Goal: Entertainment & Leisure: Browse casually

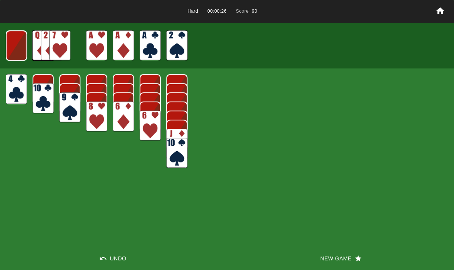
click at [20, 46] on img at bounding box center [16, 45] width 21 height 30
click at [15, 46] on img at bounding box center [16, 46] width 13 height 18
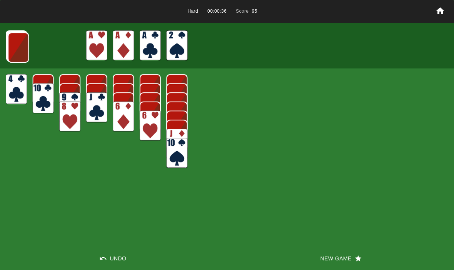
click at [13, 46] on img at bounding box center [18, 47] width 21 height 30
click at [16, 40] on img at bounding box center [17, 47] width 21 height 30
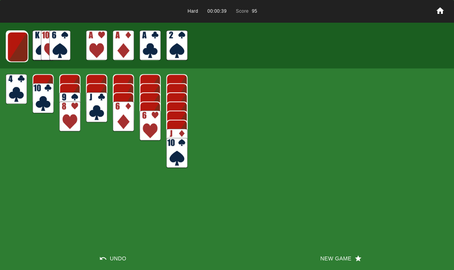
click at [15, 42] on img at bounding box center [17, 47] width 21 height 30
click at [18, 39] on img at bounding box center [17, 47] width 21 height 30
click at [19, 45] on img at bounding box center [17, 46] width 21 height 30
click at [15, 47] on img at bounding box center [16, 46] width 21 height 30
click at [11, 45] on img at bounding box center [16, 45] width 21 height 30
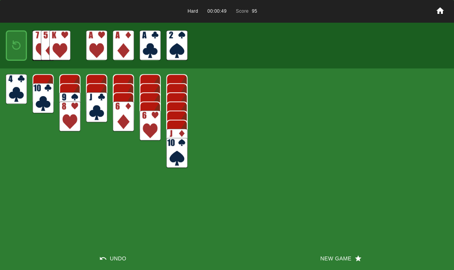
click at [19, 53] on img at bounding box center [16, 46] width 13 height 18
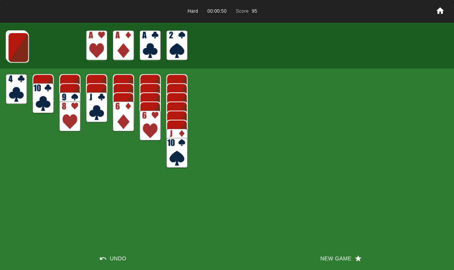
click at [333, 259] on button "New Game" at bounding box center [340, 258] width 227 height 23
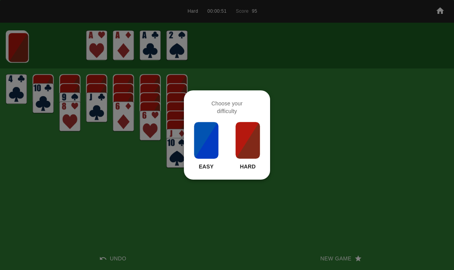
click at [247, 153] on img at bounding box center [248, 140] width 26 height 38
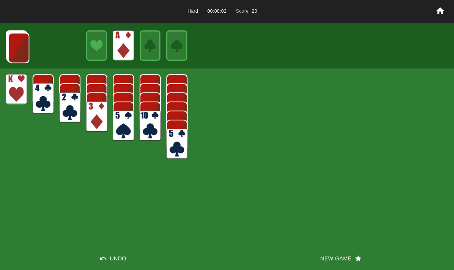
click at [23, 45] on img at bounding box center [18, 48] width 21 height 30
click at [17, 50] on img at bounding box center [18, 47] width 21 height 30
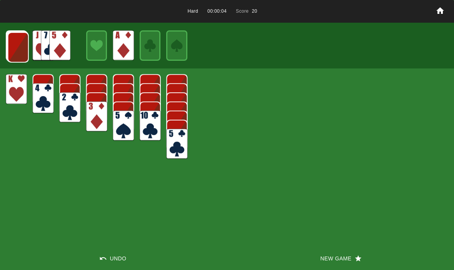
click at [17, 50] on img at bounding box center [18, 47] width 21 height 30
click at [18, 47] on img at bounding box center [17, 47] width 21 height 30
click at [17, 50] on img at bounding box center [17, 47] width 21 height 30
click at [14, 45] on img at bounding box center [17, 46] width 21 height 30
click at [13, 47] on img at bounding box center [16, 46] width 21 height 30
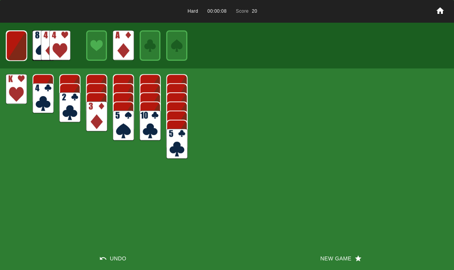
click at [17, 44] on img at bounding box center [16, 46] width 21 height 30
click at [330, 259] on button "New Game" at bounding box center [340, 258] width 227 height 23
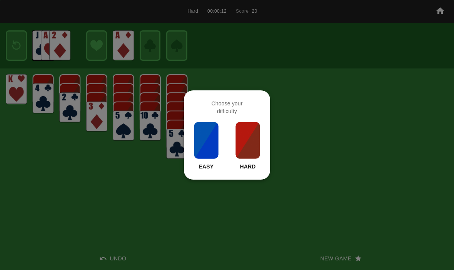
click at [260, 140] on img at bounding box center [248, 140] width 26 height 38
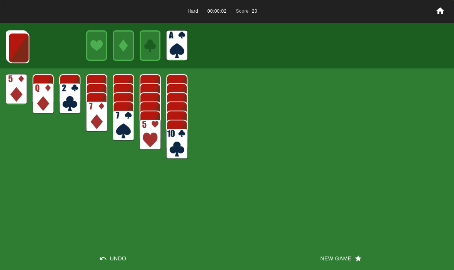
click at [13, 47] on img at bounding box center [18, 48] width 21 height 30
click at [13, 43] on img at bounding box center [18, 47] width 21 height 30
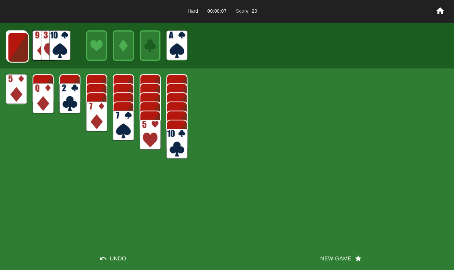
click at [15, 46] on img at bounding box center [18, 47] width 21 height 30
click at [16, 44] on img at bounding box center [17, 47] width 21 height 30
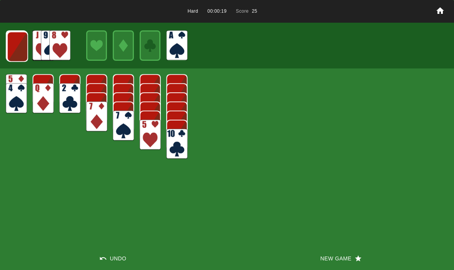
click at [17, 52] on img at bounding box center [17, 47] width 21 height 30
click at [21, 45] on img at bounding box center [17, 46] width 21 height 30
click at [18, 48] on img at bounding box center [16, 46] width 21 height 30
click at [16, 44] on img at bounding box center [16, 46] width 21 height 30
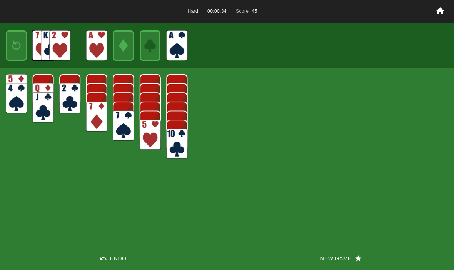
click at [13, 47] on img at bounding box center [16, 46] width 13 height 18
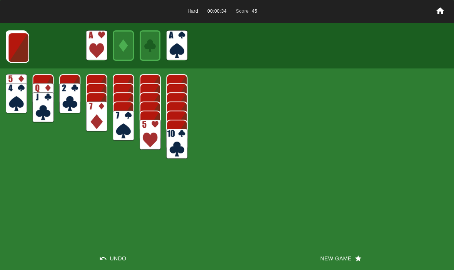
click at [16, 43] on img at bounding box center [18, 47] width 21 height 30
click at [17, 48] on img at bounding box center [18, 47] width 21 height 30
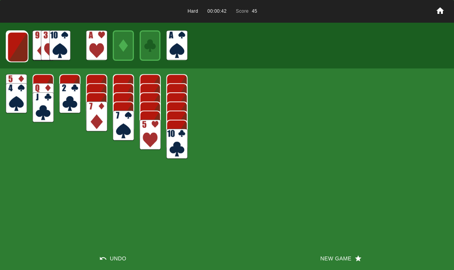
click at [15, 52] on img at bounding box center [17, 47] width 21 height 30
click at [16, 49] on img at bounding box center [17, 47] width 21 height 30
click at [13, 46] on img at bounding box center [17, 46] width 21 height 30
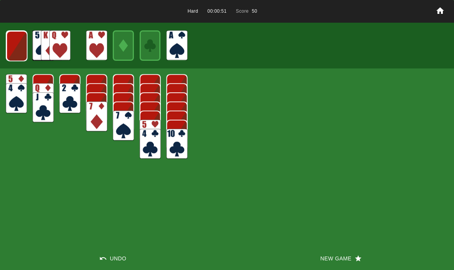
click at [15, 46] on img at bounding box center [16, 46] width 21 height 30
click at [17, 46] on img at bounding box center [16, 46] width 21 height 30
click at [10, 44] on img at bounding box center [16, 46] width 13 height 18
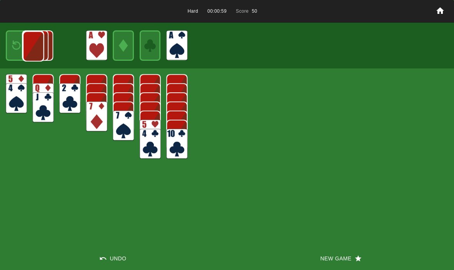
click at [23, 45] on img at bounding box center [33, 46] width 21 height 30
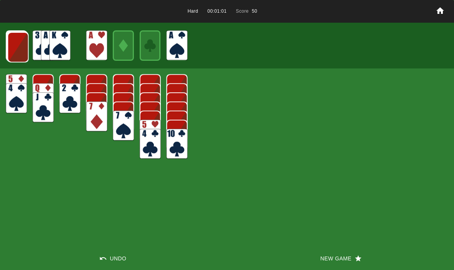
click at [16, 52] on img at bounding box center [17, 47] width 21 height 30
click at [18, 51] on img at bounding box center [17, 47] width 21 height 30
click at [17, 50] on img at bounding box center [17, 47] width 21 height 30
click at [15, 50] on img at bounding box center [17, 46] width 21 height 30
click at [12, 49] on img at bounding box center [16, 46] width 21 height 30
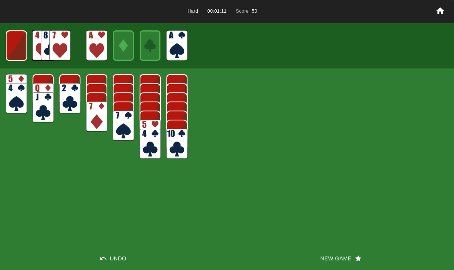
click at [15, 50] on img at bounding box center [16, 45] width 21 height 30
click at [16, 52] on img at bounding box center [16, 46] width 13 height 18
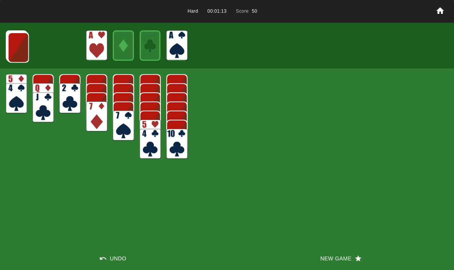
click at [330, 259] on button "New Game" at bounding box center [340, 258] width 227 height 23
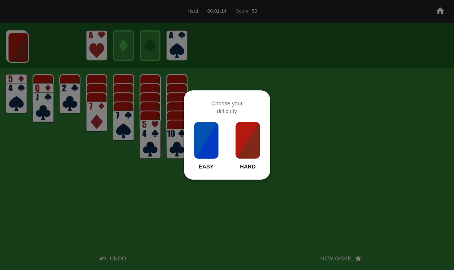
click at [252, 147] on img at bounding box center [248, 140] width 26 height 38
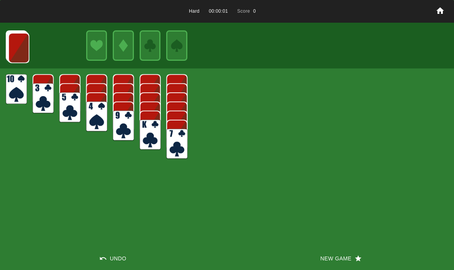
click at [321, 267] on button "New Game" at bounding box center [340, 258] width 227 height 23
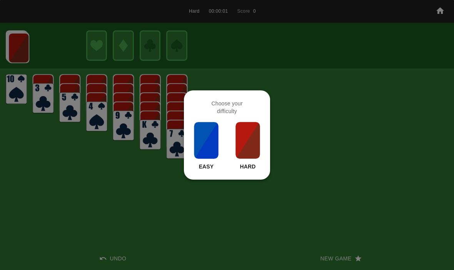
click at [246, 152] on img at bounding box center [248, 140] width 26 height 38
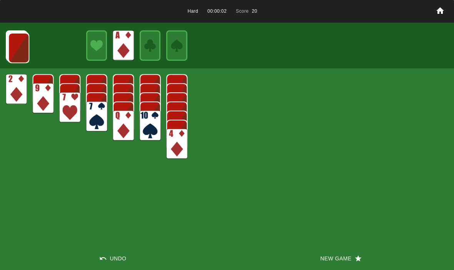
click at [14, 52] on img at bounding box center [18, 48] width 21 height 30
click at [19, 59] on img at bounding box center [18, 47] width 21 height 30
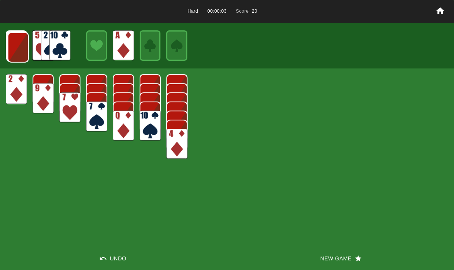
click at [12, 46] on img at bounding box center [18, 47] width 21 height 30
click at [11, 45] on img at bounding box center [17, 47] width 21 height 30
click at [13, 50] on img at bounding box center [17, 47] width 21 height 30
click at [10, 47] on img at bounding box center [17, 46] width 21 height 30
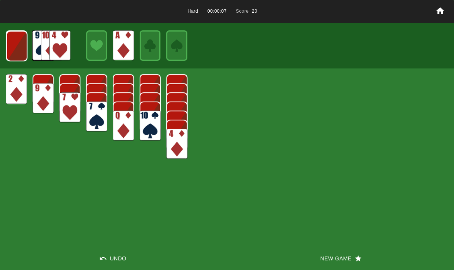
click at [18, 49] on img at bounding box center [16, 46] width 21 height 30
click at [18, 57] on img at bounding box center [16, 46] width 21 height 30
click at [329, 255] on button "New Game" at bounding box center [340, 258] width 227 height 23
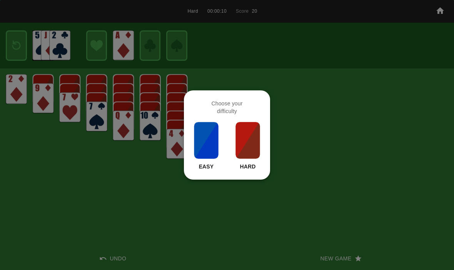
click at [238, 131] on img at bounding box center [248, 140] width 26 height 38
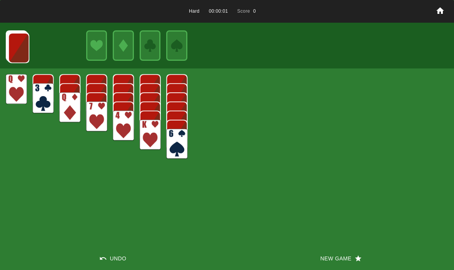
click at [346, 249] on button "New Game" at bounding box center [340, 258] width 227 height 23
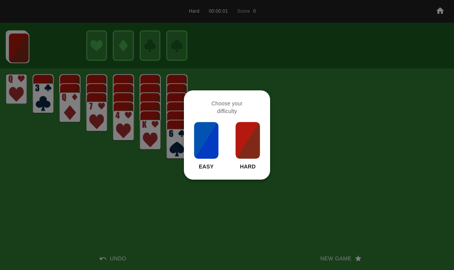
click at [251, 149] on img at bounding box center [248, 140] width 26 height 38
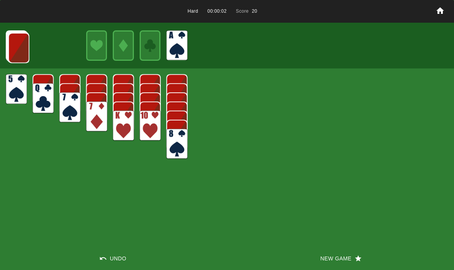
click at [25, 42] on img at bounding box center [18, 48] width 21 height 30
click at [21, 46] on img at bounding box center [18, 47] width 21 height 30
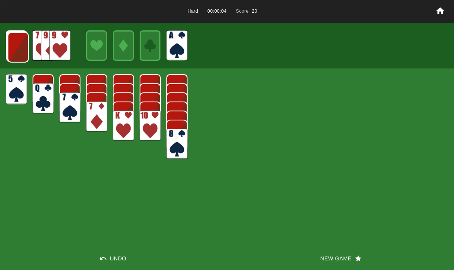
click at [18, 45] on img at bounding box center [18, 47] width 21 height 30
click at [22, 46] on img at bounding box center [17, 47] width 21 height 30
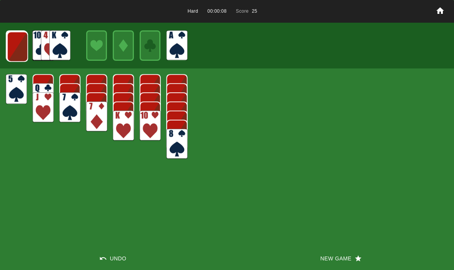
click at [15, 52] on img at bounding box center [17, 47] width 21 height 30
click at [19, 57] on img at bounding box center [17, 46] width 21 height 30
click at [13, 49] on img at bounding box center [16, 46] width 21 height 30
click at [16, 47] on img at bounding box center [16, 46] width 21 height 30
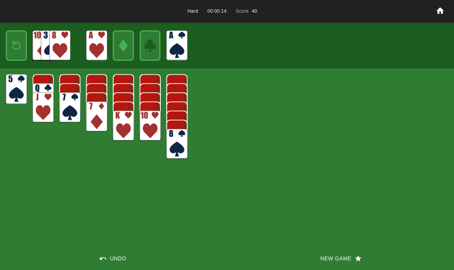
click at [19, 37] on img at bounding box center [16, 46] width 13 height 18
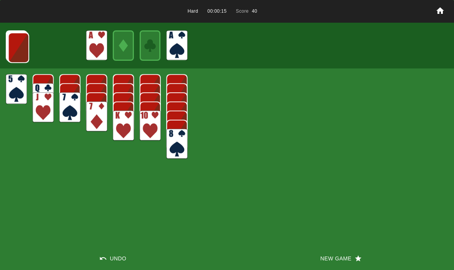
click at [14, 45] on img at bounding box center [18, 48] width 21 height 30
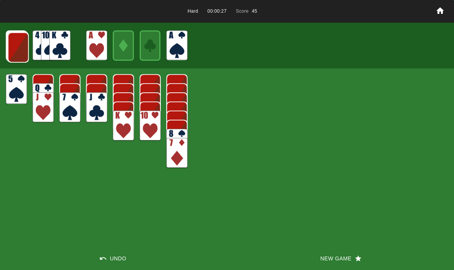
click at [15, 50] on img at bounding box center [18, 47] width 21 height 30
click at [20, 52] on img at bounding box center [17, 47] width 21 height 30
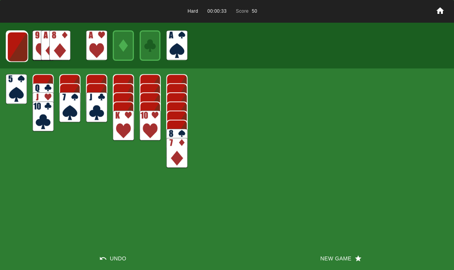
click at [17, 49] on img at bounding box center [17, 47] width 21 height 30
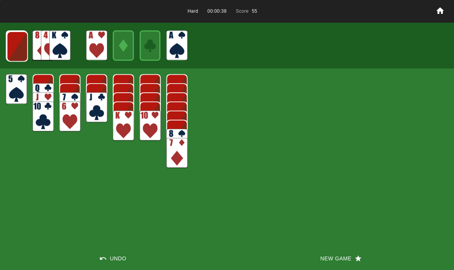
click at [23, 54] on img at bounding box center [17, 46] width 21 height 30
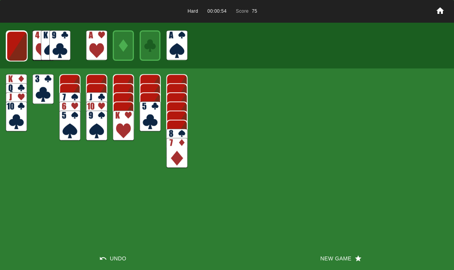
click at [16, 42] on img at bounding box center [17, 46] width 21 height 30
click at [17, 52] on img at bounding box center [16, 46] width 21 height 30
click at [18, 49] on img at bounding box center [16, 45] width 21 height 30
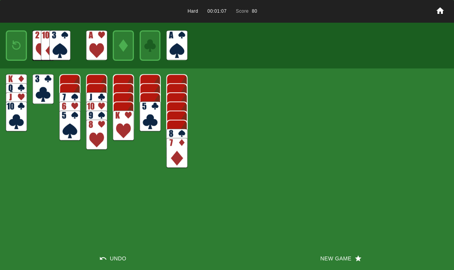
click at [22, 46] on img at bounding box center [16, 46] width 13 height 18
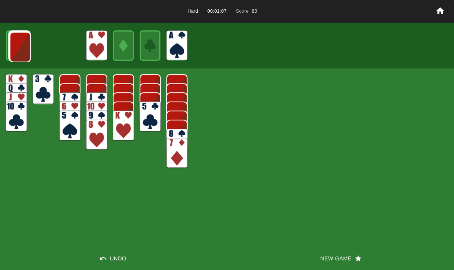
click at [21, 50] on img at bounding box center [20, 47] width 21 height 30
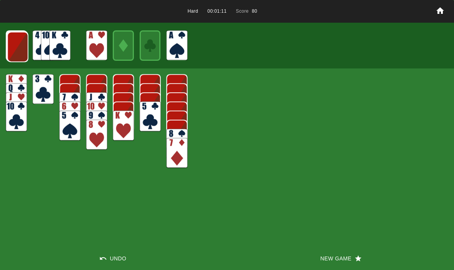
click at [15, 48] on img at bounding box center [17, 47] width 21 height 30
click at [14, 56] on img at bounding box center [17, 47] width 21 height 30
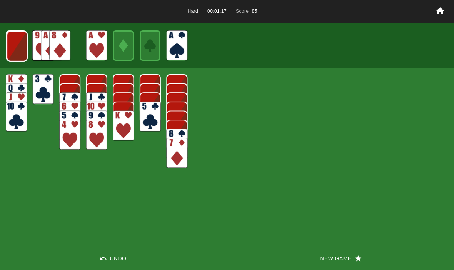
click at [12, 51] on img at bounding box center [17, 46] width 21 height 30
click at [15, 45] on img at bounding box center [16, 46] width 21 height 30
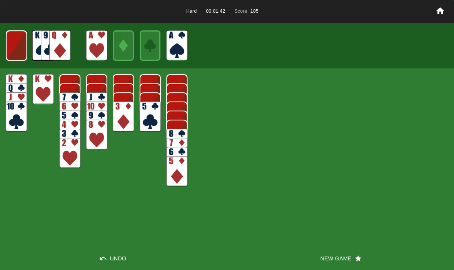
click at [19, 40] on img at bounding box center [16, 45] width 21 height 30
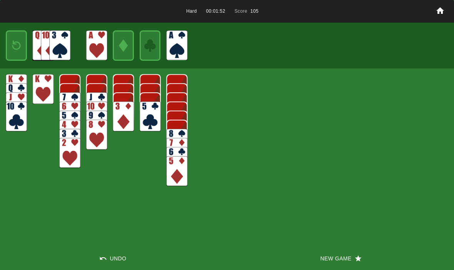
click at [13, 50] on img at bounding box center [16, 46] width 13 height 18
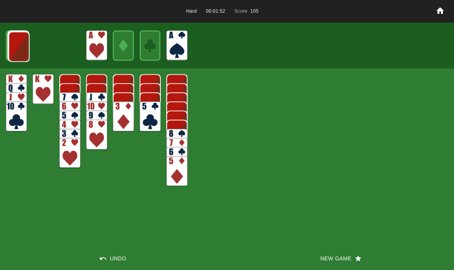
click at [17, 45] on img at bounding box center [18, 47] width 21 height 30
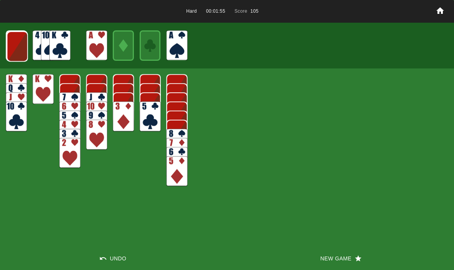
click at [12, 49] on img at bounding box center [17, 46] width 21 height 30
click at [18, 46] on img at bounding box center [17, 46] width 21 height 30
click at [17, 41] on img at bounding box center [16, 46] width 21 height 30
click at [18, 47] on img at bounding box center [16, 45] width 21 height 30
click at [13, 45] on img at bounding box center [16, 46] width 13 height 18
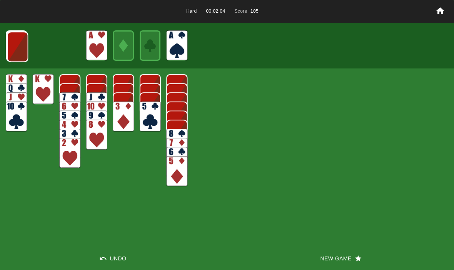
click at [11, 41] on img at bounding box center [17, 47] width 21 height 30
click at [14, 35] on img at bounding box center [17, 46] width 21 height 30
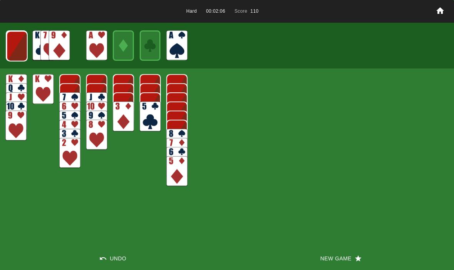
click at [17, 44] on img at bounding box center [17, 46] width 21 height 30
click at [21, 54] on img at bounding box center [16, 46] width 21 height 30
click at [15, 45] on img at bounding box center [16, 45] width 21 height 30
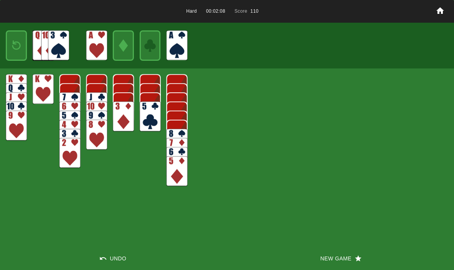
click at [15, 43] on img at bounding box center [16, 46] width 13 height 18
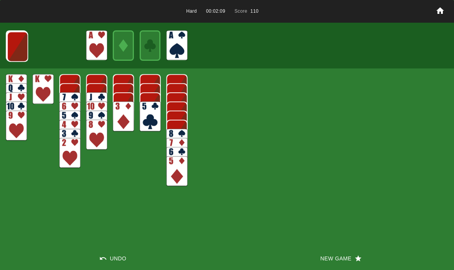
click at [13, 38] on img at bounding box center [17, 47] width 21 height 30
click at [17, 51] on img at bounding box center [17, 46] width 21 height 30
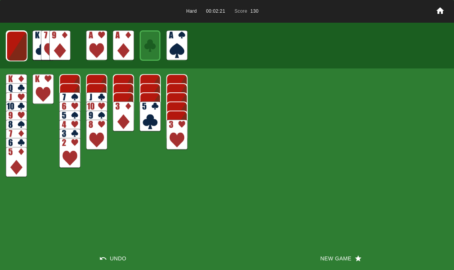
click at [12, 43] on img at bounding box center [16, 46] width 21 height 30
click at [13, 50] on img at bounding box center [16, 46] width 21 height 30
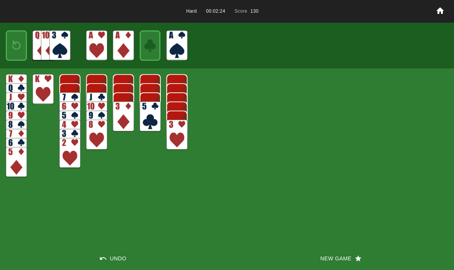
click at [22, 30] on div at bounding box center [16, 45] width 21 height 30
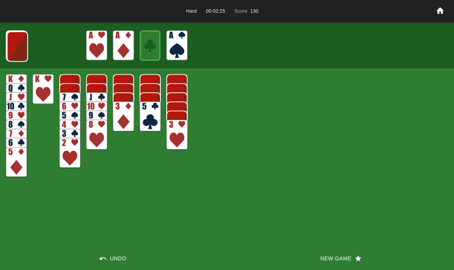
click at [12, 39] on img at bounding box center [17, 47] width 21 height 30
click at [12, 47] on img at bounding box center [17, 46] width 21 height 30
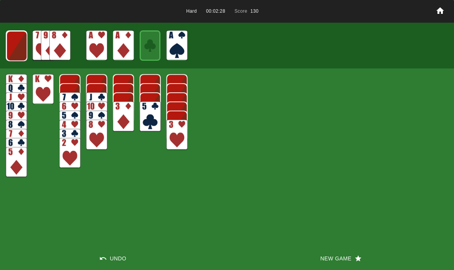
click at [17, 50] on img at bounding box center [16, 46] width 21 height 30
click at [13, 48] on img at bounding box center [16, 45] width 21 height 30
click at [17, 42] on img at bounding box center [16, 46] width 13 height 18
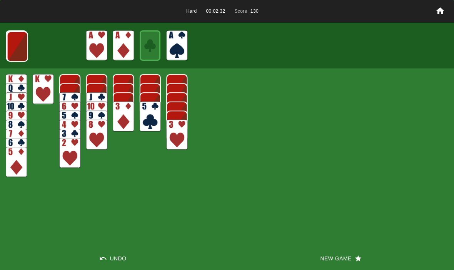
click at [324, 258] on button "New Game" at bounding box center [340, 258] width 227 height 23
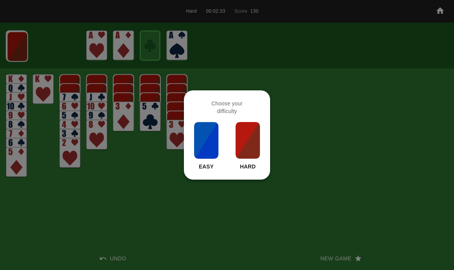
click at [247, 145] on img at bounding box center [248, 140] width 26 height 38
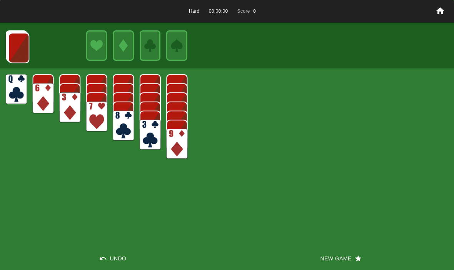
click at [333, 265] on button "New Game" at bounding box center [340, 258] width 227 height 23
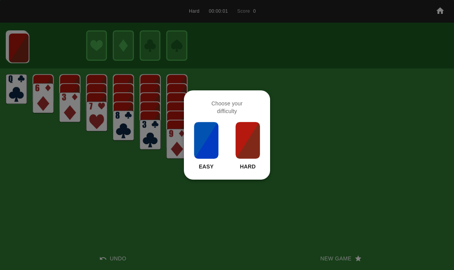
click at [249, 144] on img at bounding box center [248, 140] width 26 height 38
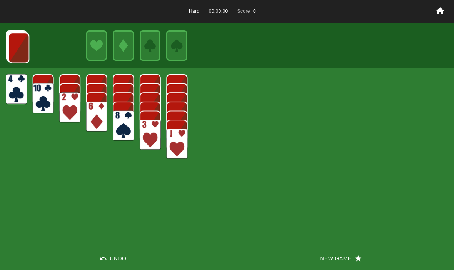
click at [309, 258] on button "New Game" at bounding box center [340, 258] width 227 height 23
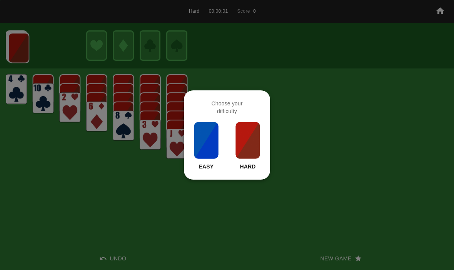
click at [247, 144] on img at bounding box center [248, 140] width 26 height 38
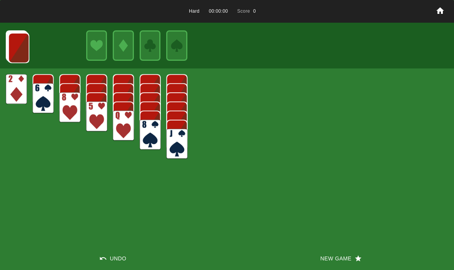
click at [318, 262] on button "New Game" at bounding box center [340, 258] width 227 height 23
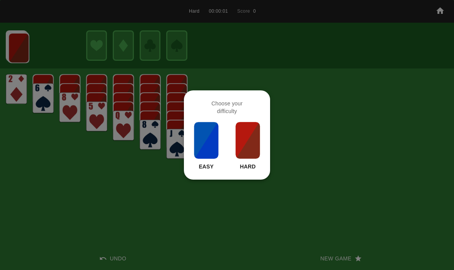
click at [235, 129] on img at bounding box center [248, 140] width 26 height 38
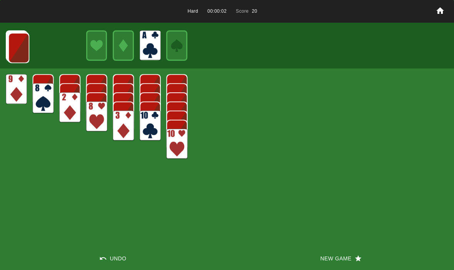
click at [9, 52] on img at bounding box center [18, 48] width 21 height 30
click at [13, 53] on img at bounding box center [18, 47] width 21 height 30
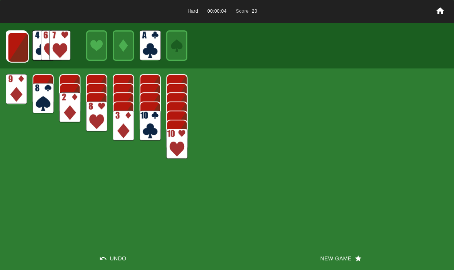
click at [13, 46] on img at bounding box center [18, 47] width 21 height 30
click at [14, 50] on img at bounding box center [17, 47] width 21 height 30
click at [13, 50] on img at bounding box center [17, 47] width 21 height 30
click at [13, 50] on img at bounding box center [17, 46] width 21 height 30
click at [12, 49] on img at bounding box center [16, 46] width 21 height 30
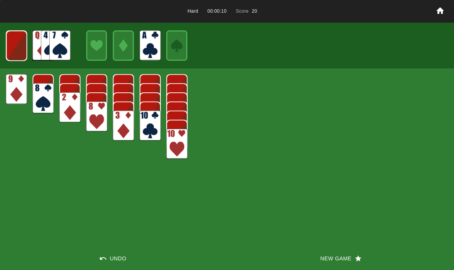
click at [15, 47] on img at bounding box center [16, 46] width 21 height 30
click at [13, 46] on img at bounding box center [16, 46] width 13 height 18
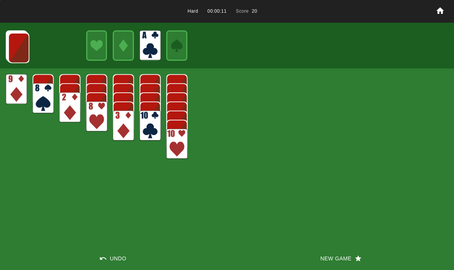
click at [323, 251] on button "New Game" at bounding box center [340, 258] width 227 height 23
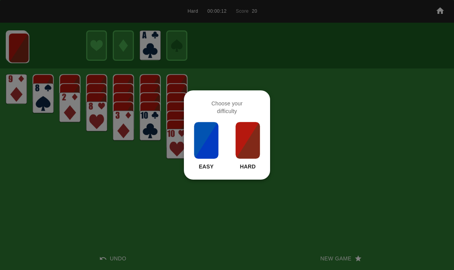
click at [240, 134] on img at bounding box center [248, 140] width 26 height 38
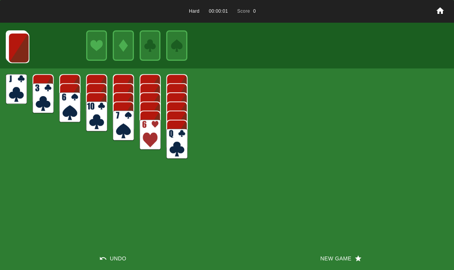
click at [318, 239] on div "Hard 00:00:01 Score 0 Undo New Game" at bounding box center [227, 135] width 454 height 270
click at [321, 259] on button "New Game" at bounding box center [340, 258] width 227 height 23
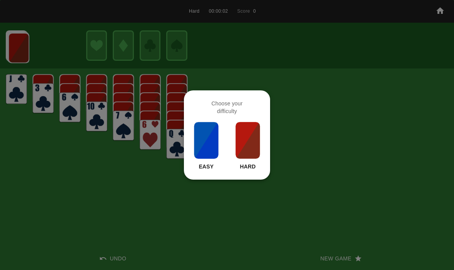
click at [245, 143] on img at bounding box center [248, 140] width 26 height 38
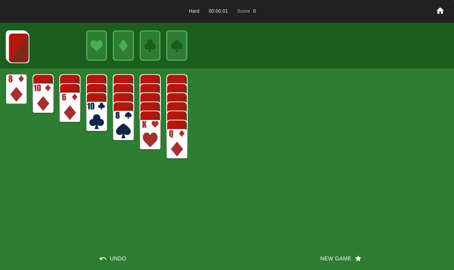
click at [320, 239] on div "Hard 00:00:01 Score 0 Undo New Game" at bounding box center [227, 135] width 454 height 270
click at [324, 260] on button "New Game" at bounding box center [340, 258] width 227 height 23
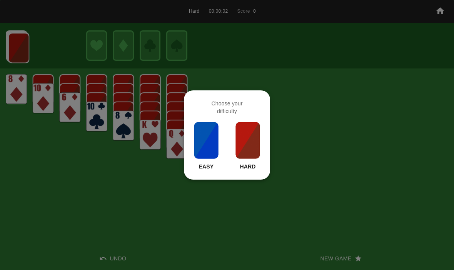
click at [250, 142] on img at bounding box center [248, 140] width 26 height 38
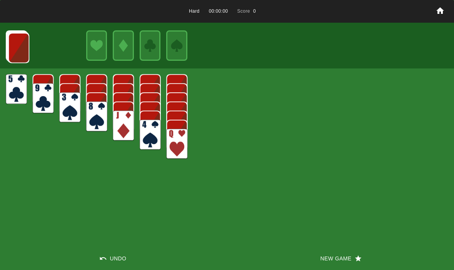
click at [333, 252] on button "New Game" at bounding box center [340, 258] width 227 height 23
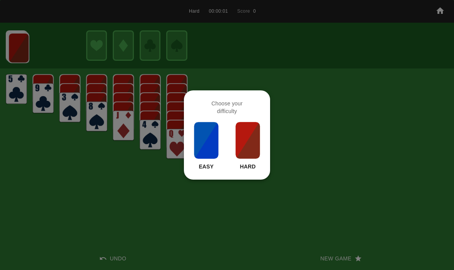
click at [257, 149] on img at bounding box center [248, 140] width 26 height 38
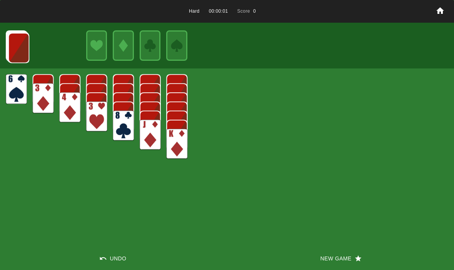
click at [324, 249] on button "New Game" at bounding box center [340, 258] width 227 height 23
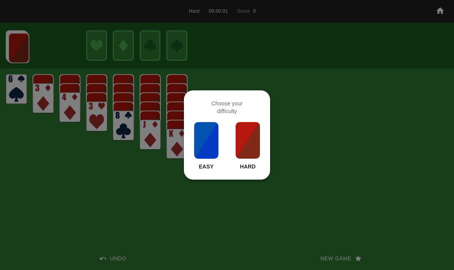
click at [244, 139] on img at bounding box center [248, 140] width 26 height 38
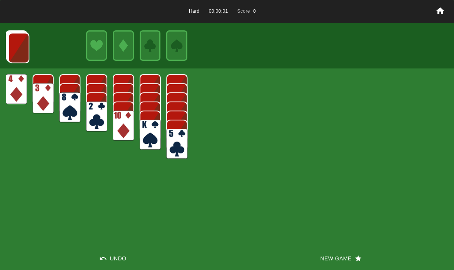
click at [316, 259] on button "New Game" at bounding box center [340, 258] width 227 height 23
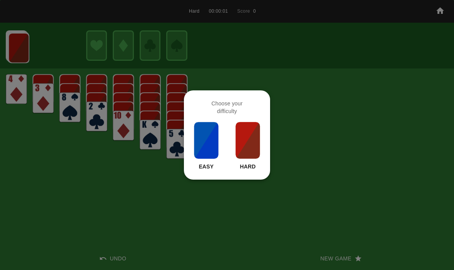
click at [242, 142] on img at bounding box center [248, 140] width 26 height 38
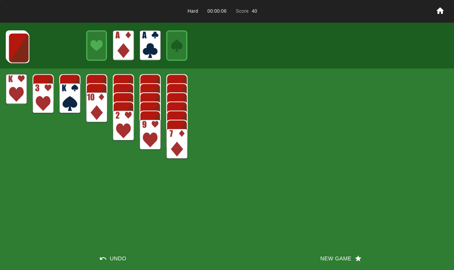
click at [23, 42] on img at bounding box center [18, 48] width 21 height 30
click at [17, 47] on img at bounding box center [18, 47] width 21 height 30
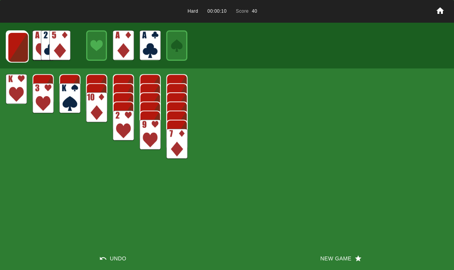
click at [15, 46] on img at bounding box center [18, 47] width 21 height 30
click at [60, 45] on img at bounding box center [60, 42] width 21 height 30
click at [17, 39] on img at bounding box center [17, 47] width 21 height 30
click at [18, 40] on img at bounding box center [17, 47] width 21 height 30
click at [20, 43] on img at bounding box center [17, 46] width 21 height 30
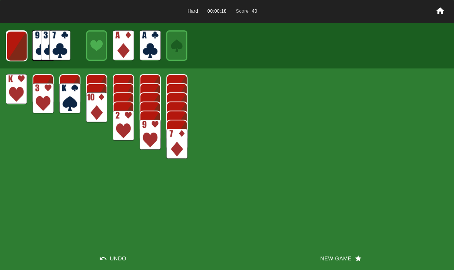
click at [12, 40] on img at bounding box center [16, 46] width 21 height 30
click at [19, 40] on img at bounding box center [16, 46] width 21 height 30
click at [14, 47] on img at bounding box center [16, 46] width 13 height 18
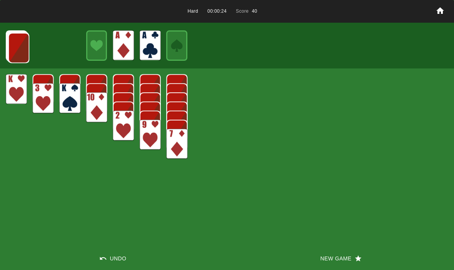
click at [15, 43] on img at bounding box center [18, 48] width 21 height 30
click at [13, 44] on img at bounding box center [18, 47] width 21 height 30
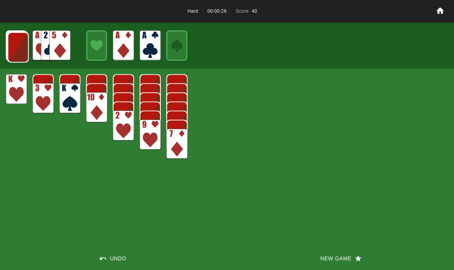
click at [17, 47] on img at bounding box center [18, 47] width 21 height 30
click at [17, 45] on img at bounding box center [17, 47] width 21 height 30
click at [17, 46] on img at bounding box center [17, 47] width 21 height 30
click at [14, 49] on img at bounding box center [17, 46] width 21 height 30
click at [359, 256] on icon "button" at bounding box center [358, 259] width 7 height 6
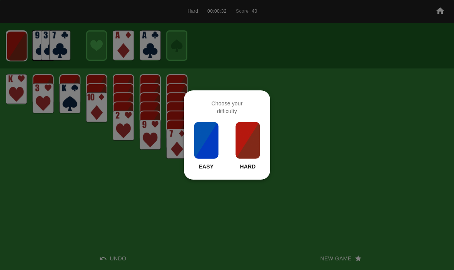
click at [265, 154] on div "Choose your difficulty Easy Hard" at bounding box center [227, 134] width 86 height 89
click at [231, 148] on div "Easy Hard" at bounding box center [227, 145] width 68 height 49
click at [237, 135] on img at bounding box center [248, 140] width 26 height 38
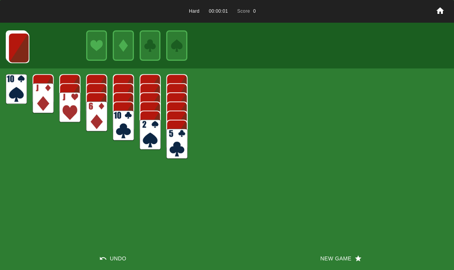
click at [343, 248] on button "New Game" at bounding box center [340, 258] width 227 height 23
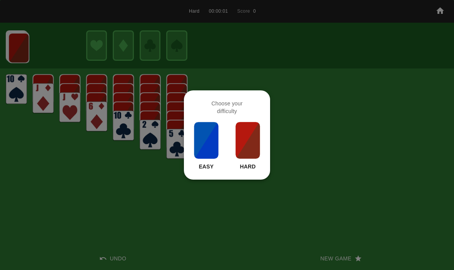
click at [252, 142] on img at bounding box center [248, 140] width 26 height 38
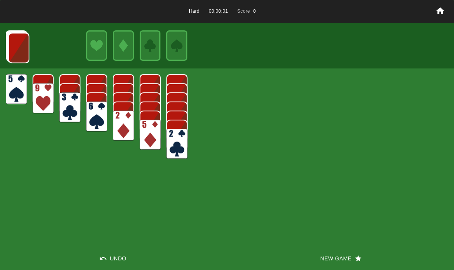
click at [334, 245] on div "Hard 00:00:01 Score 0 Undo New Game" at bounding box center [227, 135] width 454 height 270
click at [264, 156] on div "Hard 00:00:01 Score 0 Undo New Game" at bounding box center [227, 135] width 454 height 270
click at [329, 266] on button "New Game" at bounding box center [340, 258] width 227 height 23
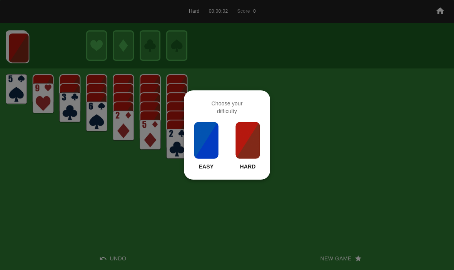
click at [255, 144] on img at bounding box center [248, 140] width 26 height 38
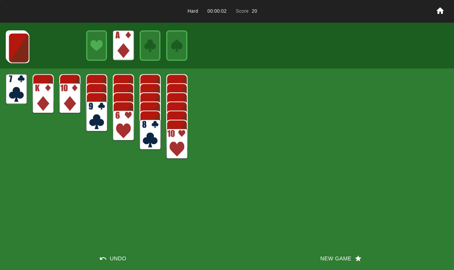
click at [21, 48] on img at bounding box center [18, 48] width 21 height 30
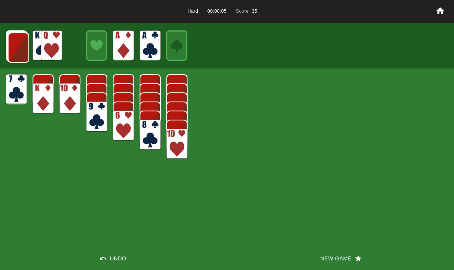
click at [16, 37] on img at bounding box center [18, 47] width 21 height 30
click at [13, 48] on img at bounding box center [18, 47] width 21 height 30
click at [10, 50] on img at bounding box center [17, 47] width 21 height 30
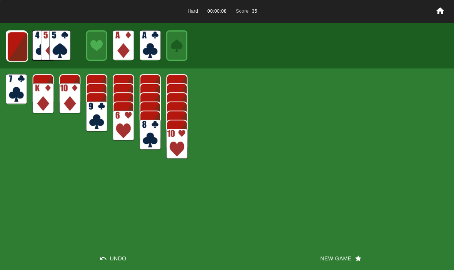
click at [10, 48] on img at bounding box center [17, 47] width 21 height 30
click at [11, 49] on img at bounding box center [17, 46] width 21 height 30
click at [14, 41] on img at bounding box center [16, 46] width 21 height 30
click at [6, 45] on img at bounding box center [16, 46] width 21 height 30
click at [11, 60] on div at bounding box center [16, 45] width 21 height 30
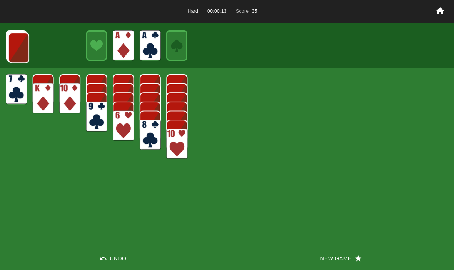
click at [14, 51] on img at bounding box center [18, 48] width 21 height 30
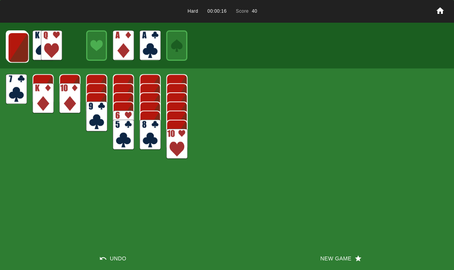
click at [20, 53] on img at bounding box center [18, 47] width 21 height 30
click at [18, 56] on img at bounding box center [17, 47] width 21 height 30
click at [22, 50] on img at bounding box center [17, 47] width 21 height 30
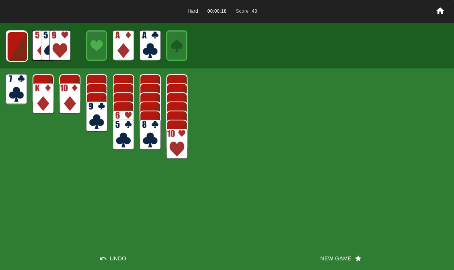
click at [18, 48] on img at bounding box center [17, 47] width 21 height 30
click at [13, 49] on img at bounding box center [17, 46] width 21 height 30
click at [16, 48] on img at bounding box center [16, 46] width 21 height 30
click at [13, 45] on img at bounding box center [16, 45] width 21 height 30
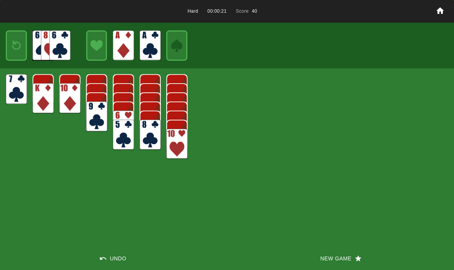
click at [14, 43] on img at bounding box center [16, 46] width 13 height 18
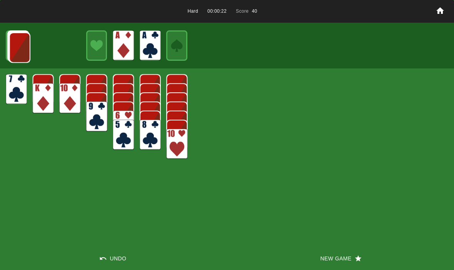
click at [10, 47] on img at bounding box center [19, 47] width 21 height 30
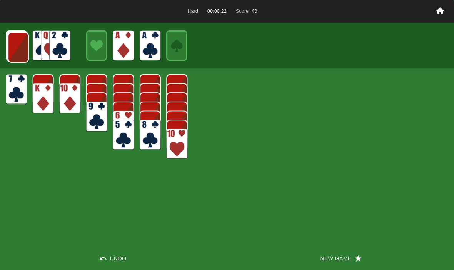
click at [13, 47] on img at bounding box center [18, 47] width 21 height 30
click at [10, 48] on img at bounding box center [17, 47] width 21 height 30
click at [13, 47] on img at bounding box center [17, 47] width 21 height 30
click at [12, 48] on img at bounding box center [17, 46] width 21 height 30
click at [15, 47] on img at bounding box center [17, 46] width 21 height 30
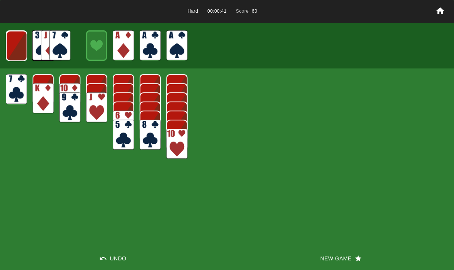
click at [12, 43] on img at bounding box center [16, 46] width 21 height 30
click at [10, 48] on img at bounding box center [16, 45] width 21 height 30
click at [15, 42] on img at bounding box center [16, 46] width 13 height 18
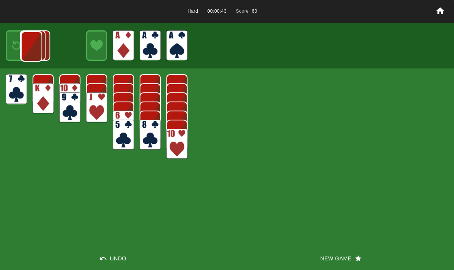
click at [21, 42] on img at bounding box center [31, 47] width 21 height 30
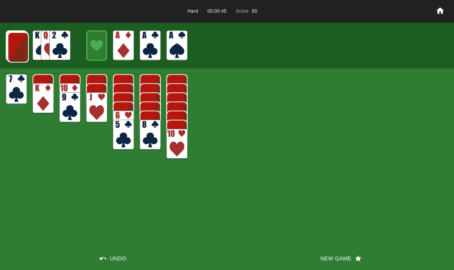
click at [12, 46] on img at bounding box center [18, 47] width 21 height 30
click at [12, 46] on img at bounding box center [17, 47] width 21 height 30
click at [20, 46] on img at bounding box center [17, 47] width 21 height 30
click at [17, 50] on img at bounding box center [17, 46] width 21 height 30
click at [17, 47] on img at bounding box center [16, 46] width 21 height 30
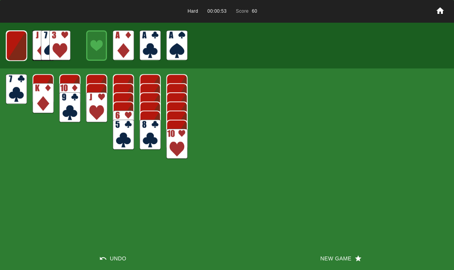
click at [17, 47] on img at bounding box center [16, 46] width 21 height 30
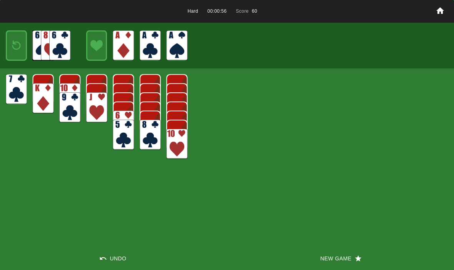
click at [19, 47] on img at bounding box center [16, 46] width 13 height 18
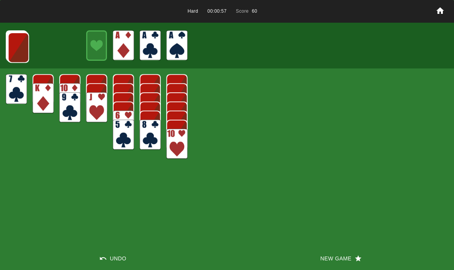
click at [348, 255] on button "New Game" at bounding box center [340, 258] width 227 height 23
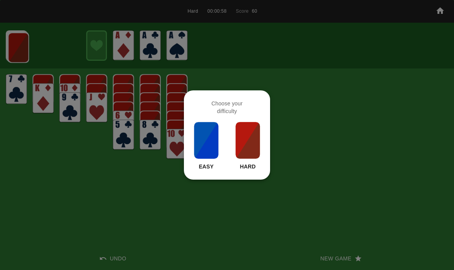
click at [247, 140] on img at bounding box center [248, 140] width 26 height 38
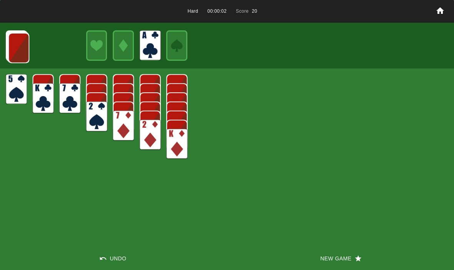
click at [27, 53] on img at bounding box center [18, 48] width 21 height 30
click at [15, 49] on img at bounding box center [18, 47] width 21 height 30
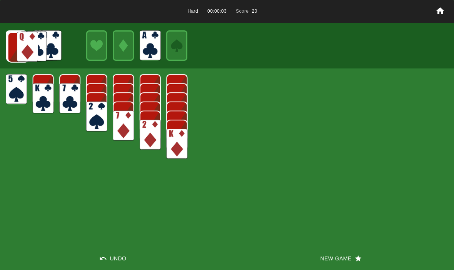
click at [13, 45] on img at bounding box center [18, 47] width 21 height 30
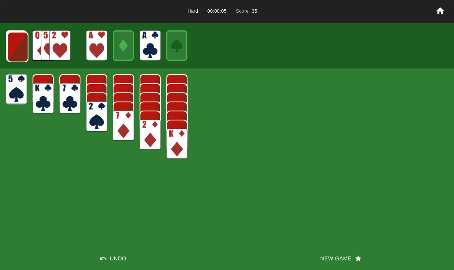
click at [20, 45] on img at bounding box center [17, 47] width 21 height 30
click at [17, 43] on img at bounding box center [17, 47] width 21 height 30
click at [17, 45] on img at bounding box center [17, 46] width 21 height 30
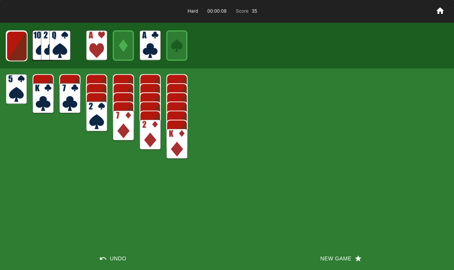
click at [11, 49] on img at bounding box center [16, 46] width 21 height 30
click at [25, 50] on img at bounding box center [16, 46] width 21 height 30
click at [16, 47] on img at bounding box center [16, 46] width 13 height 18
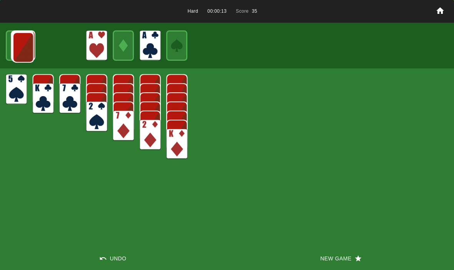
click at [19, 51] on img at bounding box center [23, 47] width 21 height 30
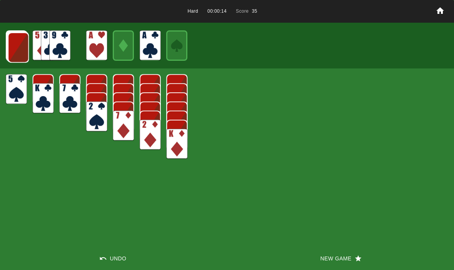
click at [17, 46] on img at bounding box center [18, 47] width 21 height 30
click at [17, 45] on img at bounding box center [17, 47] width 21 height 30
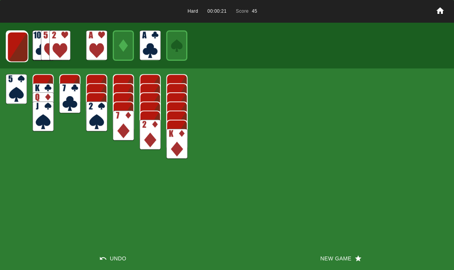
click at [13, 52] on img at bounding box center [17, 47] width 21 height 30
click at [15, 52] on img at bounding box center [17, 47] width 21 height 30
click at [17, 47] on img at bounding box center [17, 46] width 21 height 30
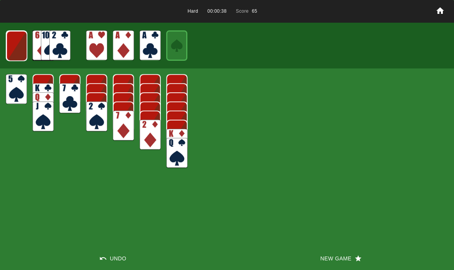
click at [23, 42] on img at bounding box center [16, 46] width 21 height 30
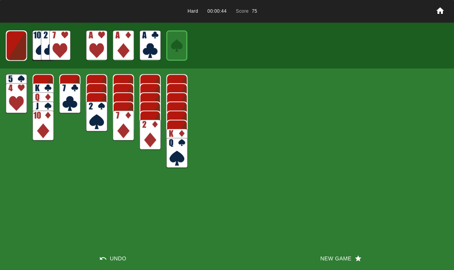
click at [13, 48] on img at bounding box center [16, 45] width 21 height 30
click at [12, 40] on img at bounding box center [16, 46] width 13 height 18
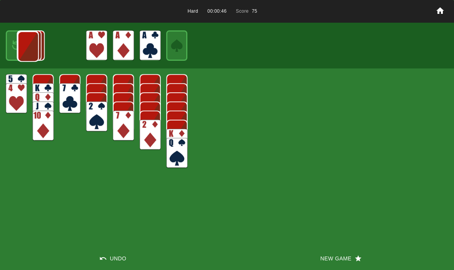
click at [10, 43] on img at bounding box center [16, 46] width 13 height 18
click at [6, 45] on img at bounding box center [16, 46] width 21 height 30
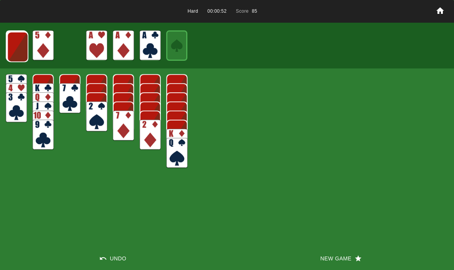
click at [18, 48] on img at bounding box center [17, 47] width 21 height 30
click at [11, 47] on img at bounding box center [17, 47] width 21 height 30
click at [15, 42] on img at bounding box center [17, 46] width 21 height 30
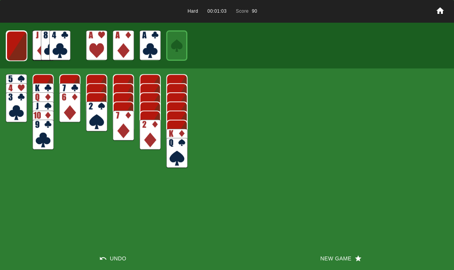
click at [13, 44] on img at bounding box center [16, 46] width 21 height 30
click at [15, 52] on img at bounding box center [16, 45] width 21 height 30
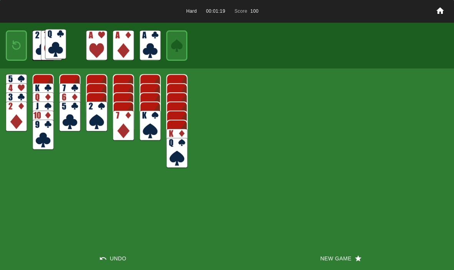
click at [60, 50] on img at bounding box center [55, 44] width 21 height 30
click at [15, 42] on img at bounding box center [16, 46] width 13 height 18
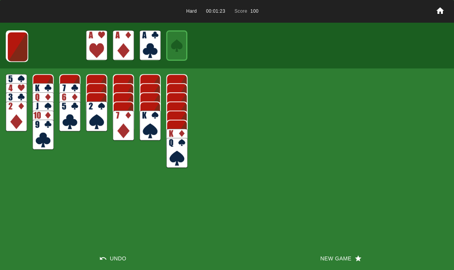
click at [14, 49] on img at bounding box center [17, 47] width 21 height 30
click at [13, 45] on img at bounding box center [17, 46] width 21 height 30
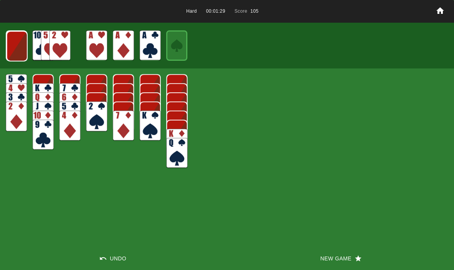
click at [15, 40] on img at bounding box center [17, 46] width 21 height 30
click at [20, 45] on img at bounding box center [16, 46] width 21 height 30
click at [16, 46] on img at bounding box center [16, 45] width 21 height 30
click at [16, 53] on img at bounding box center [16, 46] width 13 height 18
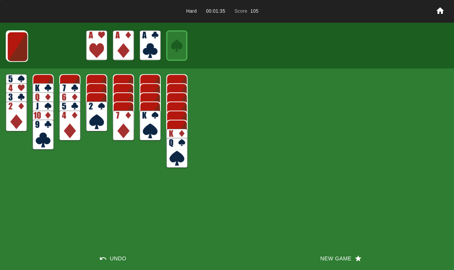
click at [12, 52] on img at bounding box center [17, 47] width 21 height 30
click at [15, 48] on img at bounding box center [17, 46] width 21 height 30
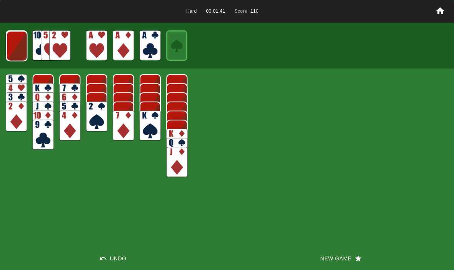
click at [22, 48] on img at bounding box center [16, 46] width 21 height 30
click at [15, 45] on img at bounding box center [16, 46] width 21 height 30
click at [17, 45] on img at bounding box center [16, 46] width 13 height 18
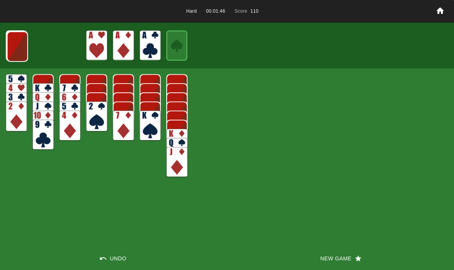
click at [17, 45] on img at bounding box center [17, 47] width 21 height 30
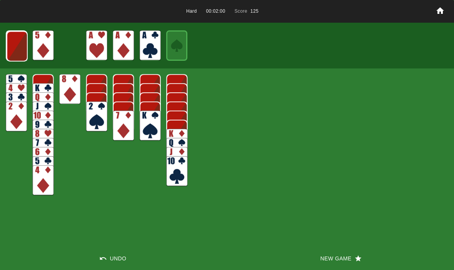
click at [10, 44] on img at bounding box center [17, 46] width 21 height 30
click at [16, 48] on img at bounding box center [16, 46] width 21 height 30
click at [16, 43] on img at bounding box center [16, 45] width 21 height 30
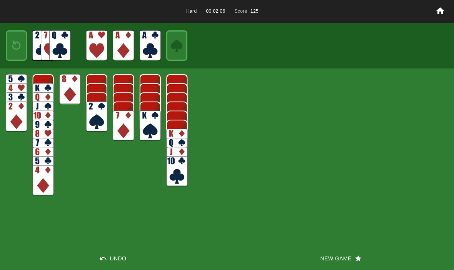
click at [13, 47] on img at bounding box center [16, 46] width 13 height 18
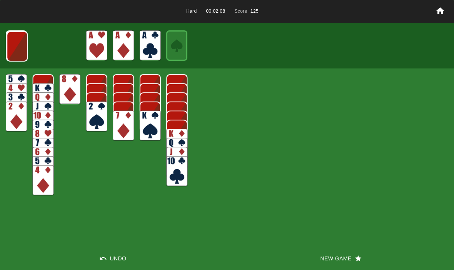
click at [12, 45] on img at bounding box center [17, 46] width 21 height 30
click at [13, 47] on img at bounding box center [16, 46] width 21 height 30
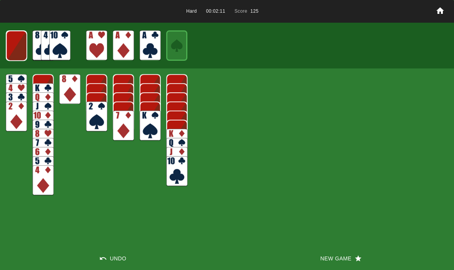
click at [17, 44] on img at bounding box center [16, 46] width 21 height 30
click at [13, 45] on img at bounding box center [16, 46] width 13 height 18
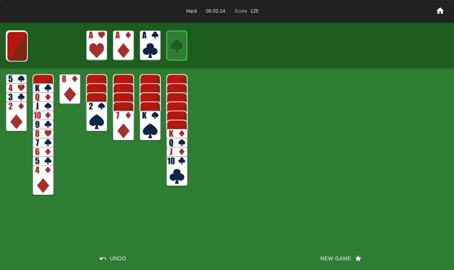
click at [331, 259] on button "New Game" at bounding box center [340, 258] width 227 height 23
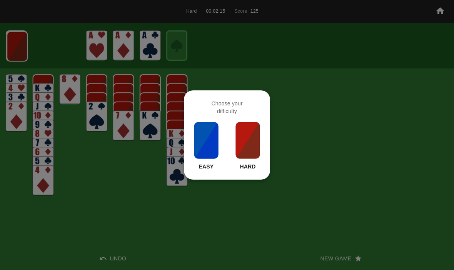
click at [251, 150] on img at bounding box center [248, 140] width 26 height 38
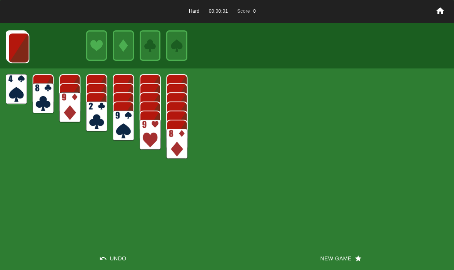
click at [329, 257] on button "New Game" at bounding box center [340, 258] width 227 height 23
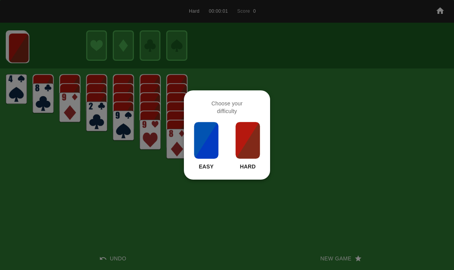
click at [250, 143] on img at bounding box center [248, 140] width 26 height 38
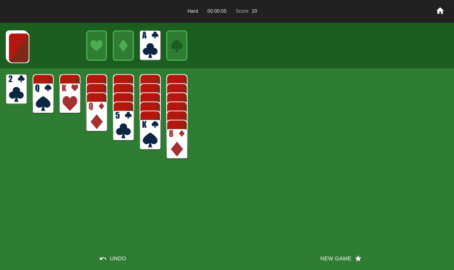
click at [17, 57] on img at bounding box center [18, 48] width 21 height 30
click at [12, 50] on img at bounding box center [18, 47] width 21 height 30
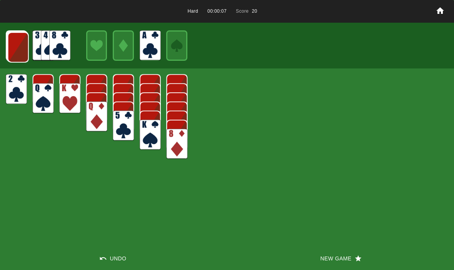
click at [16, 49] on img at bounding box center [18, 47] width 21 height 30
click at [12, 52] on img at bounding box center [17, 47] width 21 height 30
click at [10, 43] on img at bounding box center [17, 47] width 21 height 30
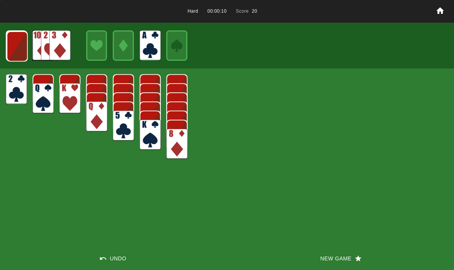
click at [12, 41] on img at bounding box center [17, 46] width 21 height 30
click at [14, 45] on img at bounding box center [16, 46] width 21 height 30
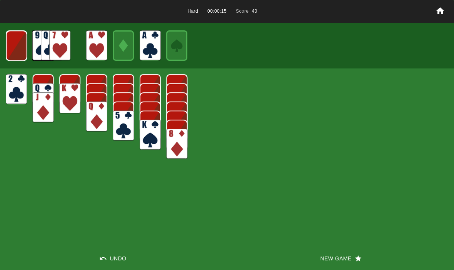
click at [18, 44] on img at bounding box center [16, 46] width 21 height 30
click at [19, 45] on img at bounding box center [16, 46] width 13 height 18
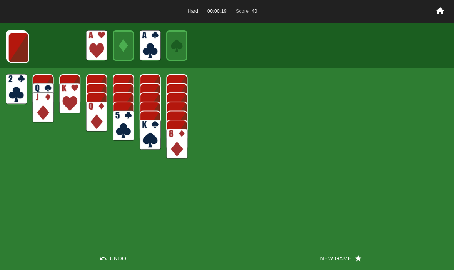
click at [13, 33] on img at bounding box center [18, 48] width 21 height 30
click at [15, 46] on img at bounding box center [18, 47] width 21 height 30
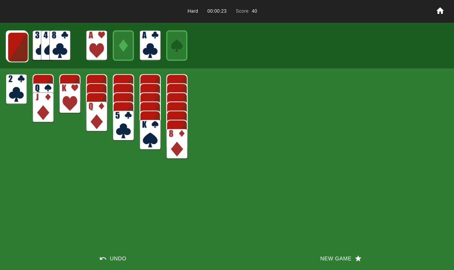
click at [13, 45] on img at bounding box center [17, 47] width 21 height 30
click at [17, 47] on img at bounding box center [17, 47] width 21 height 30
click at [19, 45] on img at bounding box center [17, 46] width 21 height 30
click at [19, 43] on img at bounding box center [17, 46] width 21 height 30
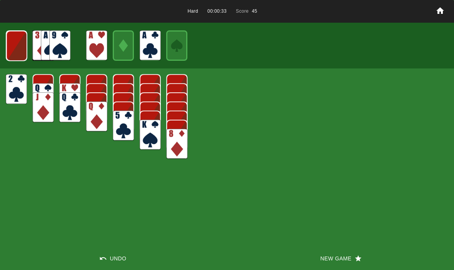
click at [17, 46] on img at bounding box center [16, 46] width 21 height 30
click at [17, 47] on img at bounding box center [16, 45] width 21 height 30
click at [14, 43] on img at bounding box center [16, 46] width 13 height 18
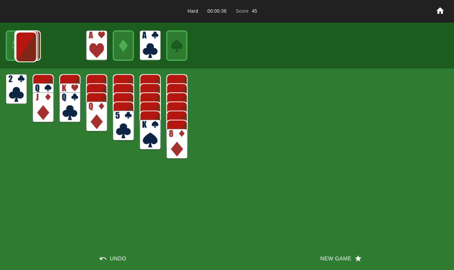
click at [16, 41] on img at bounding box center [26, 47] width 21 height 30
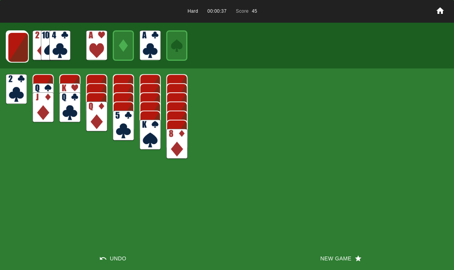
click at [13, 47] on img at bounding box center [18, 47] width 21 height 30
click at [16, 44] on img at bounding box center [17, 47] width 21 height 30
click at [16, 46] on img at bounding box center [17, 47] width 21 height 30
click at [15, 48] on img at bounding box center [17, 46] width 21 height 30
click at [17, 48] on img at bounding box center [16, 46] width 21 height 30
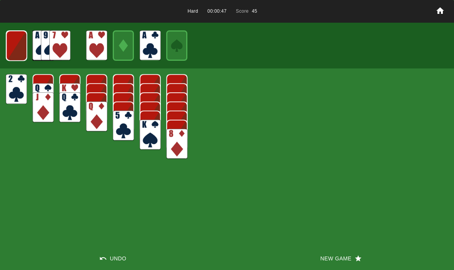
click at [21, 39] on img at bounding box center [16, 46] width 21 height 30
click at [12, 46] on img at bounding box center [16, 46] width 13 height 18
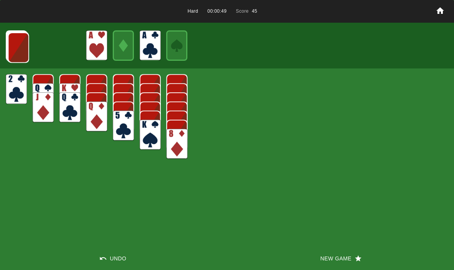
click at [13, 42] on img at bounding box center [18, 47] width 21 height 30
click at [17, 47] on img at bounding box center [18, 47] width 21 height 30
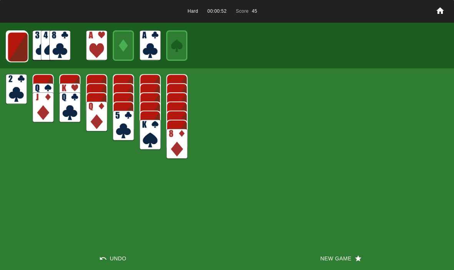
click at [18, 49] on img at bounding box center [17, 47] width 21 height 30
click at [15, 50] on img at bounding box center [17, 47] width 21 height 30
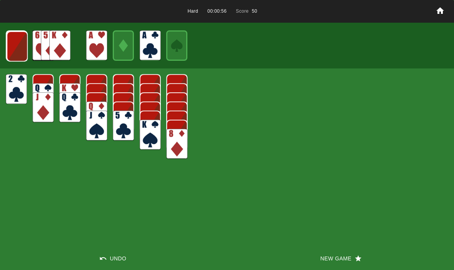
click at [25, 44] on img at bounding box center [17, 46] width 21 height 30
click at [15, 41] on img at bounding box center [16, 46] width 21 height 30
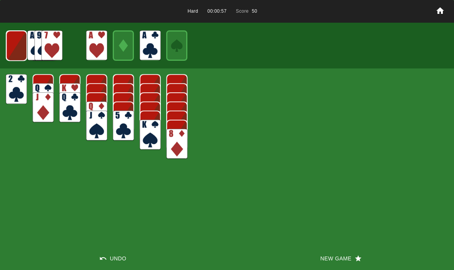
click at [11, 40] on img at bounding box center [16, 46] width 21 height 30
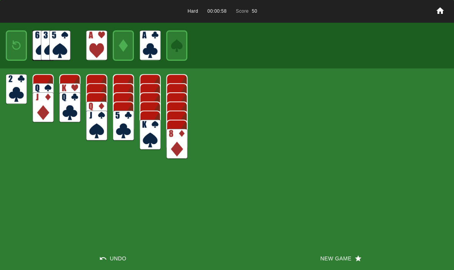
click at [11, 41] on img at bounding box center [16, 46] width 13 height 18
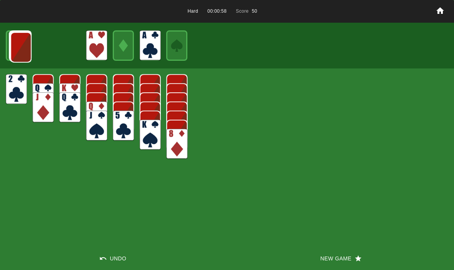
click at [11, 39] on img at bounding box center [20, 47] width 21 height 30
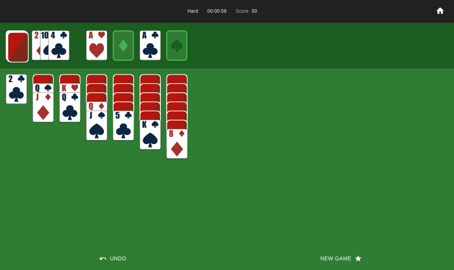
click at [11, 43] on img at bounding box center [17, 47] width 21 height 30
click at [13, 41] on img at bounding box center [17, 47] width 21 height 30
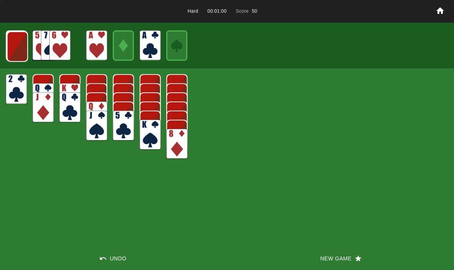
click at [14, 47] on img at bounding box center [17, 47] width 21 height 30
click at [16, 47] on img at bounding box center [17, 46] width 21 height 30
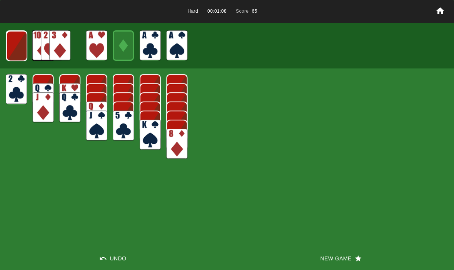
click at [14, 41] on img at bounding box center [16, 46] width 21 height 30
click at [15, 43] on img at bounding box center [16, 45] width 21 height 30
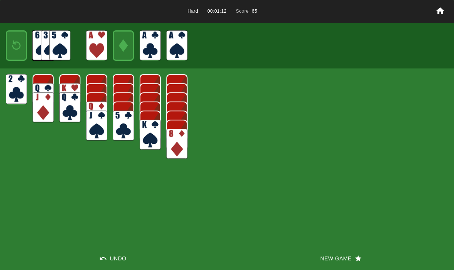
click at [16, 44] on img at bounding box center [16, 46] width 13 height 18
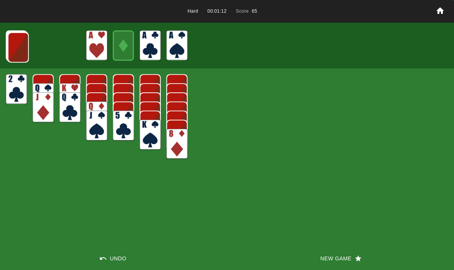
click at [11, 45] on img at bounding box center [18, 47] width 21 height 30
click at [20, 46] on img at bounding box center [17, 47] width 21 height 30
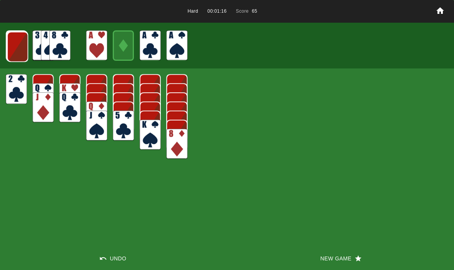
click at [13, 43] on img at bounding box center [17, 47] width 21 height 30
click at [12, 42] on img at bounding box center [17, 46] width 21 height 30
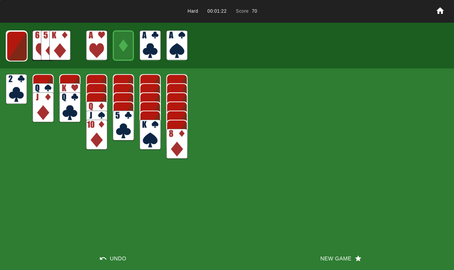
click at [14, 45] on img at bounding box center [17, 46] width 21 height 30
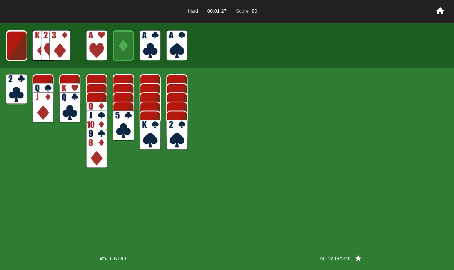
click at [17, 47] on img at bounding box center [16, 46] width 21 height 30
click at [12, 45] on img at bounding box center [16, 45] width 21 height 30
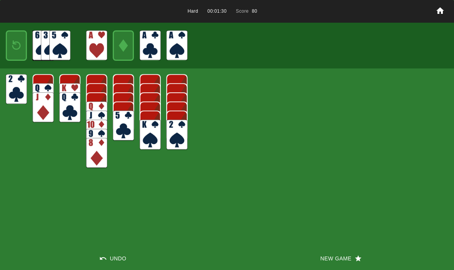
click at [16, 37] on img at bounding box center [16, 46] width 13 height 18
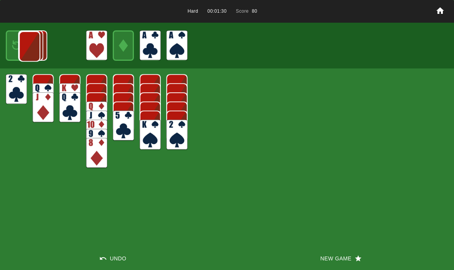
click at [19, 44] on img at bounding box center [29, 46] width 21 height 30
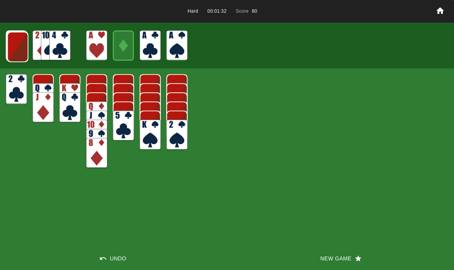
click at [21, 46] on img at bounding box center [17, 47] width 21 height 30
click at [15, 47] on img at bounding box center [17, 47] width 21 height 30
click at [16, 48] on img at bounding box center [17, 46] width 21 height 30
click at [22, 51] on img at bounding box center [16, 46] width 21 height 30
click at [13, 44] on img at bounding box center [16, 45] width 21 height 30
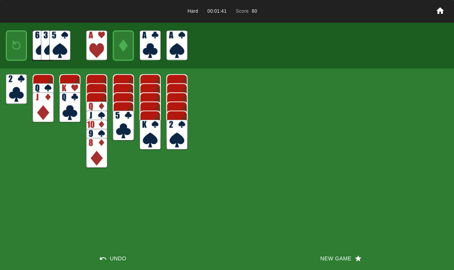
click at [322, 247] on button "New Game" at bounding box center [340, 258] width 227 height 23
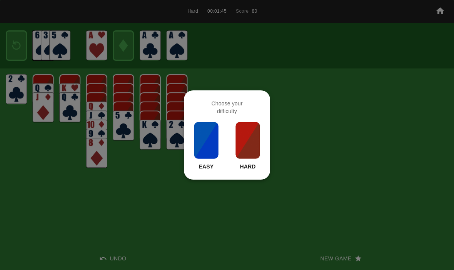
click at [242, 151] on img at bounding box center [248, 140] width 26 height 38
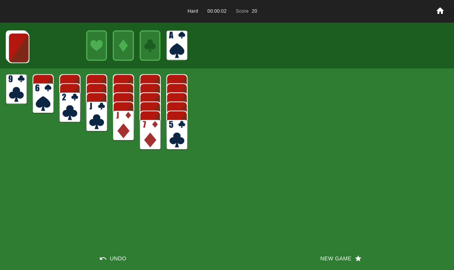
click at [15, 40] on img at bounding box center [18, 48] width 21 height 30
click at [13, 42] on img at bounding box center [18, 47] width 21 height 30
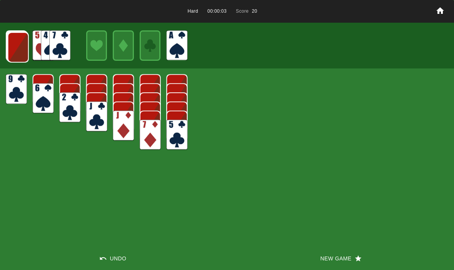
click at [17, 48] on img at bounding box center [18, 47] width 21 height 30
click at [14, 44] on img at bounding box center [17, 47] width 21 height 30
click at [15, 49] on img at bounding box center [17, 47] width 21 height 30
click at [19, 47] on img at bounding box center [17, 46] width 21 height 30
click at [10, 38] on img at bounding box center [16, 46] width 21 height 30
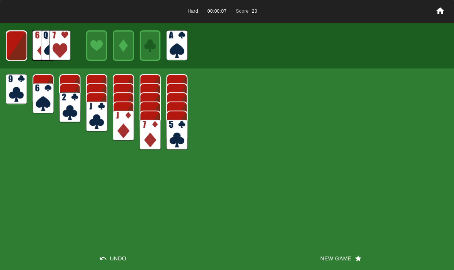
click at [17, 41] on img at bounding box center [16, 46] width 21 height 30
click at [12, 45] on img at bounding box center [16, 46] width 13 height 18
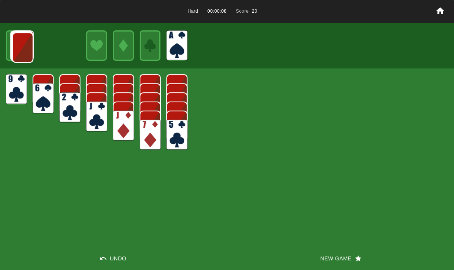
click at [13, 39] on img at bounding box center [22, 47] width 21 height 30
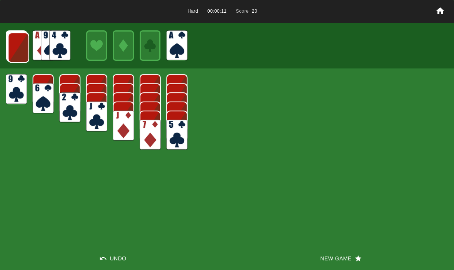
click at [18, 42] on img at bounding box center [18, 47] width 21 height 30
click at [18, 43] on img at bounding box center [18, 47] width 21 height 30
click at [14, 45] on img at bounding box center [17, 47] width 21 height 30
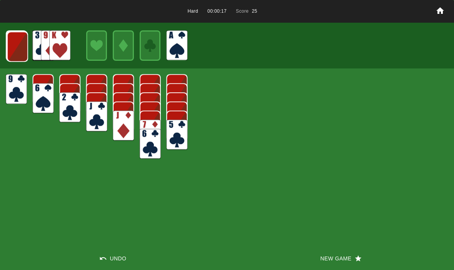
click at [21, 49] on img at bounding box center [17, 47] width 21 height 30
click at [20, 45] on img at bounding box center [17, 46] width 21 height 30
click at [15, 45] on img at bounding box center [16, 46] width 21 height 30
click at [348, 263] on button "New Game" at bounding box center [340, 258] width 227 height 23
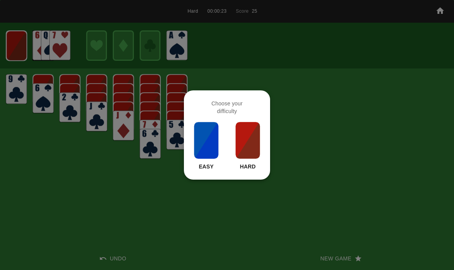
click at [260, 149] on img at bounding box center [248, 140] width 26 height 38
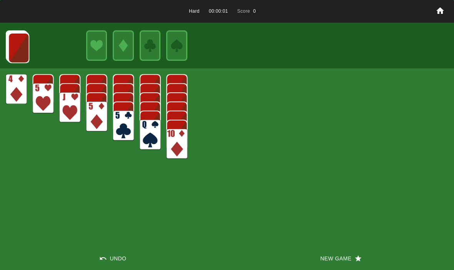
click at [327, 261] on button "New Game" at bounding box center [340, 258] width 227 height 23
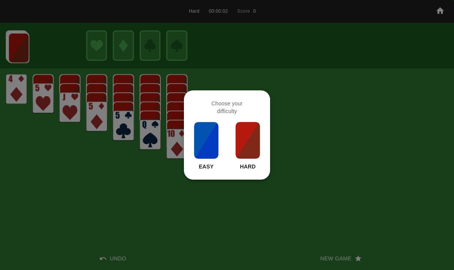
click at [235, 132] on img at bounding box center [248, 140] width 26 height 38
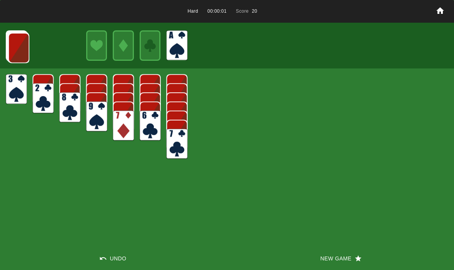
click at [22, 45] on img at bounding box center [18, 48] width 21 height 30
click at [15, 46] on img at bounding box center [18, 47] width 21 height 30
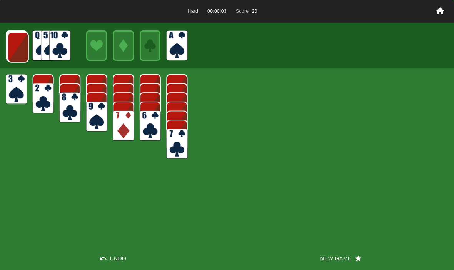
click at [15, 42] on img at bounding box center [18, 47] width 21 height 30
click at [15, 43] on img at bounding box center [17, 47] width 21 height 30
click at [18, 46] on img at bounding box center [17, 47] width 21 height 30
click at [12, 45] on img at bounding box center [17, 46] width 21 height 30
click at [11, 43] on img at bounding box center [16, 46] width 21 height 30
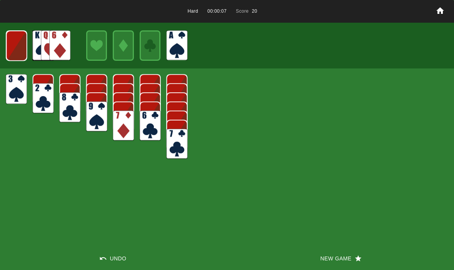
click at [14, 42] on img at bounding box center [16, 46] width 21 height 30
click at [333, 252] on button "New Game" at bounding box center [340, 258] width 227 height 23
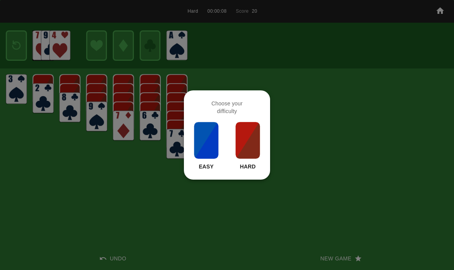
click at [236, 131] on img at bounding box center [248, 140] width 26 height 38
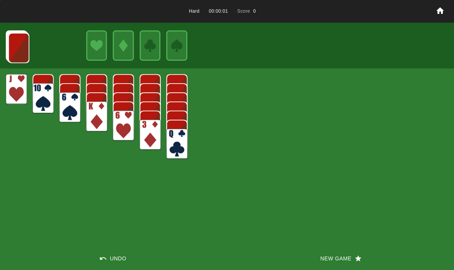
click at [330, 253] on button "New Game" at bounding box center [340, 258] width 227 height 23
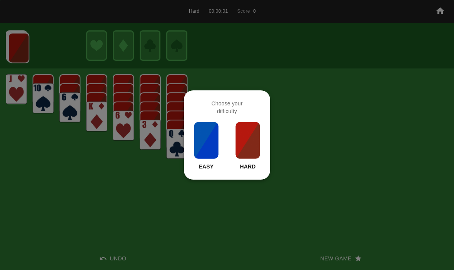
click at [266, 167] on div "Choose your difficulty Easy Hard" at bounding box center [227, 134] width 86 height 89
click at [251, 146] on img at bounding box center [248, 140] width 26 height 38
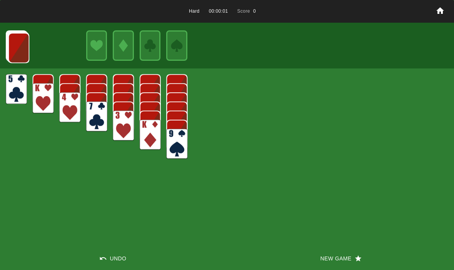
click at [341, 252] on button "New Game" at bounding box center [340, 258] width 227 height 23
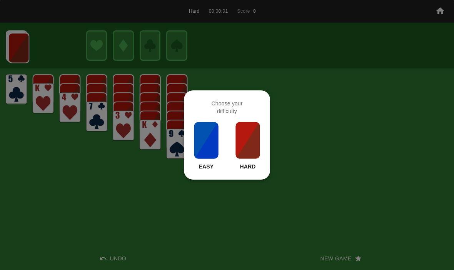
click at [257, 150] on img at bounding box center [248, 140] width 26 height 38
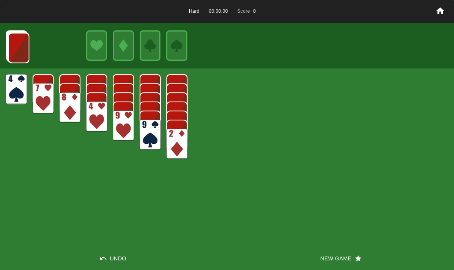
click at [334, 252] on button "New Game" at bounding box center [340, 258] width 227 height 23
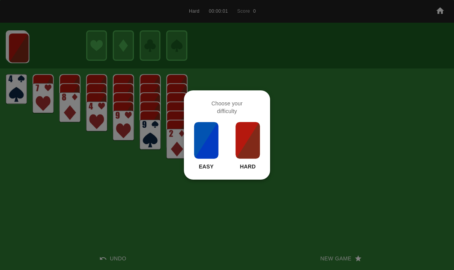
click at [239, 132] on img at bounding box center [248, 140] width 26 height 38
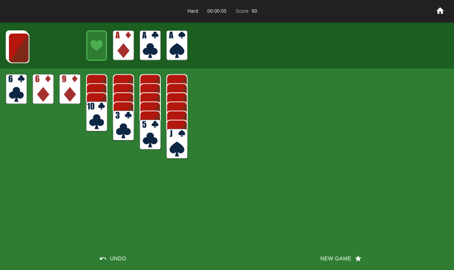
click at [24, 37] on img at bounding box center [18, 48] width 21 height 30
click at [18, 37] on img at bounding box center [18, 47] width 21 height 30
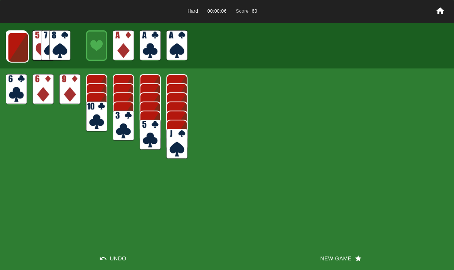
click at [13, 42] on img at bounding box center [18, 47] width 21 height 30
click at [17, 46] on img at bounding box center [17, 47] width 21 height 30
click at [22, 49] on img at bounding box center [17, 47] width 21 height 30
click at [15, 46] on img at bounding box center [17, 46] width 21 height 30
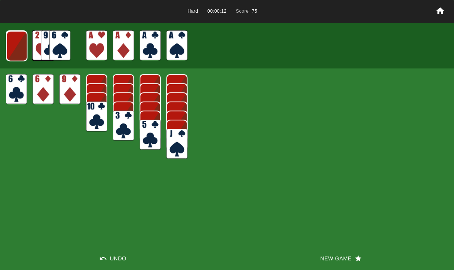
click at [23, 32] on img at bounding box center [16, 46] width 21 height 30
click at [13, 43] on img at bounding box center [16, 46] width 21 height 30
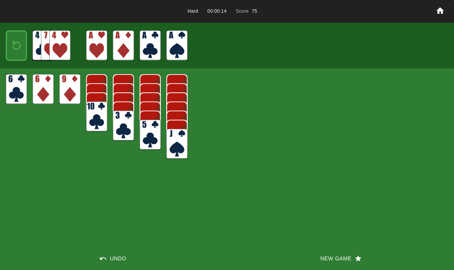
click at [20, 43] on img at bounding box center [16, 46] width 13 height 18
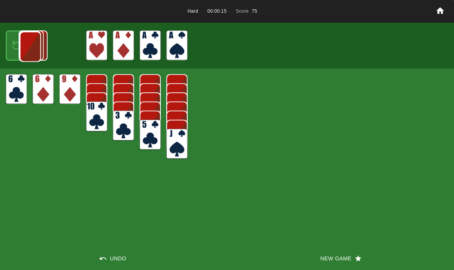
click at [20, 38] on img at bounding box center [30, 47] width 21 height 30
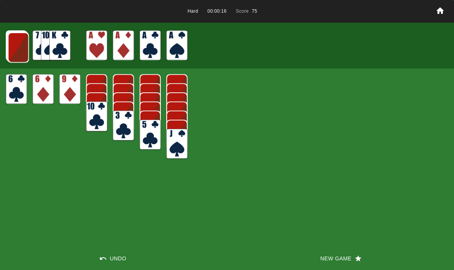
click at [12, 49] on img at bounding box center [18, 47] width 21 height 30
click at [12, 42] on img at bounding box center [17, 47] width 21 height 30
click at [17, 40] on img at bounding box center [17, 47] width 21 height 30
click at [12, 38] on img at bounding box center [17, 47] width 21 height 30
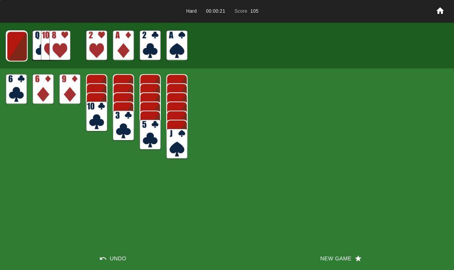
click at [17, 42] on img at bounding box center [17, 46] width 21 height 30
click at [16, 39] on img at bounding box center [16, 46] width 21 height 30
click at [13, 40] on img at bounding box center [16, 45] width 21 height 30
click at [12, 40] on img at bounding box center [16, 46] width 13 height 18
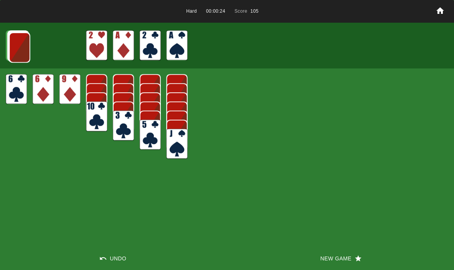
click at [15, 43] on img at bounding box center [19, 47] width 21 height 30
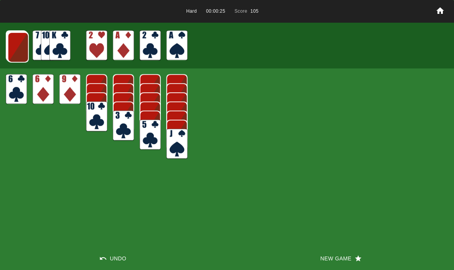
click at [17, 41] on img at bounding box center [18, 47] width 21 height 30
click at [18, 43] on img at bounding box center [17, 47] width 21 height 30
click at [11, 41] on img at bounding box center [17, 47] width 21 height 30
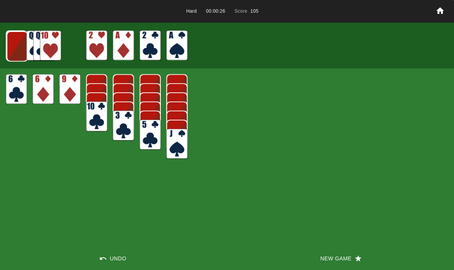
click at [15, 43] on img at bounding box center [17, 46] width 21 height 30
click at [14, 42] on img at bounding box center [16, 46] width 21 height 30
click at [15, 45] on img at bounding box center [16, 46] width 21 height 30
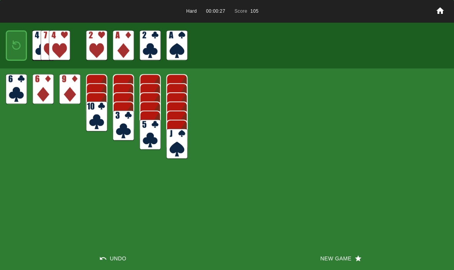
click at [15, 43] on img at bounding box center [16, 46] width 13 height 18
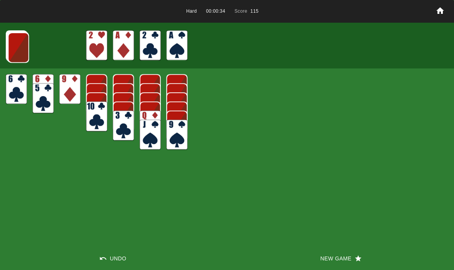
click at [20, 49] on img at bounding box center [18, 47] width 21 height 30
click at [18, 41] on img at bounding box center [18, 47] width 21 height 30
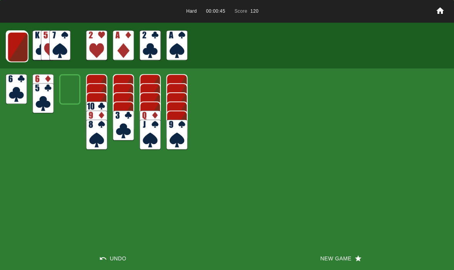
click at [15, 44] on img at bounding box center [17, 47] width 21 height 30
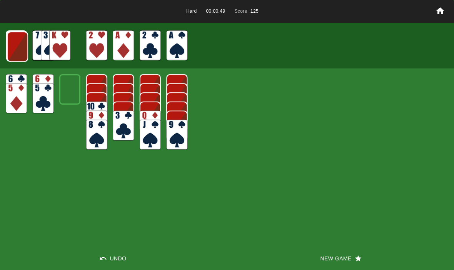
click at [16, 40] on img at bounding box center [17, 47] width 21 height 30
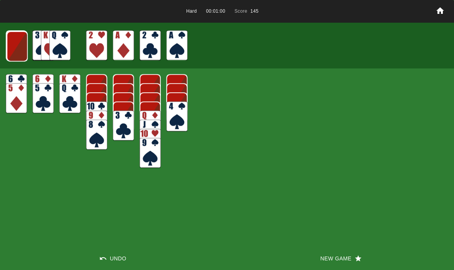
click at [13, 46] on img at bounding box center [17, 46] width 21 height 30
click at [12, 47] on img at bounding box center [16, 46] width 21 height 30
click at [13, 43] on img at bounding box center [16, 46] width 21 height 30
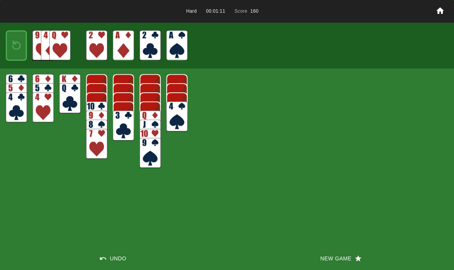
click at [18, 45] on img at bounding box center [16, 46] width 13 height 18
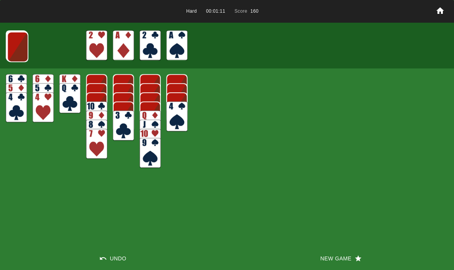
click at [21, 42] on img at bounding box center [17, 47] width 21 height 30
click at [21, 44] on img at bounding box center [17, 47] width 21 height 30
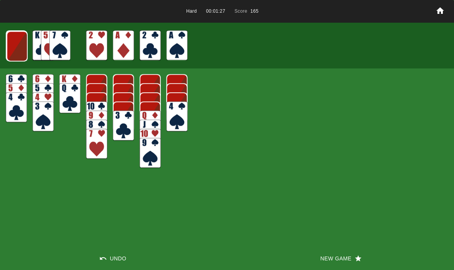
click at [25, 47] on img at bounding box center [17, 46] width 21 height 30
click at [17, 40] on img at bounding box center [16, 46] width 21 height 30
click at [12, 46] on img at bounding box center [16, 45] width 21 height 30
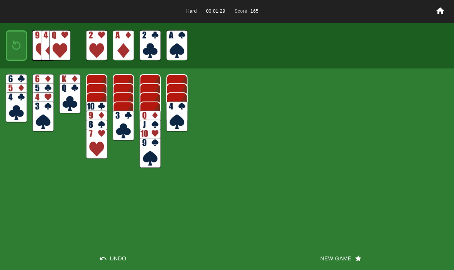
click at [13, 41] on img at bounding box center [16, 46] width 13 height 18
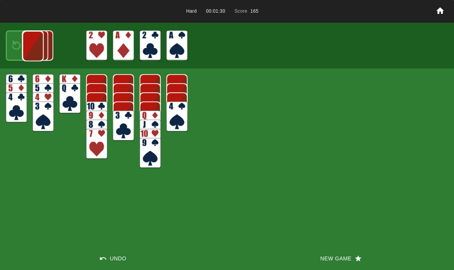
click at [22, 44] on img at bounding box center [32, 46] width 21 height 30
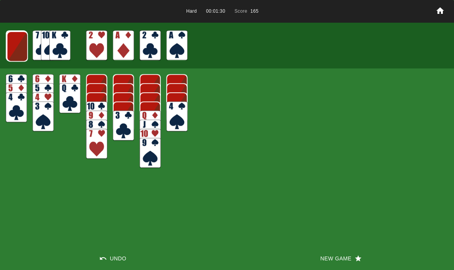
click at [15, 44] on img at bounding box center [17, 46] width 21 height 30
click at [12, 47] on img at bounding box center [17, 46] width 21 height 30
click at [12, 48] on img at bounding box center [16, 46] width 21 height 30
click at [13, 47] on img at bounding box center [16, 45] width 21 height 30
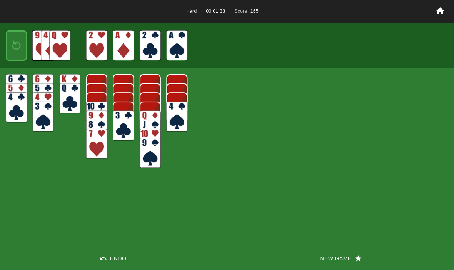
click at [12, 47] on img at bounding box center [16, 46] width 13 height 18
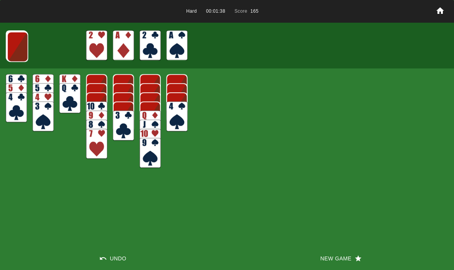
click at [9, 33] on img at bounding box center [17, 47] width 21 height 30
click at [12, 47] on img at bounding box center [17, 46] width 21 height 30
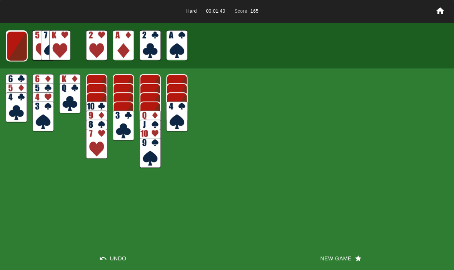
click at [12, 52] on img at bounding box center [17, 46] width 21 height 30
click at [16, 51] on img at bounding box center [16, 46] width 21 height 30
click at [22, 42] on img at bounding box center [16, 45] width 21 height 30
click at [15, 46] on img at bounding box center [16, 46] width 13 height 18
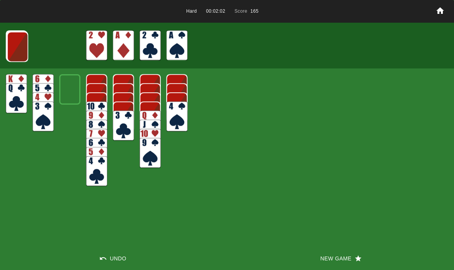
click at [15, 35] on img at bounding box center [17, 47] width 21 height 30
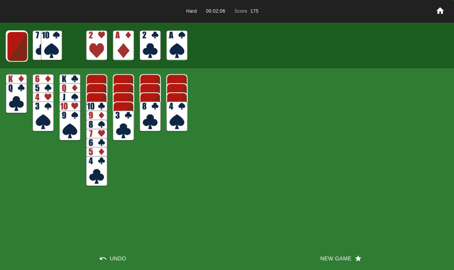
click at [18, 41] on img at bounding box center [17, 46] width 21 height 30
click at [19, 51] on img at bounding box center [17, 46] width 21 height 30
click at [18, 45] on img at bounding box center [16, 46] width 21 height 30
click at [17, 43] on img at bounding box center [16, 45] width 21 height 30
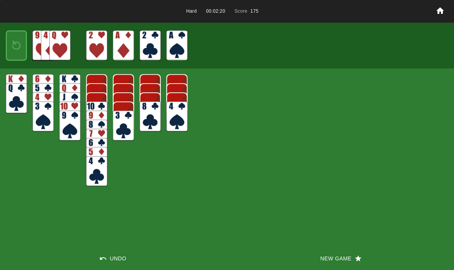
click at [338, 264] on button "New Game" at bounding box center [340, 258] width 227 height 23
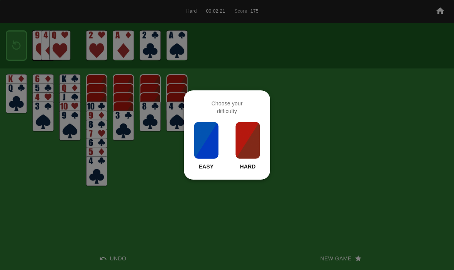
click at [229, 135] on div "Easy Hard" at bounding box center [227, 145] width 68 height 49
click at [247, 146] on img at bounding box center [248, 140] width 26 height 38
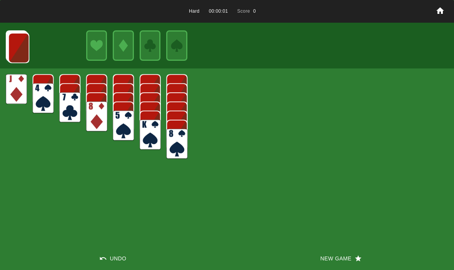
click at [332, 256] on button "New Game" at bounding box center [340, 258] width 227 height 23
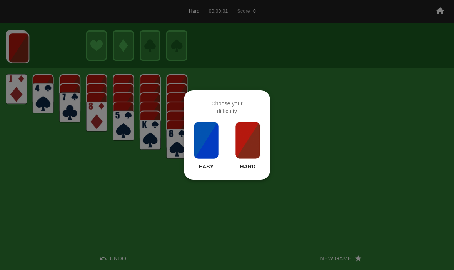
click at [254, 145] on img at bounding box center [248, 140] width 26 height 38
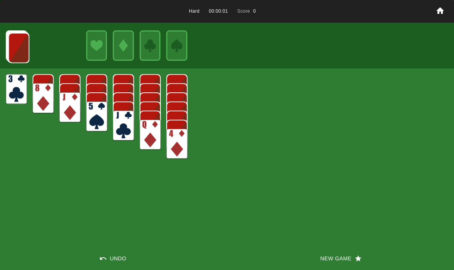
click at [341, 259] on button "New Game" at bounding box center [340, 258] width 227 height 23
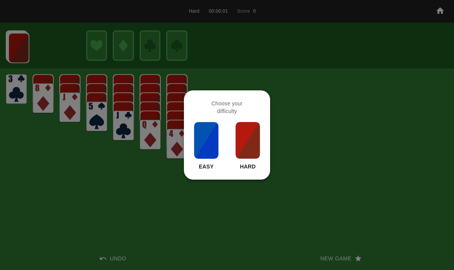
click at [273, 152] on div at bounding box center [227, 135] width 454 height 270
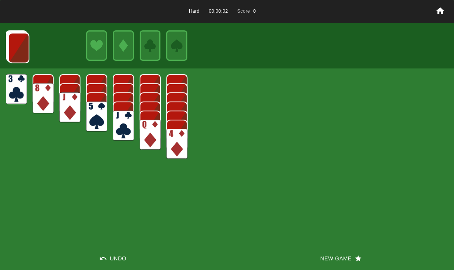
click at [332, 258] on button "New Game" at bounding box center [340, 258] width 227 height 23
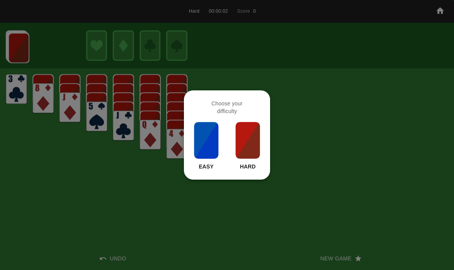
click at [244, 136] on img at bounding box center [248, 140] width 26 height 38
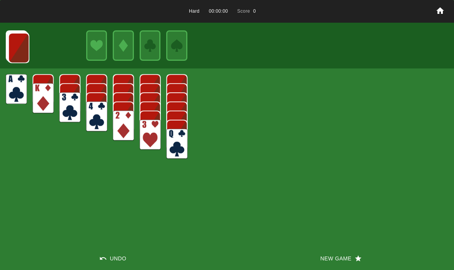
click at [322, 258] on button "New Game" at bounding box center [340, 258] width 227 height 23
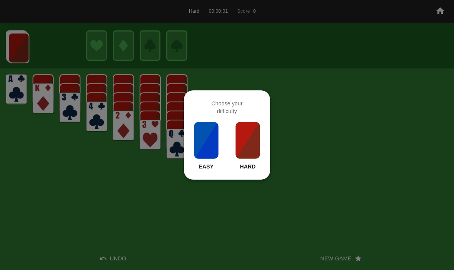
click at [231, 219] on div at bounding box center [227, 135] width 454 height 270
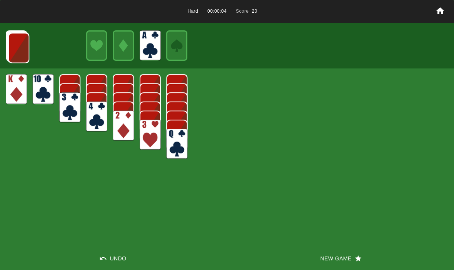
click at [21, 34] on img at bounding box center [18, 48] width 21 height 30
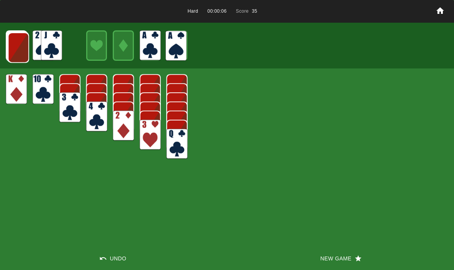
click at [13, 38] on img at bounding box center [18, 47] width 21 height 30
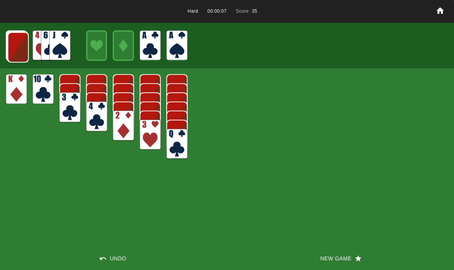
click at [19, 50] on img at bounding box center [18, 47] width 21 height 30
click at [14, 50] on img at bounding box center [17, 47] width 21 height 30
click at [15, 47] on img at bounding box center [17, 47] width 21 height 30
click at [17, 43] on img at bounding box center [17, 46] width 21 height 30
click at [13, 50] on img at bounding box center [16, 46] width 21 height 30
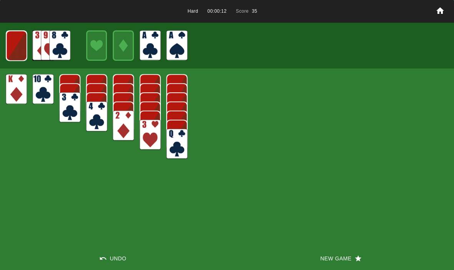
click at [13, 50] on img at bounding box center [16, 46] width 21 height 30
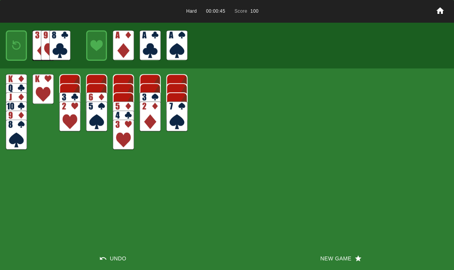
click at [20, 54] on img at bounding box center [16, 46] width 13 height 18
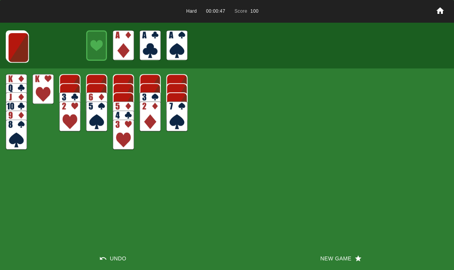
click at [14, 51] on img at bounding box center [18, 47] width 21 height 30
click at [16, 50] on img at bounding box center [17, 47] width 21 height 30
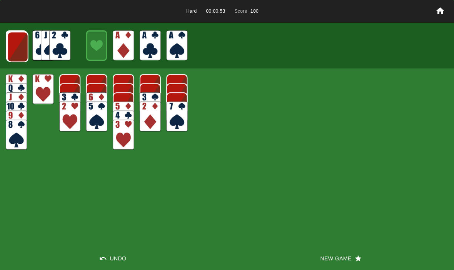
click at [15, 47] on img at bounding box center [17, 47] width 21 height 30
click at [14, 52] on img at bounding box center [17, 47] width 21 height 30
click at [15, 47] on img at bounding box center [17, 46] width 21 height 30
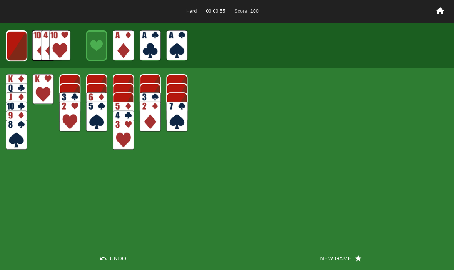
click at [14, 42] on img at bounding box center [16, 46] width 21 height 30
click at [13, 47] on img at bounding box center [16, 45] width 21 height 30
click at [17, 47] on img at bounding box center [16, 46] width 13 height 18
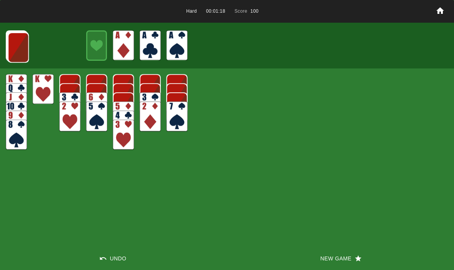
click at [10, 44] on img at bounding box center [18, 47] width 21 height 30
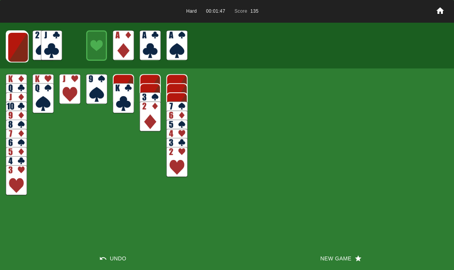
click at [23, 46] on img at bounding box center [17, 47] width 21 height 30
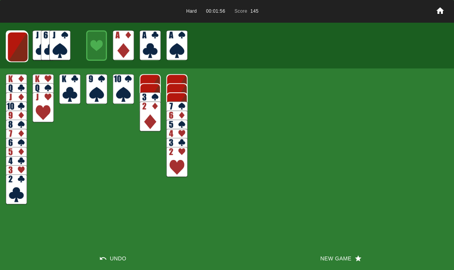
click at [17, 50] on img at bounding box center [17, 47] width 21 height 30
click at [20, 46] on img at bounding box center [17, 47] width 21 height 30
click at [14, 42] on img at bounding box center [17, 46] width 21 height 30
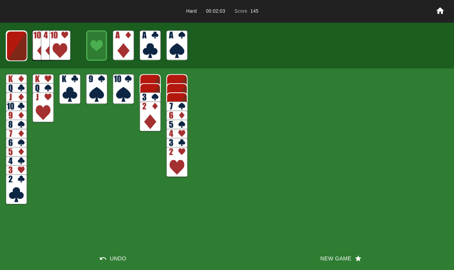
click at [14, 42] on img at bounding box center [16, 46] width 21 height 30
click at [13, 45] on img at bounding box center [16, 45] width 21 height 30
click at [14, 48] on img at bounding box center [16, 46] width 13 height 18
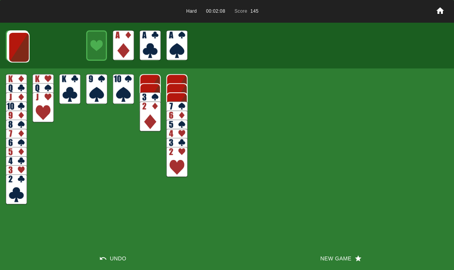
click at [14, 46] on img at bounding box center [18, 47] width 21 height 30
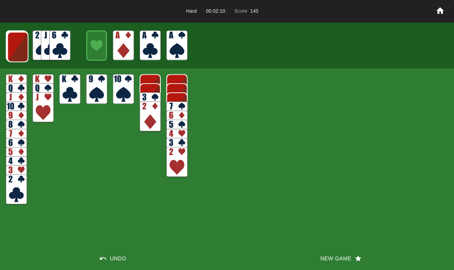
click at [14, 49] on img at bounding box center [17, 47] width 21 height 30
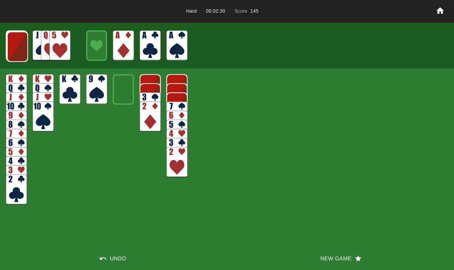
click at [17, 45] on img at bounding box center [17, 47] width 21 height 30
click at [13, 48] on img at bounding box center [17, 46] width 21 height 30
click at [17, 45] on img at bounding box center [16, 46] width 21 height 30
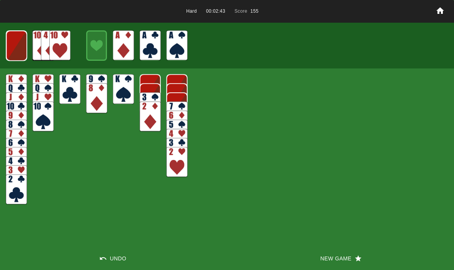
click at [15, 38] on img at bounding box center [16, 46] width 21 height 30
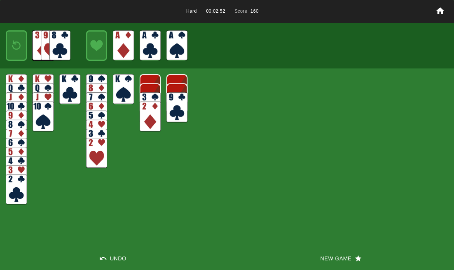
click at [17, 51] on img at bounding box center [16, 46] width 13 height 18
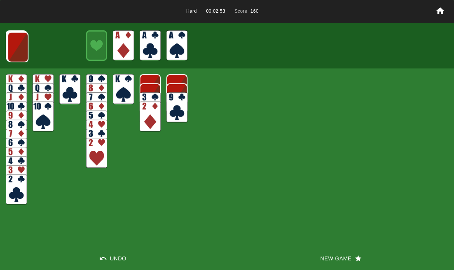
click at [11, 48] on img at bounding box center [17, 47] width 21 height 30
click at [15, 41] on img at bounding box center [17, 47] width 21 height 30
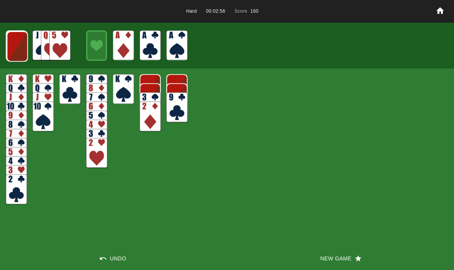
click at [13, 47] on img at bounding box center [17, 46] width 21 height 30
click at [11, 44] on img at bounding box center [17, 46] width 21 height 30
click at [15, 44] on img at bounding box center [16, 46] width 21 height 30
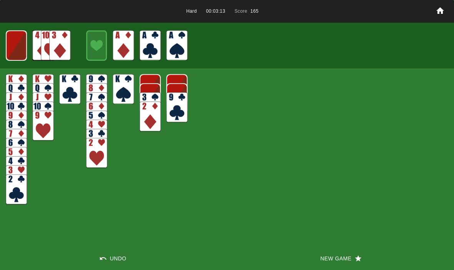
click at [17, 45] on img at bounding box center [16, 45] width 21 height 30
click at [15, 49] on img at bounding box center [16, 46] width 13 height 18
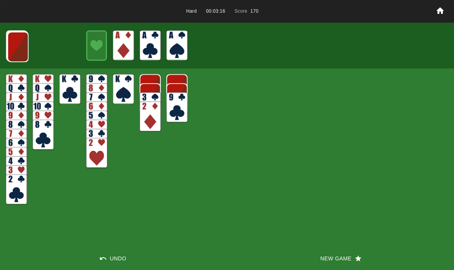
click at [13, 50] on img at bounding box center [17, 47] width 21 height 30
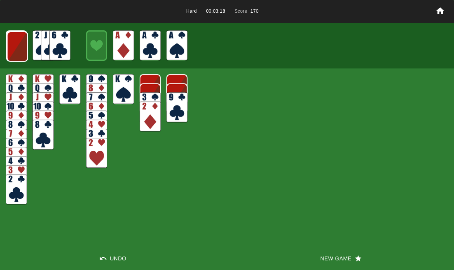
click at [15, 41] on img at bounding box center [17, 47] width 21 height 30
click at [17, 51] on img at bounding box center [17, 46] width 21 height 30
click at [21, 50] on img at bounding box center [16, 46] width 21 height 30
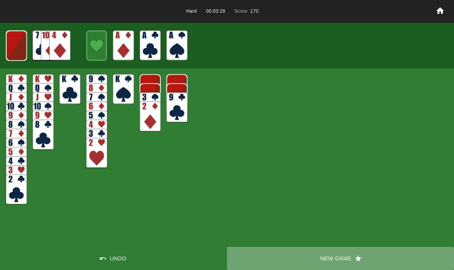
click at [356, 254] on button "New Game" at bounding box center [340, 258] width 227 height 23
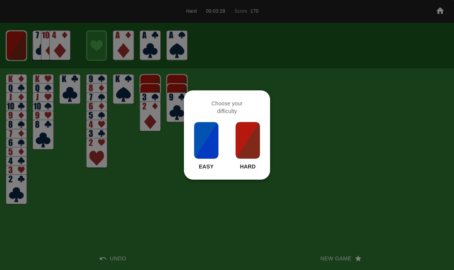
click at [255, 159] on img at bounding box center [248, 140] width 26 height 38
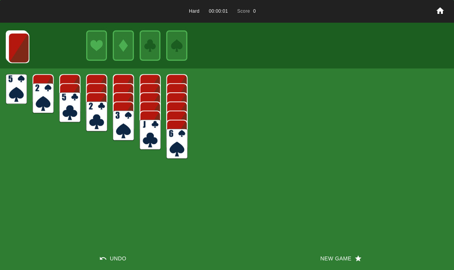
click at [335, 258] on button "New Game" at bounding box center [340, 258] width 227 height 23
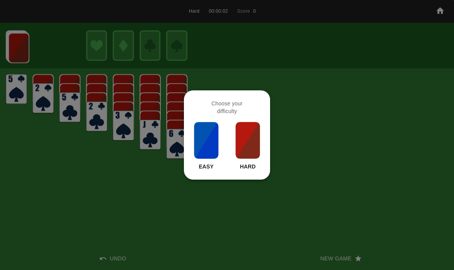
click at [247, 135] on img at bounding box center [248, 140] width 26 height 38
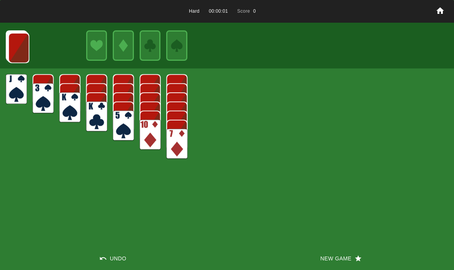
click at [331, 252] on button "New Game" at bounding box center [340, 258] width 227 height 23
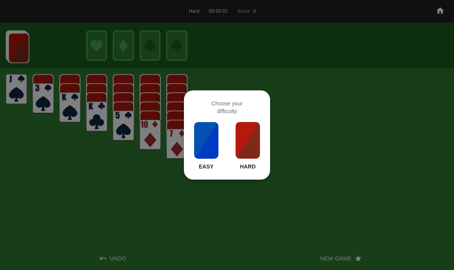
click at [247, 154] on img at bounding box center [248, 140] width 26 height 38
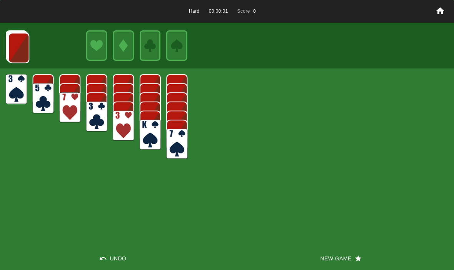
click at [339, 268] on button "New Game" at bounding box center [340, 258] width 227 height 23
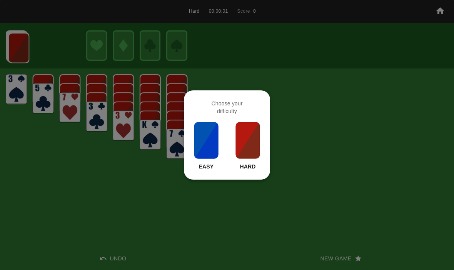
click at [270, 159] on div at bounding box center [227, 135] width 454 height 270
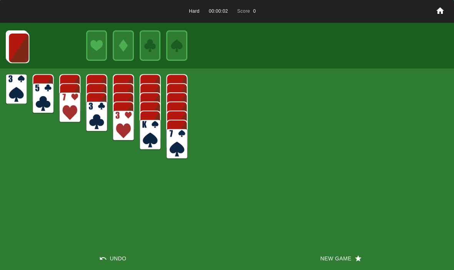
click at [321, 257] on button "New Game" at bounding box center [340, 258] width 227 height 23
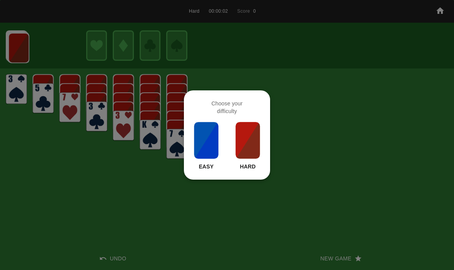
click at [240, 133] on img at bounding box center [248, 140] width 26 height 38
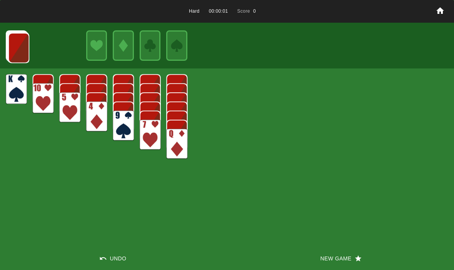
click at [326, 258] on button "New Game" at bounding box center [340, 258] width 227 height 23
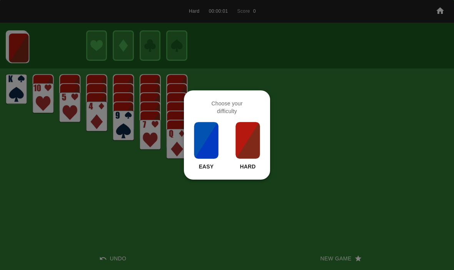
click at [247, 137] on img at bounding box center [248, 140] width 26 height 38
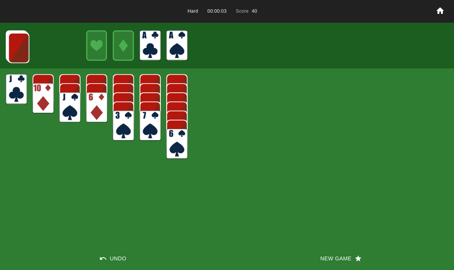
click at [20, 50] on img at bounding box center [18, 48] width 21 height 30
click at [13, 43] on img at bounding box center [18, 47] width 21 height 30
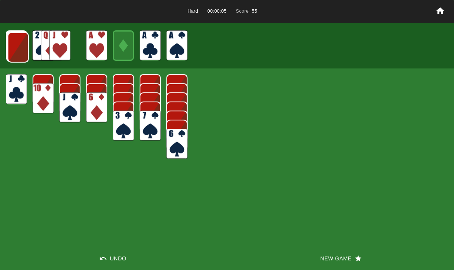
click at [17, 47] on img at bounding box center [18, 47] width 21 height 30
click at [17, 49] on img at bounding box center [17, 47] width 21 height 30
click at [12, 48] on img at bounding box center [17, 47] width 21 height 30
click at [15, 45] on img at bounding box center [17, 46] width 21 height 30
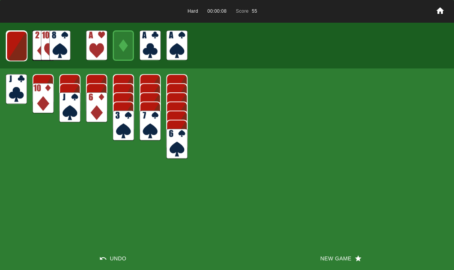
click at [18, 49] on img at bounding box center [16, 46] width 21 height 30
click at [16, 41] on img at bounding box center [16, 46] width 21 height 30
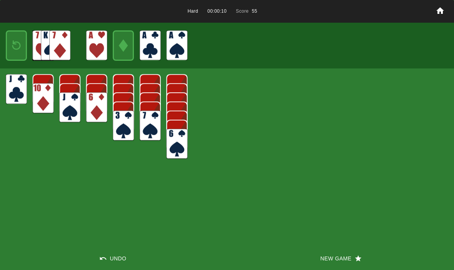
click at [10, 47] on img at bounding box center [16, 46] width 13 height 18
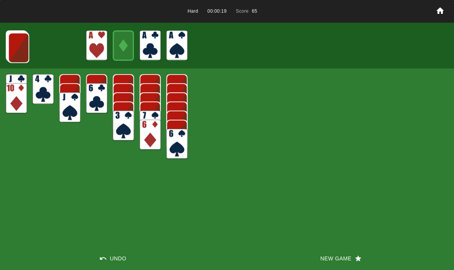
click at [13, 47] on img at bounding box center [18, 48] width 21 height 30
click at [15, 50] on img at bounding box center [18, 47] width 21 height 30
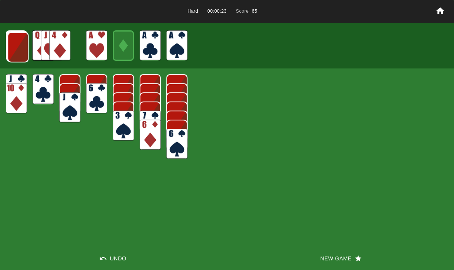
click at [13, 52] on img at bounding box center [17, 47] width 21 height 30
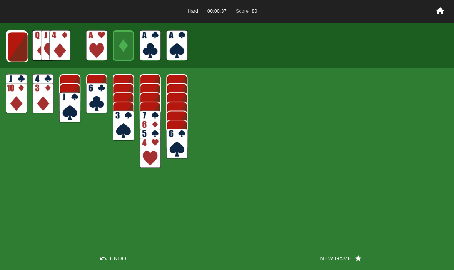
click at [17, 49] on img at bounding box center [17, 47] width 21 height 30
click at [16, 46] on img at bounding box center [17, 47] width 21 height 30
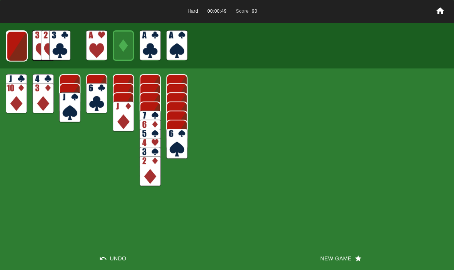
click at [22, 48] on img at bounding box center [17, 46] width 21 height 30
click at [20, 44] on img at bounding box center [16, 46] width 21 height 30
click at [17, 45] on img at bounding box center [16, 45] width 21 height 30
click at [19, 45] on img at bounding box center [16, 46] width 13 height 18
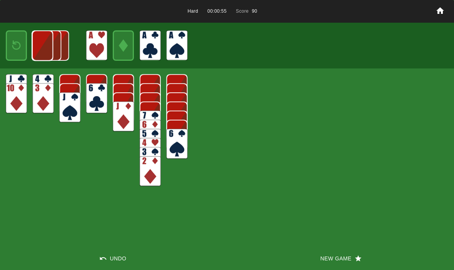
click at [32, 48] on img at bounding box center [42, 45] width 21 height 30
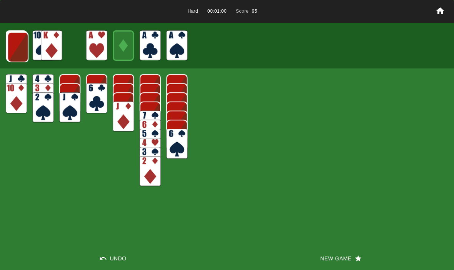
click at [17, 49] on img at bounding box center [17, 47] width 21 height 30
click at [15, 49] on img at bounding box center [17, 47] width 21 height 30
click at [13, 45] on img at bounding box center [17, 46] width 21 height 30
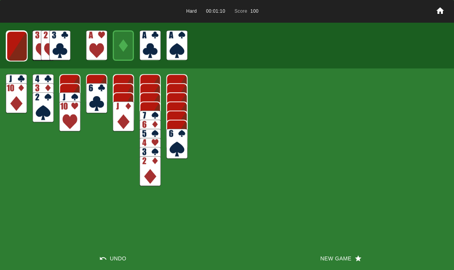
click at [13, 57] on img at bounding box center [17, 46] width 21 height 30
click at [13, 48] on img at bounding box center [16, 46] width 21 height 30
click at [20, 51] on img at bounding box center [16, 45] width 21 height 30
click at [15, 54] on img at bounding box center [16, 46] width 13 height 18
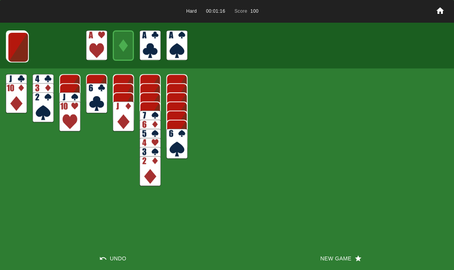
click at [15, 43] on img at bounding box center [18, 47] width 21 height 30
click at [12, 49] on img at bounding box center [17, 47] width 21 height 30
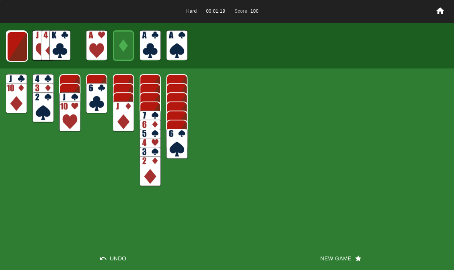
click at [14, 45] on img at bounding box center [17, 47] width 21 height 30
click at [13, 48] on img at bounding box center [17, 46] width 21 height 30
click at [15, 50] on img at bounding box center [16, 46] width 21 height 30
click at [13, 52] on img at bounding box center [16, 45] width 21 height 30
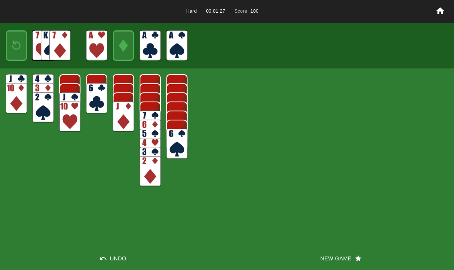
click at [13, 49] on img at bounding box center [16, 46] width 13 height 18
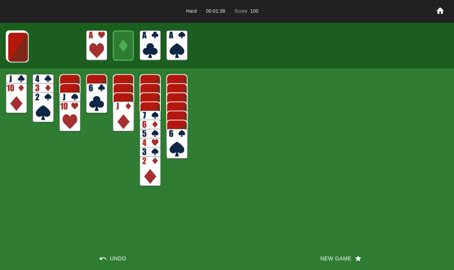
click at [324, 254] on button "New Game" at bounding box center [340, 258] width 227 height 23
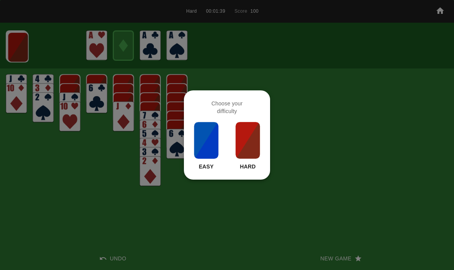
click at [250, 151] on img at bounding box center [248, 140] width 26 height 38
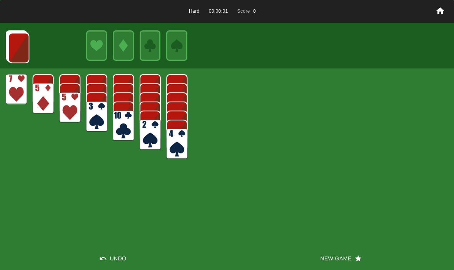
click at [334, 251] on button "New Game" at bounding box center [340, 258] width 227 height 23
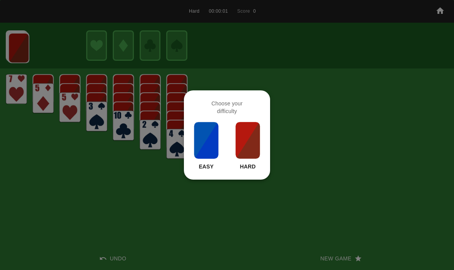
click at [251, 152] on img at bounding box center [248, 140] width 26 height 38
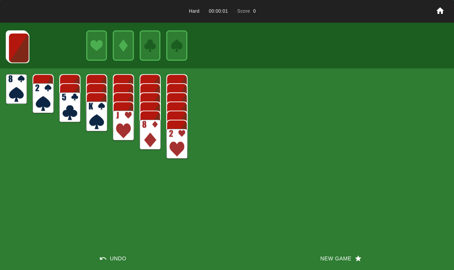
click at [335, 259] on button "New Game" at bounding box center [340, 258] width 227 height 23
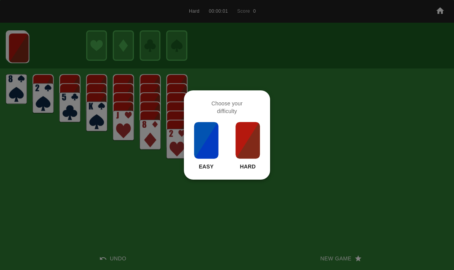
click at [251, 150] on img at bounding box center [248, 140] width 26 height 38
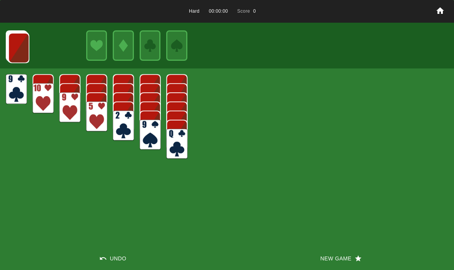
click at [335, 258] on button "New Game" at bounding box center [340, 258] width 227 height 23
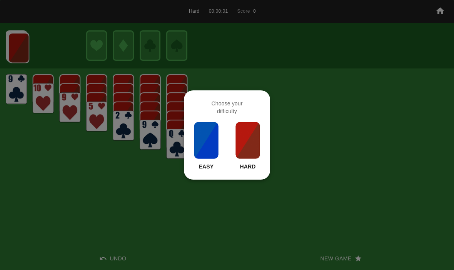
click at [252, 155] on img at bounding box center [248, 140] width 26 height 38
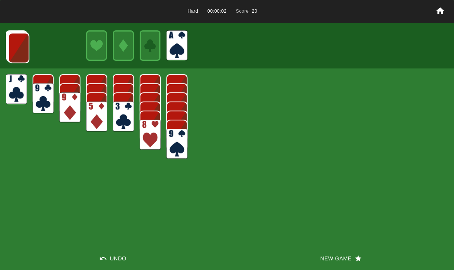
click at [15, 43] on img at bounding box center [18, 48] width 21 height 30
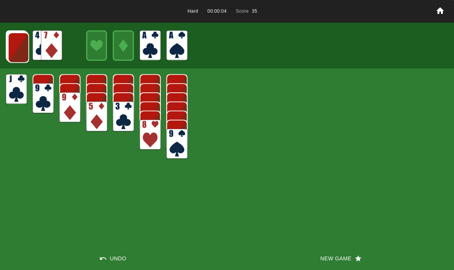
click at [17, 40] on img at bounding box center [18, 47] width 21 height 30
click at [20, 48] on img at bounding box center [18, 47] width 21 height 30
click at [16, 50] on img at bounding box center [17, 47] width 21 height 30
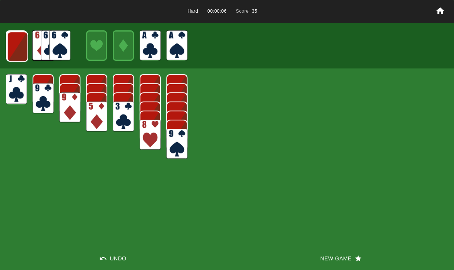
click at [19, 46] on img at bounding box center [17, 47] width 21 height 30
click at [11, 46] on img at bounding box center [17, 46] width 21 height 30
click at [12, 48] on img at bounding box center [16, 46] width 21 height 30
click at [12, 47] on img at bounding box center [16, 46] width 21 height 30
click at [12, 45] on img at bounding box center [16, 46] width 13 height 18
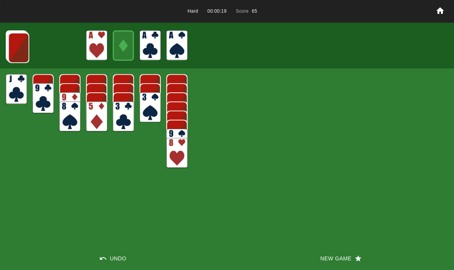
click at [18, 47] on img at bounding box center [18, 48] width 21 height 30
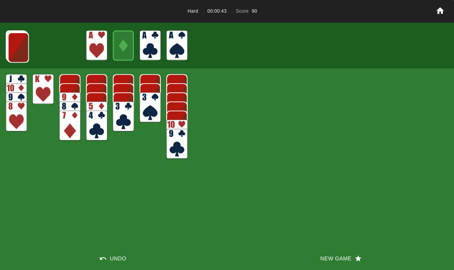
click at [11, 44] on img at bounding box center [18, 47] width 21 height 30
click at [13, 40] on img at bounding box center [17, 47] width 21 height 30
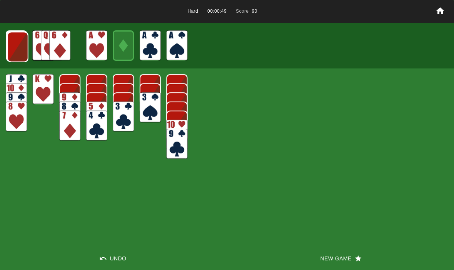
click at [17, 39] on img at bounding box center [17, 47] width 21 height 30
click at [20, 46] on img at bounding box center [17, 47] width 21 height 30
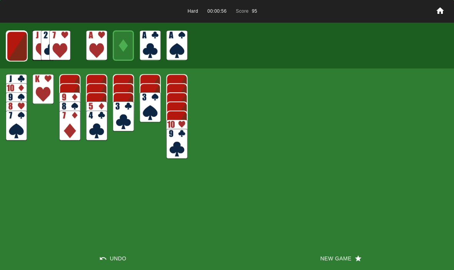
click at [14, 48] on img at bounding box center [17, 46] width 21 height 30
click at [19, 50] on img at bounding box center [16, 46] width 21 height 30
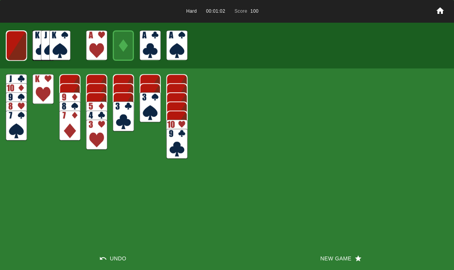
click at [14, 48] on img at bounding box center [16, 45] width 21 height 30
click at [14, 45] on img at bounding box center [16, 46] width 13 height 18
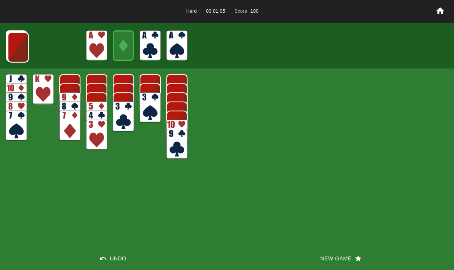
click at [20, 45] on img at bounding box center [18, 47] width 21 height 30
click at [15, 48] on img at bounding box center [17, 47] width 21 height 30
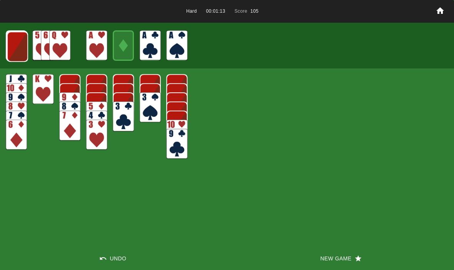
click at [17, 48] on img at bounding box center [17, 47] width 21 height 30
click at [20, 46] on img at bounding box center [17, 46] width 21 height 30
click at [11, 43] on img at bounding box center [16, 46] width 21 height 30
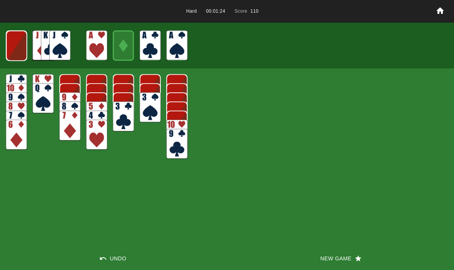
click at [12, 47] on img at bounding box center [16, 46] width 21 height 30
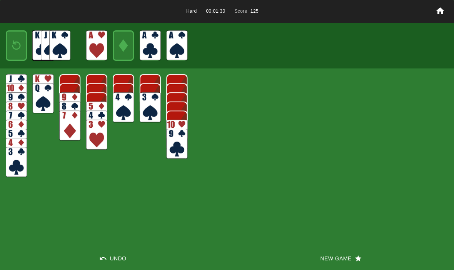
click at [104, 253] on button "Undo" at bounding box center [113, 258] width 227 height 23
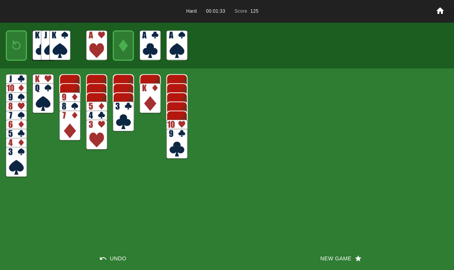
click at [104, 256] on icon "button" at bounding box center [103, 259] width 8 height 8
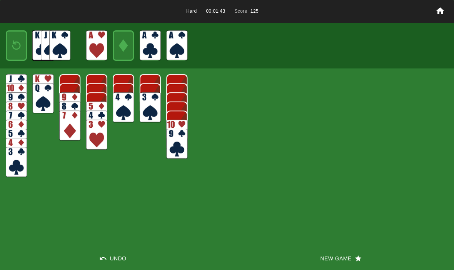
click at [15, 49] on img at bounding box center [16, 46] width 13 height 18
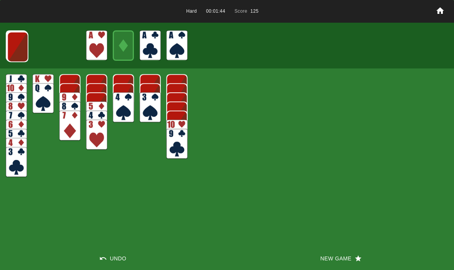
click at [15, 47] on img at bounding box center [17, 47] width 21 height 30
click at [20, 50] on img at bounding box center [17, 47] width 21 height 30
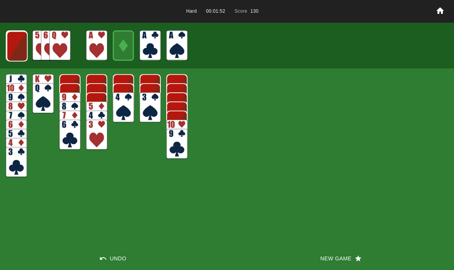
click at [15, 48] on img at bounding box center [17, 46] width 21 height 30
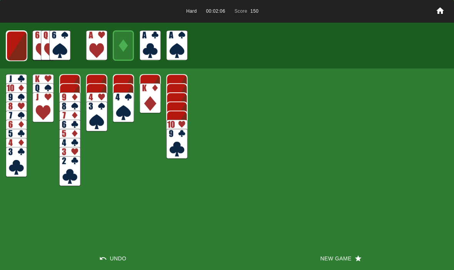
click at [18, 45] on img at bounding box center [16, 46] width 21 height 30
click at [18, 45] on img at bounding box center [16, 45] width 21 height 30
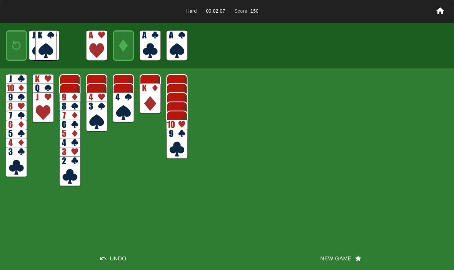
click at [17, 49] on img at bounding box center [16, 46] width 13 height 18
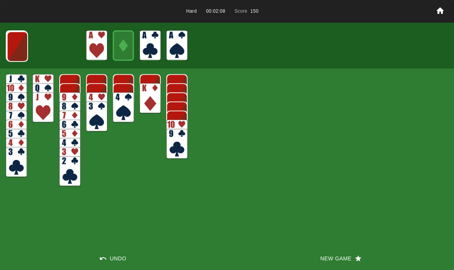
click at [21, 43] on img at bounding box center [17, 47] width 21 height 30
click at [17, 57] on img at bounding box center [17, 46] width 21 height 30
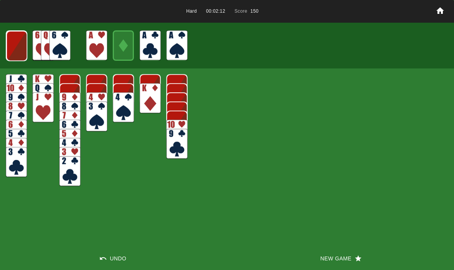
click at [17, 46] on img at bounding box center [16, 46] width 21 height 30
click at [18, 47] on img at bounding box center [16, 45] width 21 height 30
click at [17, 48] on img at bounding box center [16, 46] width 13 height 18
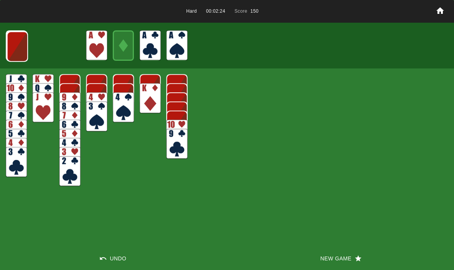
click at [333, 256] on button "New Game" at bounding box center [340, 258] width 227 height 23
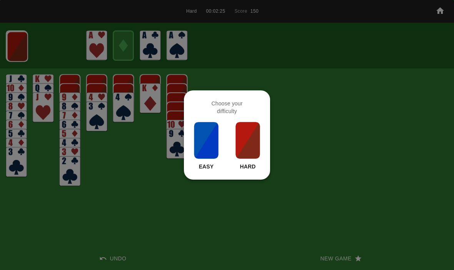
click at [237, 147] on img at bounding box center [248, 140] width 26 height 38
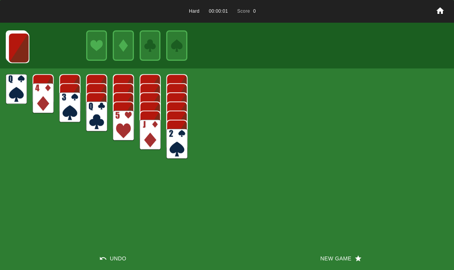
click at [323, 268] on button "New Game" at bounding box center [340, 258] width 227 height 23
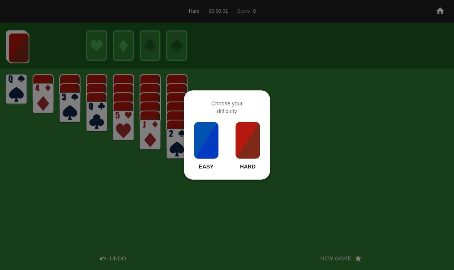
click at [246, 137] on img at bounding box center [248, 140] width 26 height 38
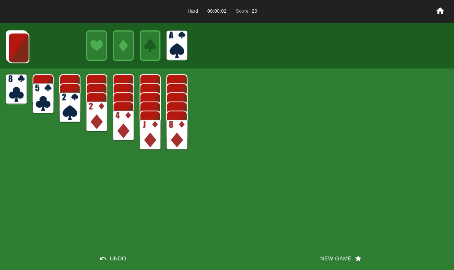
click at [15, 50] on img at bounding box center [18, 48] width 21 height 30
click at [18, 45] on img at bounding box center [18, 47] width 21 height 30
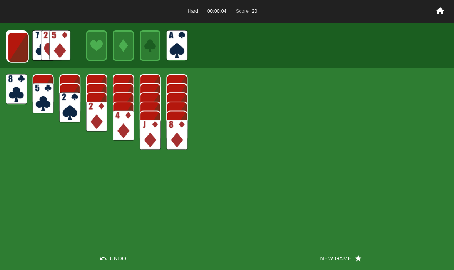
click at [20, 44] on img at bounding box center [18, 47] width 21 height 30
click at [20, 50] on img at bounding box center [17, 47] width 21 height 30
click at [17, 46] on img at bounding box center [17, 47] width 21 height 30
click at [13, 45] on img at bounding box center [17, 46] width 21 height 30
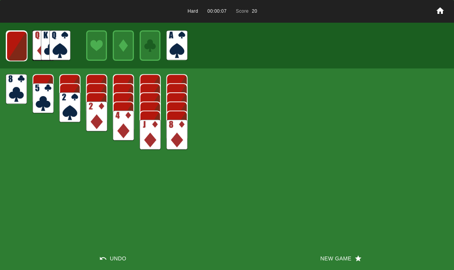
click at [12, 43] on img at bounding box center [16, 46] width 21 height 30
click at [16, 46] on img at bounding box center [16, 46] width 21 height 30
click at [21, 44] on img at bounding box center [16, 46] width 13 height 18
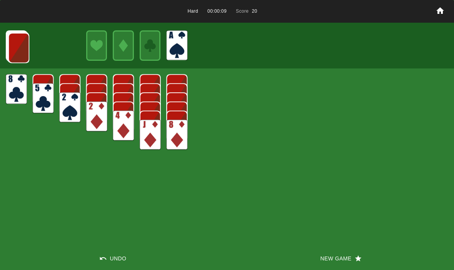
click at [12, 47] on img at bounding box center [18, 48] width 21 height 30
click at [15, 46] on img at bounding box center [18, 47] width 21 height 30
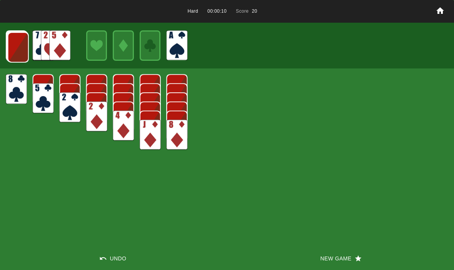
click at [14, 46] on img at bounding box center [18, 47] width 21 height 30
click at [13, 45] on img at bounding box center [17, 47] width 21 height 30
click at [13, 47] on img at bounding box center [17, 47] width 21 height 30
click at [11, 44] on img at bounding box center [17, 46] width 21 height 30
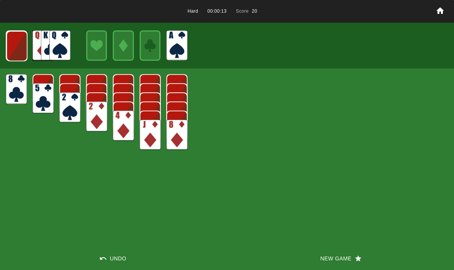
click at [17, 42] on img at bounding box center [16, 46] width 21 height 30
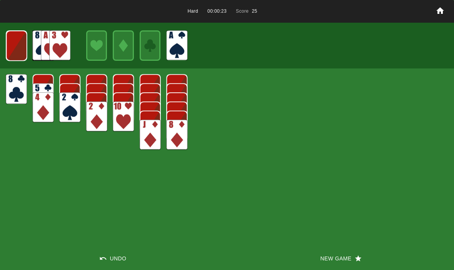
click at [18, 48] on img at bounding box center [16, 46] width 21 height 30
click at [16, 40] on img at bounding box center [16, 46] width 13 height 18
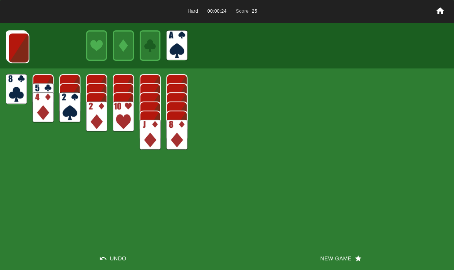
click at [17, 43] on img at bounding box center [18, 48] width 21 height 30
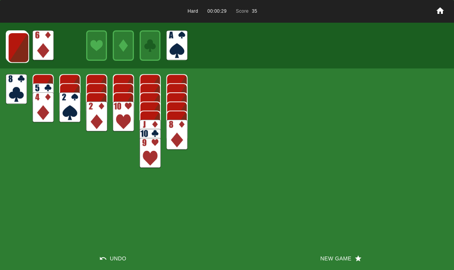
click at [15, 47] on img at bounding box center [18, 47] width 21 height 30
click at [22, 48] on img at bounding box center [18, 47] width 21 height 30
click at [21, 40] on img at bounding box center [17, 47] width 21 height 30
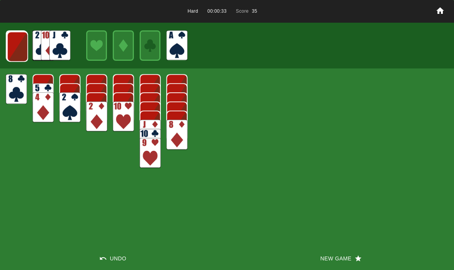
click at [15, 46] on img at bounding box center [17, 47] width 21 height 30
click at [18, 43] on img at bounding box center [17, 46] width 21 height 30
click at [18, 49] on img at bounding box center [16, 46] width 21 height 30
click at [24, 40] on img at bounding box center [16, 46] width 21 height 30
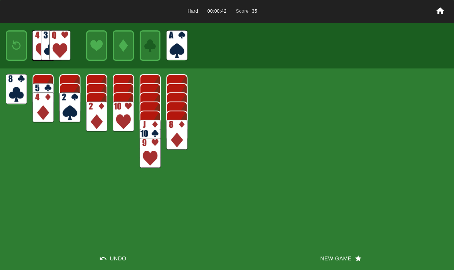
click at [18, 48] on img at bounding box center [16, 46] width 13 height 18
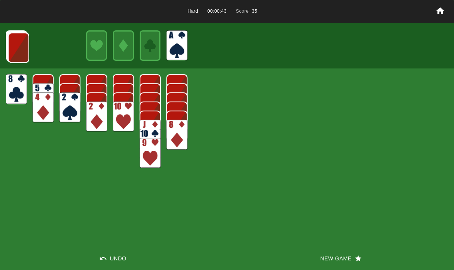
click at [12, 50] on img at bounding box center [18, 48] width 21 height 30
click at [25, 49] on img at bounding box center [18, 47] width 21 height 30
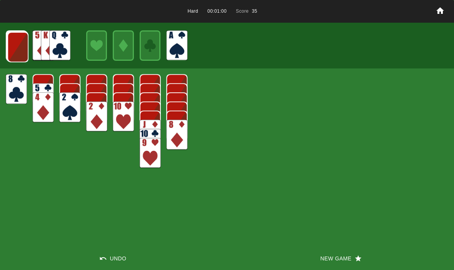
click at [15, 52] on img at bounding box center [17, 47] width 21 height 30
click at [16, 48] on img at bounding box center [17, 47] width 21 height 30
click at [11, 49] on img at bounding box center [17, 46] width 21 height 30
click at [12, 47] on img at bounding box center [17, 46] width 21 height 30
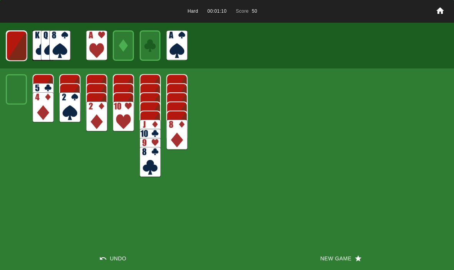
click at [12, 49] on img at bounding box center [16, 46] width 21 height 30
click at [15, 45] on img at bounding box center [16, 45] width 21 height 30
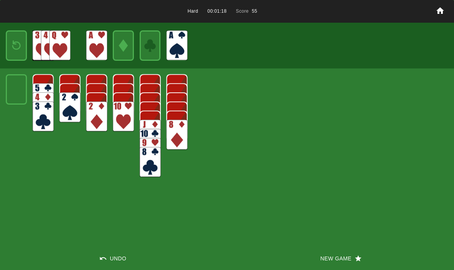
click at [22, 45] on img at bounding box center [16, 46] width 13 height 18
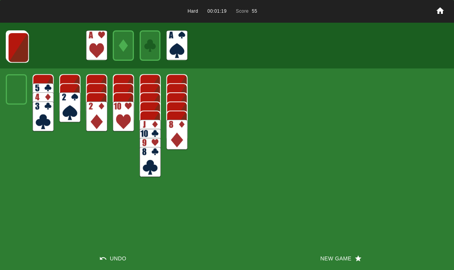
click at [10, 49] on img at bounding box center [18, 47] width 21 height 30
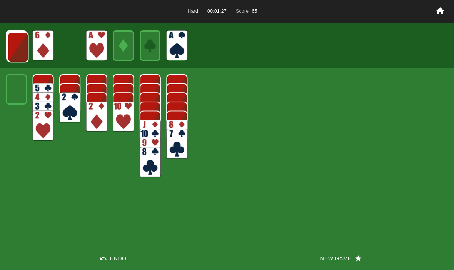
click at [17, 49] on img at bounding box center [17, 47] width 21 height 30
click at [13, 46] on img at bounding box center [17, 47] width 21 height 30
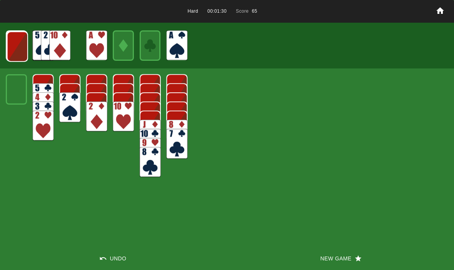
click at [17, 48] on img at bounding box center [17, 47] width 21 height 30
click at [17, 47] on img at bounding box center [17, 46] width 21 height 30
click at [19, 48] on img at bounding box center [16, 46] width 21 height 30
click at [18, 47] on img at bounding box center [16, 45] width 21 height 30
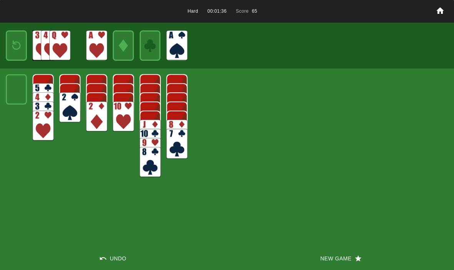
click at [17, 46] on img at bounding box center [16, 46] width 13 height 18
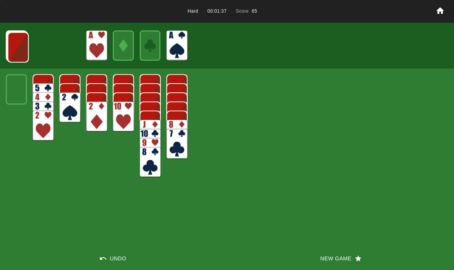
click at [18, 47] on img at bounding box center [18, 47] width 21 height 30
click at [17, 48] on img at bounding box center [17, 47] width 21 height 30
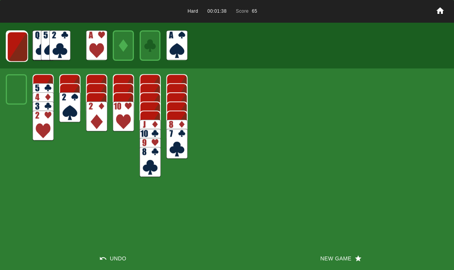
click at [18, 48] on img at bounding box center [17, 47] width 21 height 30
click at [18, 48] on img at bounding box center [17, 46] width 21 height 30
click at [20, 48] on img at bounding box center [16, 46] width 21 height 30
click at [19, 43] on img at bounding box center [16, 46] width 21 height 30
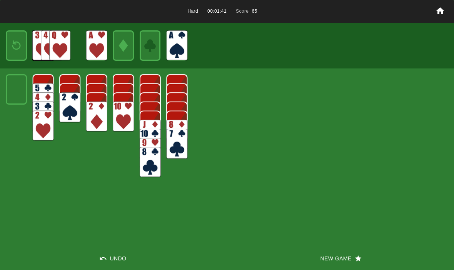
click at [18, 48] on img at bounding box center [16, 46] width 13 height 18
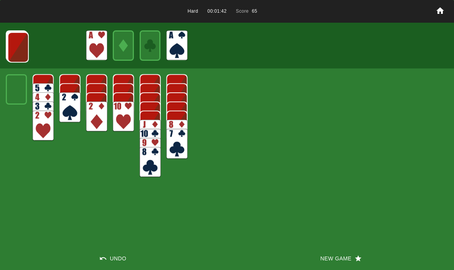
click at [14, 45] on img at bounding box center [18, 47] width 21 height 30
click at [18, 40] on img at bounding box center [17, 47] width 21 height 30
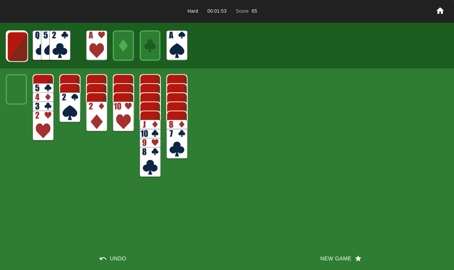
click at [17, 45] on img at bounding box center [17, 47] width 21 height 30
click at [15, 46] on img at bounding box center [17, 46] width 21 height 30
click at [17, 46] on img at bounding box center [16, 46] width 21 height 30
click at [20, 47] on img at bounding box center [16, 46] width 21 height 30
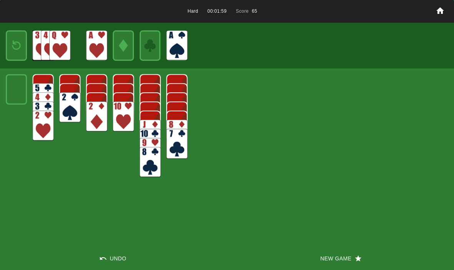
click at [21, 42] on img at bounding box center [16, 46] width 13 height 18
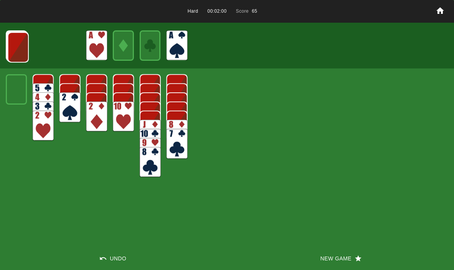
click at [16, 42] on img at bounding box center [18, 47] width 21 height 30
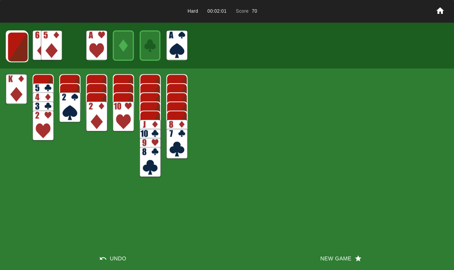
click at [14, 43] on img at bounding box center [17, 47] width 21 height 30
click at [12, 47] on img at bounding box center [17, 47] width 21 height 30
click at [330, 254] on button "New Game" at bounding box center [340, 258] width 227 height 23
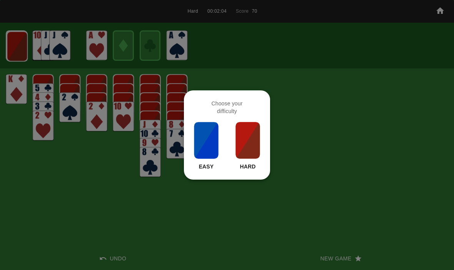
click at [259, 159] on img at bounding box center [248, 140] width 26 height 38
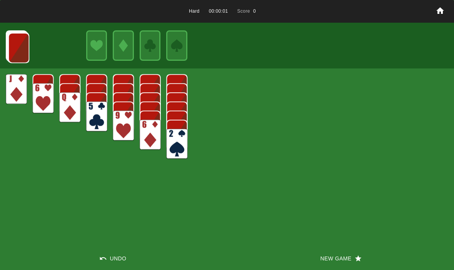
click at [328, 258] on button "New Game" at bounding box center [340, 258] width 227 height 23
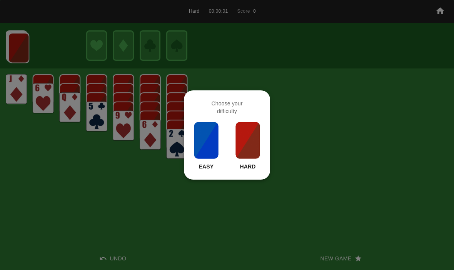
click at [243, 140] on img at bounding box center [248, 140] width 26 height 38
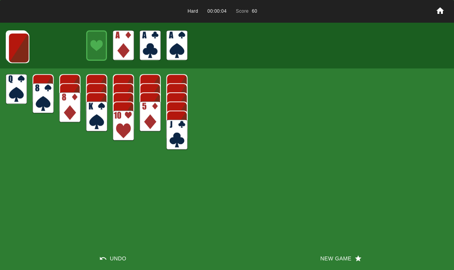
click at [21, 43] on img at bounding box center [18, 48] width 21 height 30
click at [12, 42] on img at bounding box center [18, 47] width 21 height 30
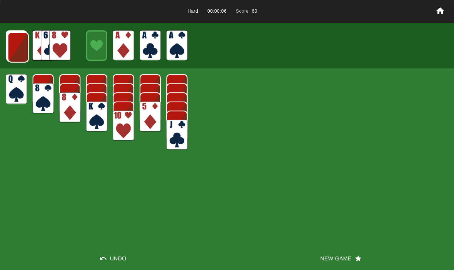
click at [15, 50] on img at bounding box center [18, 47] width 21 height 30
click at [13, 45] on img at bounding box center [17, 47] width 21 height 30
click at [20, 48] on img at bounding box center [17, 47] width 21 height 30
click at [15, 46] on img at bounding box center [17, 46] width 21 height 30
click at [12, 45] on img at bounding box center [16, 46] width 21 height 30
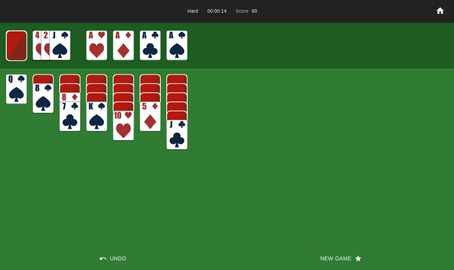
click at [12, 47] on img at bounding box center [16, 46] width 21 height 30
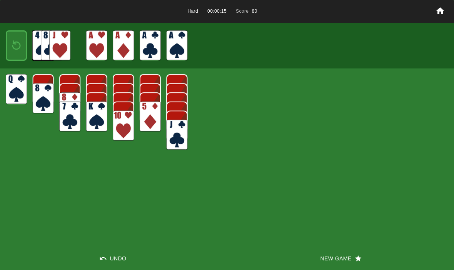
click at [13, 44] on img at bounding box center [16, 46] width 13 height 18
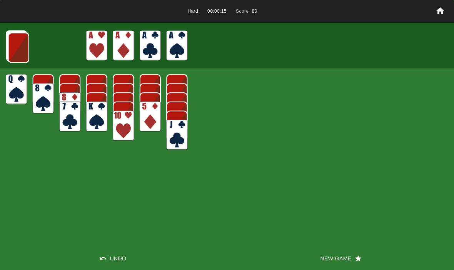
click at [13, 43] on img at bounding box center [18, 48] width 21 height 30
click at [15, 43] on img at bounding box center [18, 47] width 21 height 30
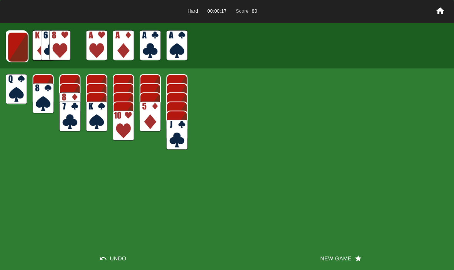
click at [18, 40] on img at bounding box center [17, 47] width 21 height 30
click at [18, 46] on img at bounding box center [17, 47] width 21 height 30
click at [20, 48] on img at bounding box center [17, 46] width 21 height 30
click at [23, 42] on img at bounding box center [16, 46] width 21 height 30
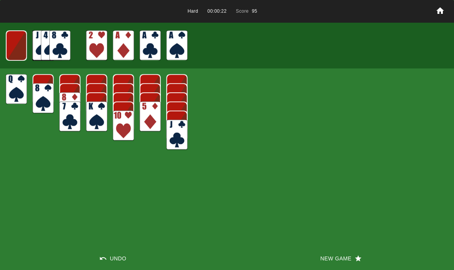
click at [14, 45] on img at bounding box center [16, 45] width 21 height 30
click at [13, 43] on img at bounding box center [16, 46] width 13 height 18
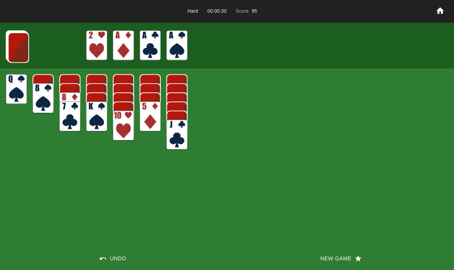
click at [15, 42] on img at bounding box center [18, 47] width 21 height 30
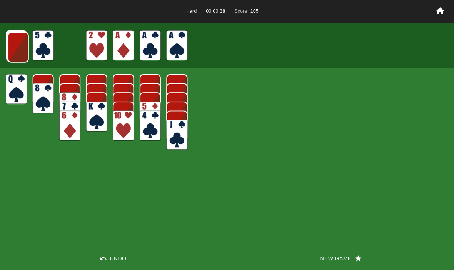
click at [20, 54] on img at bounding box center [18, 47] width 21 height 30
click at [24, 54] on img at bounding box center [17, 47] width 21 height 30
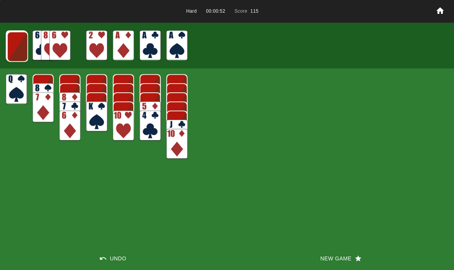
click at [13, 46] on img at bounding box center [17, 47] width 21 height 30
click at [16, 46] on img at bounding box center [17, 46] width 21 height 30
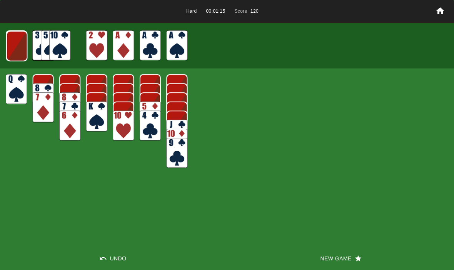
click at [15, 52] on img at bounding box center [16, 46] width 21 height 30
click at [17, 50] on img at bounding box center [16, 46] width 21 height 30
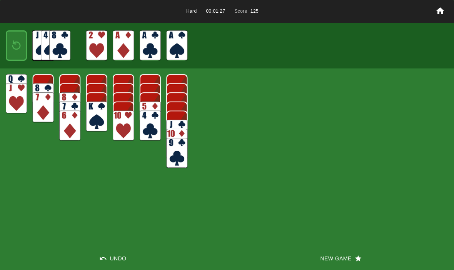
click at [13, 42] on img at bounding box center [16, 46] width 13 height 18
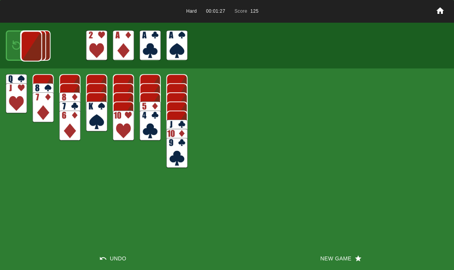
click at [21, 48] on img at bounding box center [31, 46] width 21 height 30
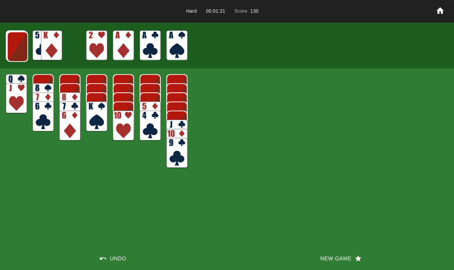
click at [10, 42] on img at bounding box center [17, 47] width 21 height 30
click at [13, 46] on img at bounding box center [17, 46] width 21 height 30
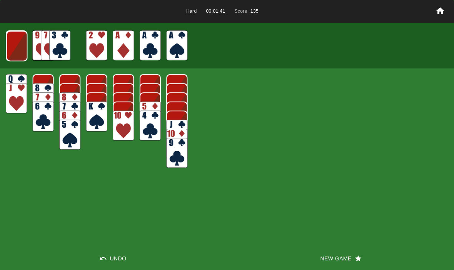
click at [17, 50] on img at bounding box center [16, 46] width 21 height 30
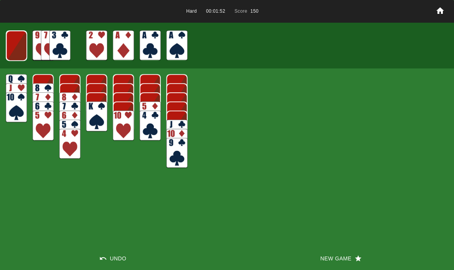
click at [15, 52] on img at bounding box center [16, 46] width 21 height 30
click at [15, 51] on img at bounding box center [16, 46] width 13 height 18
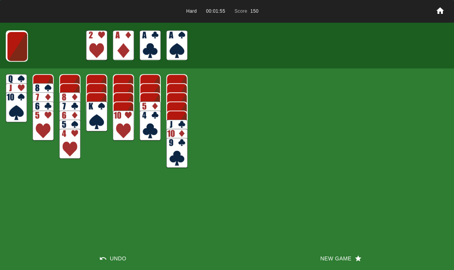
click at [15, 52] on img at bounding box center [17, 46] width 21 height 30
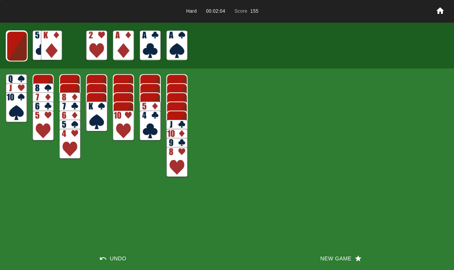
click at [11, 46] on img at bounding box center [17, 46] width 21 height 30
click at [13, 47] on img at bounding box center [16, 46] width 21 height 30
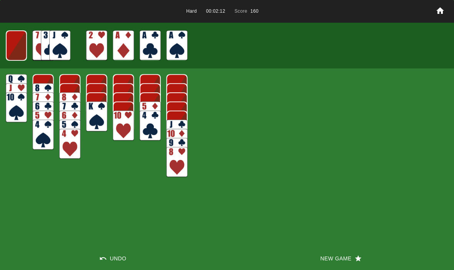
click at [13, 48] on img at bounding box center [16, 45] width 21 height 30
click at [11, 48] on img at bounding box center [16, 46] width 13 height 18
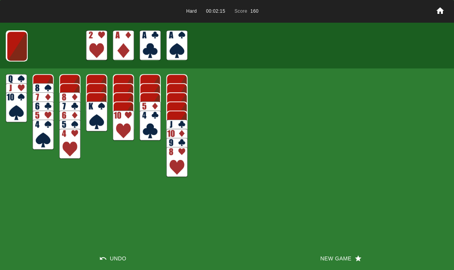
click at [19, 46] on img at bounding box center [17, 46] width 21 height 30
click at [14, 42] on img at bounding box center [16, 46] width 21 height 30
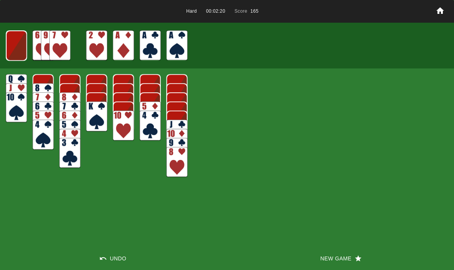
click at [13, 49] on img at bounding box center [16, 45] width 21 height 30
click at [12, 46] on img at bounding box center [16, 46] width 13 height 18
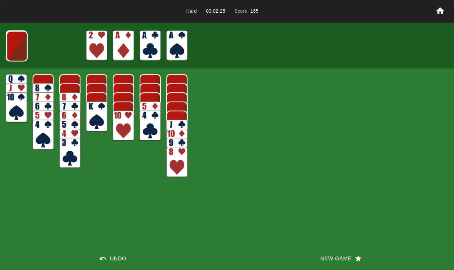
click at [12, 50] on img at bounding box center [17, 46] width 21 height 30
click at [11, 40] on img at bounding box center [16, 46] width 21 height 30
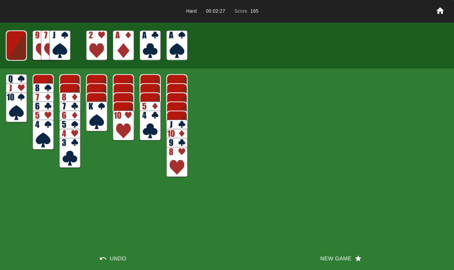
click at [15, 52] on img at bounding box center [16, 45] width 21 height 30
click at [15, 49] on img at bounding box center [16, 46] width 13 height 18
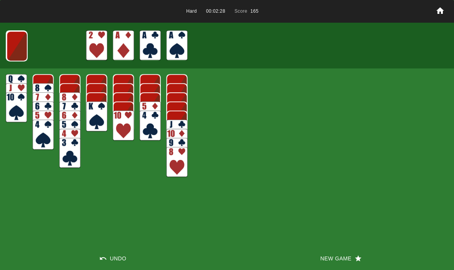
click at [333, 252] on button "New Game" at bounding box center [340, 258] width 227 height 23
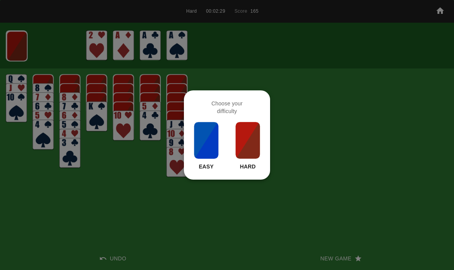
click at [249, 168] on p "Hard" at bounding box center [248, 167] width 16 height 8
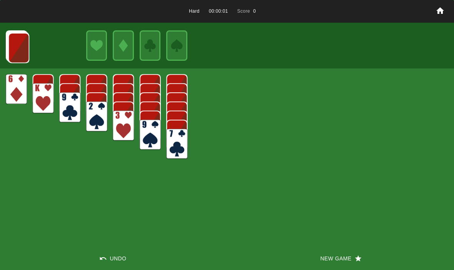
click at [329, 256] on button "New Game" at bounding box center [340, 258] width 227 height 23
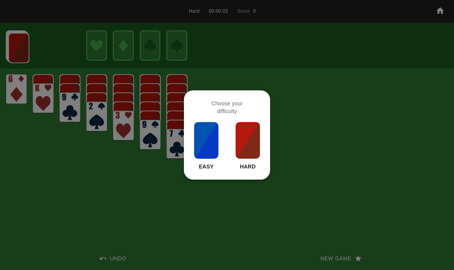
click at [243, 134] on img at bounding box center [248, 140] width 26 height 38
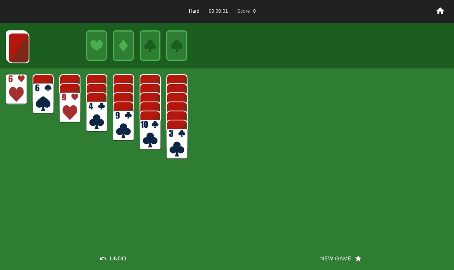
click at [341, 245] on div "Hard 00:00:01 Score 0 Undo New Game" at bounding box center [227, 135] width 454 height 270
click at [334, 255] on button "New Game" at bounding box center [340, 258] width 227 height 23
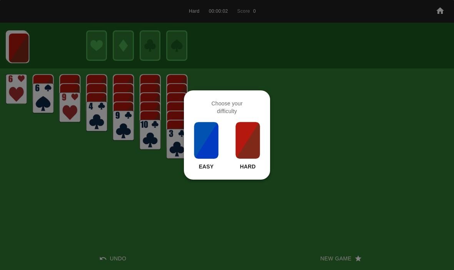
click at [260, 148] on img at bounding box center [248, 140] width 26 height 38
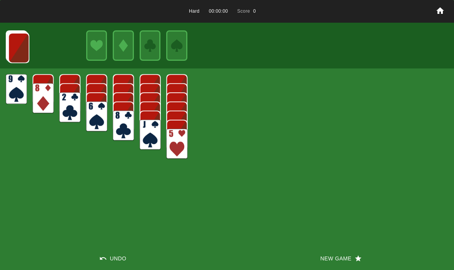
click at [319, 259] on button "New Game" at bounding box center [340, 258] width 227 height 23
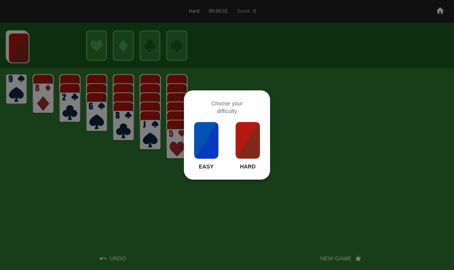
click at [240, 137] on img at bounding box center [248, 140] width 26 height 38
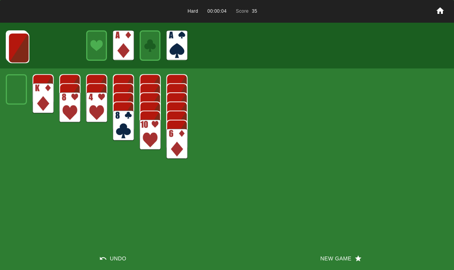
click at [15, 45] on img at bounding box center [18, 48] width 21 height 30
click at [15, 48] on img at bounding box center [18, 47] width 21 height 30
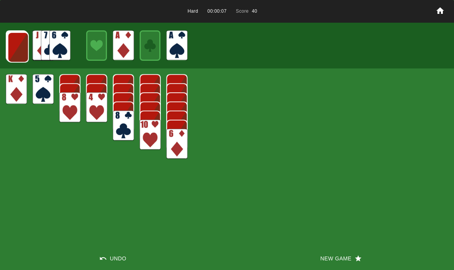
click at [14, 50] on img at bounding box center [18, 47] width 21 height 30
click at [15, 52] on img at bounding box center [17, 47] width 21 height 30
click at [13, 50] on img at bounding box center [17, 47] width 21 height 30
click at [15, 55] on img at bounding box center [17, 46] width 21 height 30
click at [17, 48] on img at bounding box center [16, 46] width 21 height 30
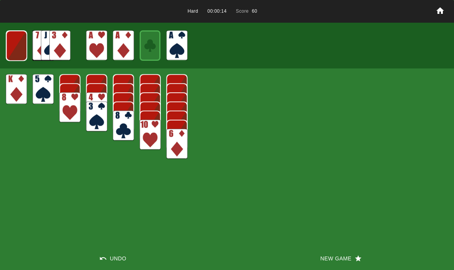
click at [17, 48] on img at bounding box center [16, 46] width 21 height 30
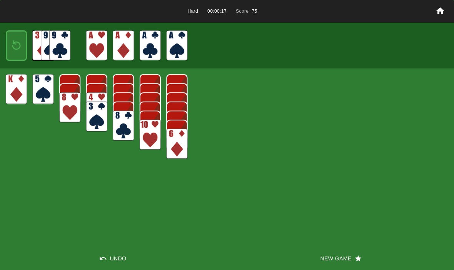
click at [19, 45] on img at bounding box center [16, 46] width 13 height 18
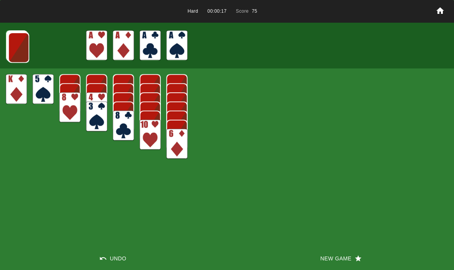
click at [20, 50] on img at bounding box center [18, 47] width 21 height 30
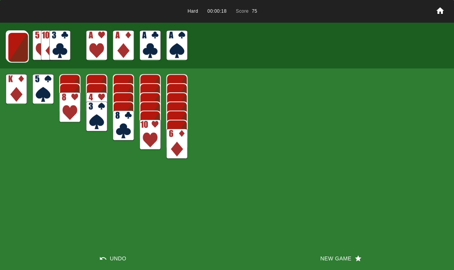
click at [18, 52] on img at bounding box center [18, 47] width 21 height 30
click at [14, 53] on img at bounding box center [17, 47] width 21 height 30
click at [15, 49] on img at bounding box center [17, 47] width 21 height 30
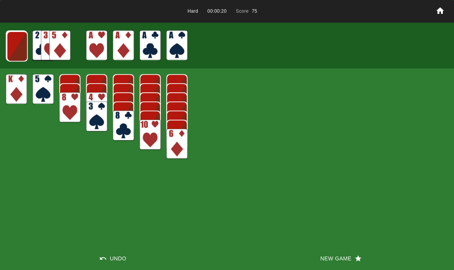
click at [9, 48] on img at bounding box center [17, 46] width 21 height 30
click at [13, 47] on img at bounding box center [16, 46] width 21 height 30
click at [10, 46] on img at bounding box center [16, 46] width 21 height 30
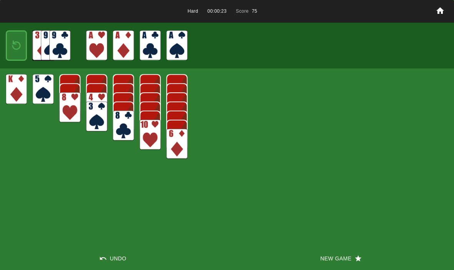
click at [11, 44] on img at bounding box center [16, 46] width 13 height 18
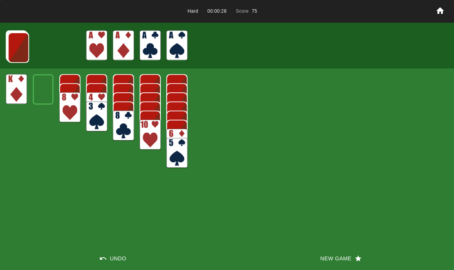
click at [23, 55] on img at bounding box center [18, 47] width 21 height 30
click at [6, 45] on div at bounding box center [16, 45] width 21 height 30
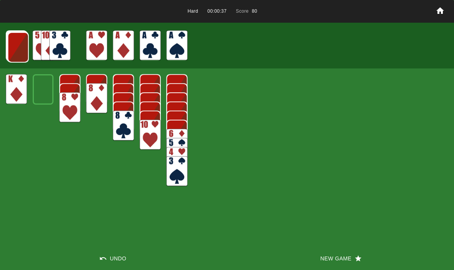
click at [9, 47] on img at bounding box center [18, 47] width 21 height 30
click at [17, 45] on img at bounding box center [17, 47] width 21 height 30
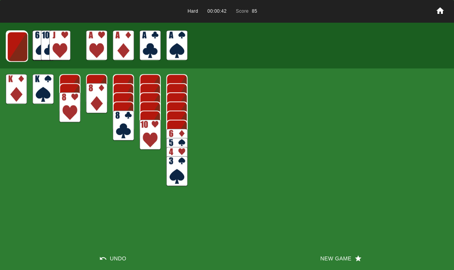
click at [12, 47] on img at bounding box center [17, 47] width 21 height 30
click at [12, 47] on img at bounding box center [17, 46] width 21 height 30
click at [13, 46] on img at bounding box center [16, 46] width 21 height 30
click at [12, 50] on img at bounding box center [16, 46] width 21 height 30
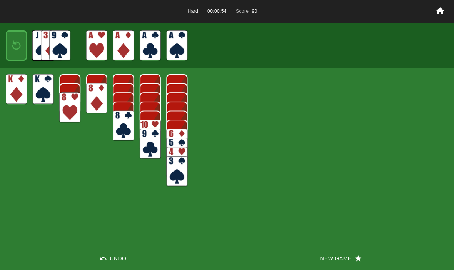
click at [16, 46] on img at bounding box center [16, 46] width 13 height 18
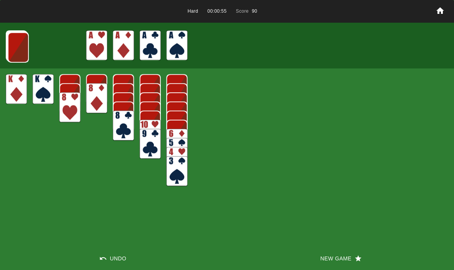
click at [13, 47] on img at bounding box center [18, 47] width 21 height 30
click at [16, 46] on img at bounding box center [17, 47] width 21 height 30
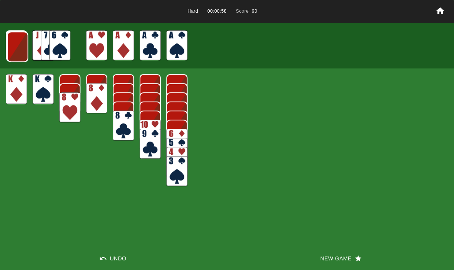
click at [14, 48] on img at bounding box center [17, 47] width 21 height 30
click at [11, 46] on img at bounding box center [17, 46] width 21 height 30
click at [9, 43] on img at bounding box center [17, 46] width 21 height 30
click at [12, 47] on img at bounding box center [16, 46] width 21 height 30
click at [11, 45] on img at bounding box center [16, 45] width 21 height 30
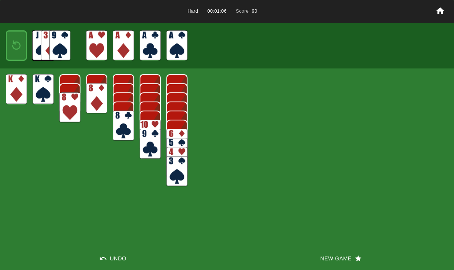
click at [14, 49] on img at bounding box center [16, 46] width 13 height 18
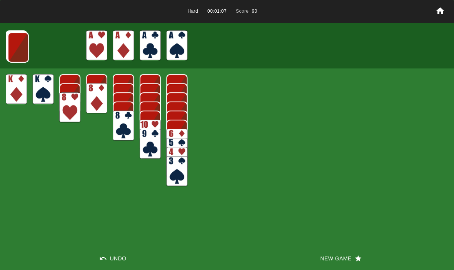
click at [12, 50] on img at bounding box center [18, 47] width 21 height 30
click at [14, 48] on img at bounding box center [17, 47] width 21 height 30
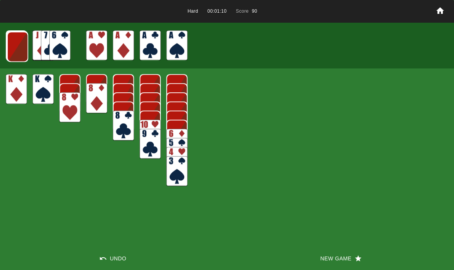
click at [12, 42] on img at bounding box center [17, 47] width 21 height 30
click at [15, 44] on img at bounding box center [17, 46] width 21 height 30
click at [10, 47] on img at bounding box center [17, 46] width 21 height 30
click at [10, 45] on img at bounding box center [16, 46] width 21 height 30
click at [10, 48] on img at bounding box center [16, 45] width 21 height 30
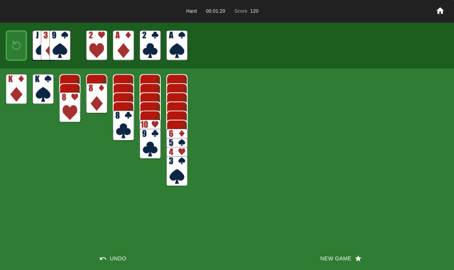
click at [12, 50] on img at bounding box center [16, 46] width 13 height 18
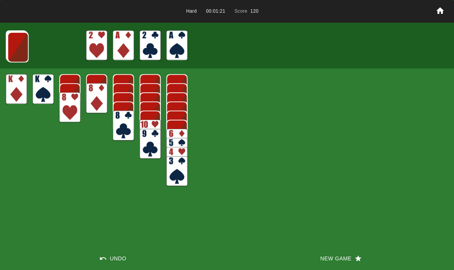
click at [17, 50] on img at bounding box center [17, 47] width 21 height 30
click at [11, 47] on img at bounding box center [17, 47] width 21 height 30
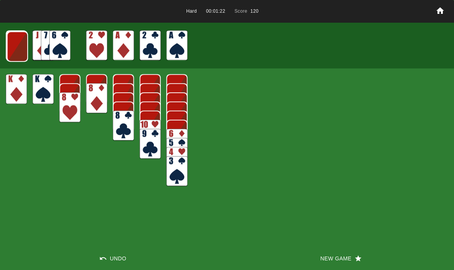
click at [11, 45] on img at bounding box center [17, 47] width 21 height 30
click at [10, 43] on img at bounding box center [17, 46] width 21 height 30
click at [11, 44] on img at bounding box center [16, 46] width 21 height 30
click at [11, 35] on img at bounding box center [16, 45] width 21 height 30
click at [12, 38] on img at bounding box center [16, 46] width 13 height 18
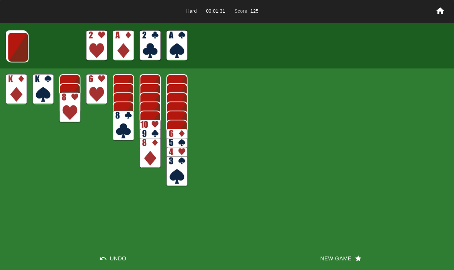
click at [342, 254] on button "New Game" at bounding box center [340, 258] width 227 height 23
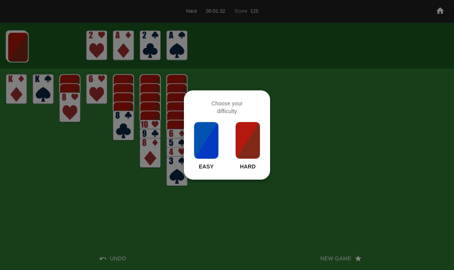
click at [253, 127] on img at bounding box center [248, 140] width 26 height 38
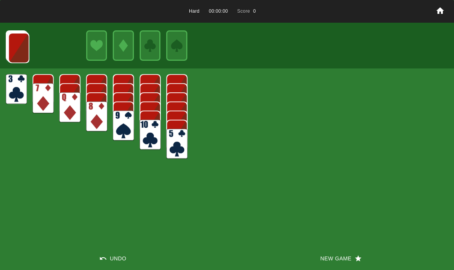
click at [329, 249] on button "New Game" at bounding box center [340, 258] width 227 height 23
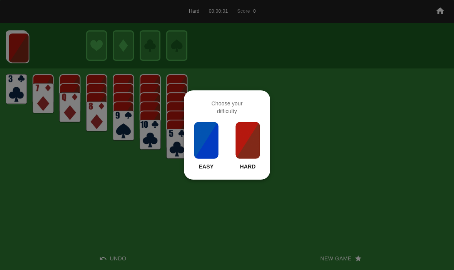
click at [247, 137] on img at bounding box center [248, 140] width 26 height 38
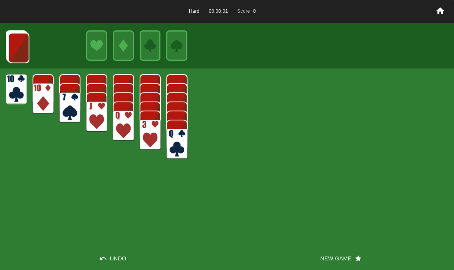
click at [309, 234] on div "Hard 00:00:01 Score 0 Undo New Game" at bounding box center [227, 135] width 454 height 270
click at [321, 258] on button "New Game" at bounding box center [340, 258] width 227 height 23
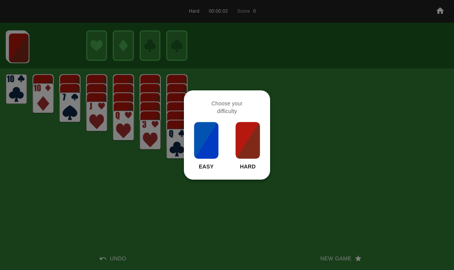
click at [253, 145] on img at bounding box center [248, 140] width 26 height 38
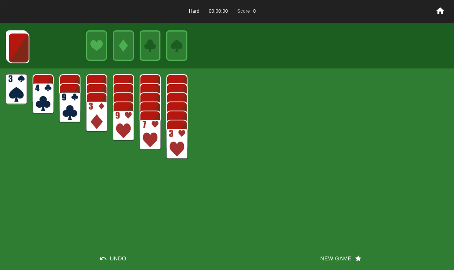
click at [320, 250] on button "New Game" at bounding box center [340, 258] width 227 height 23
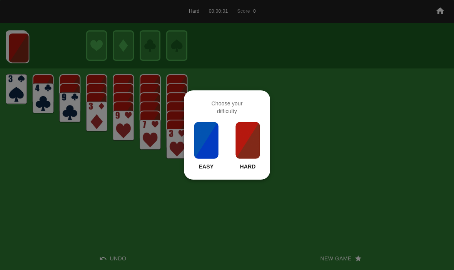
click at [251, 139] on img at bounding box center [248, 140] width 26 height 38
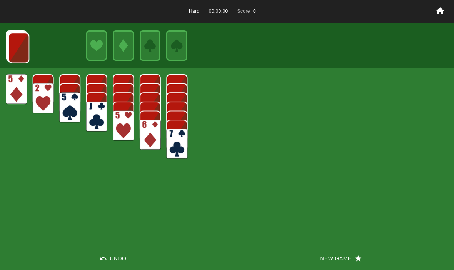
click at [318, 266] on button "New Game" at bounding box center [340, 258] width 227 height 23
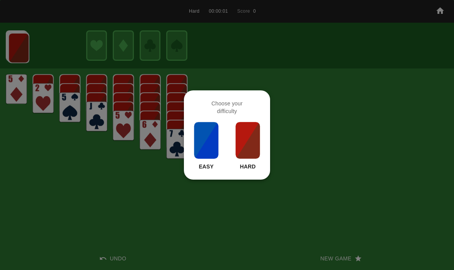
click at [253, 142] on img at bounding box center [248, 140] width 26 height 38
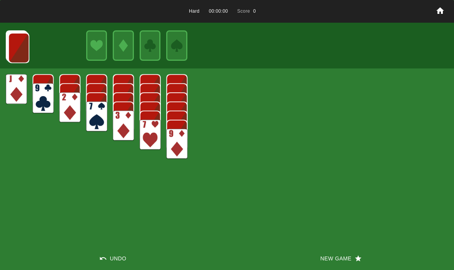
click at [311, 260] on button "New Game" at bounding box center [340, 258] width 227 height 23
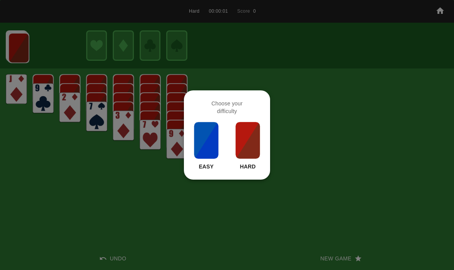
click at [240, 136] on img at bounding box center [248, 140] width 26 height 38
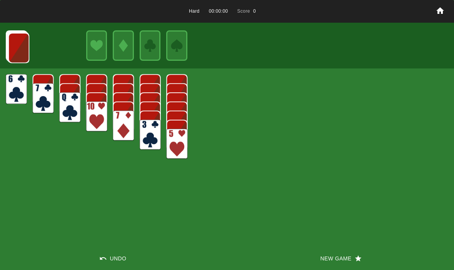
click at [316, 263] on button "New Game" at bounding box center [340, 258] width 227 height 23
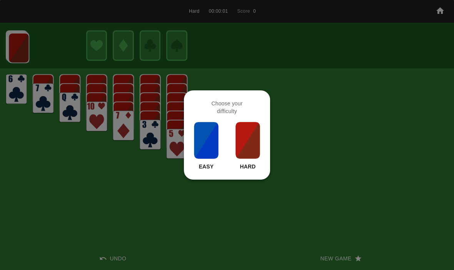
click at [255, 147] on img at bounding box center [248, 140] width 26 height 38
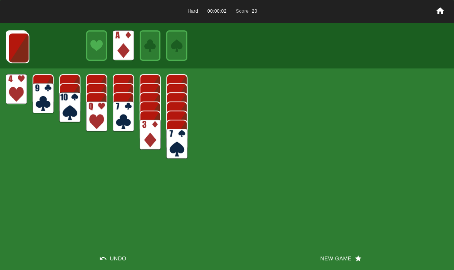
click at [23, 51] on img at bounding box center [18, 48] width 21 height 30
click at [11, 44] on img at bounding box center [18, 47] width 21 height 30
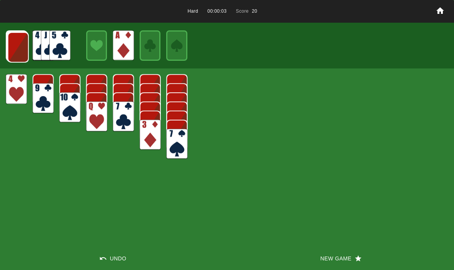
click at [17, 45] on img at bounding box center [18, 47] width 21 height 30
click at [13, 50] on img at bounding box center [17, 47] width 21 height 30
click at [14, 49] on img at bounding box center [17, 47] width 21 height 30
click at [16, 49] on img at bounding box center [17, 46] width 21 height 30
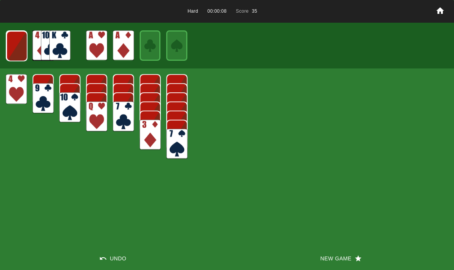
click at [20, 44] on img at bounding box center [16, 46] width 21 height 30
click at [12, 43] on img at bounding box center [16, 46] width 21 height 30
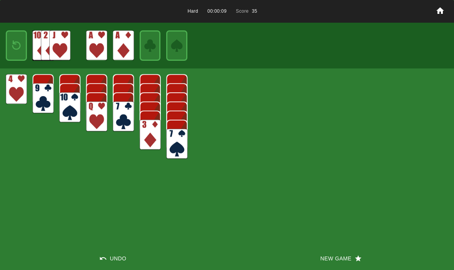
click at [12, 48] on img at bounding box center [16, 46] width 13 height 18
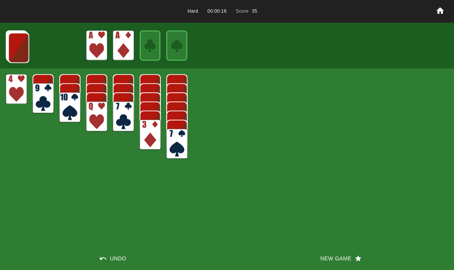
click at [9, 46] on img at bounding box center [18, 48] width 21 height 30
click at [16, 43] on img at bounding box center [18, 47] width 21 height 30
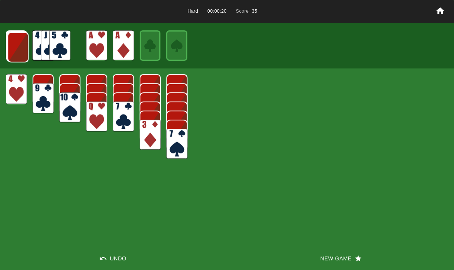
click
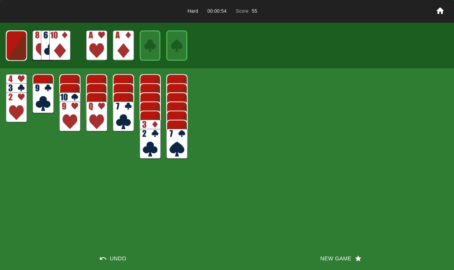
click at [8, 44] on img at bounding box center [16, 45] width 21 height 30
click at [10, 46] on img at bounding box center [16, 46] width 13 height 18
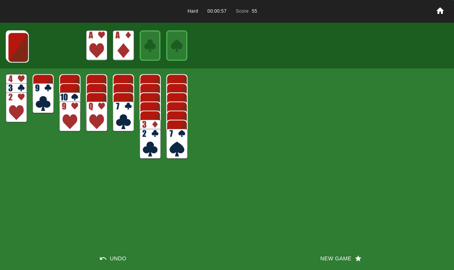
click at [331, 258] on button "New Game" at bounding box center [340, 258] width 227 height 23
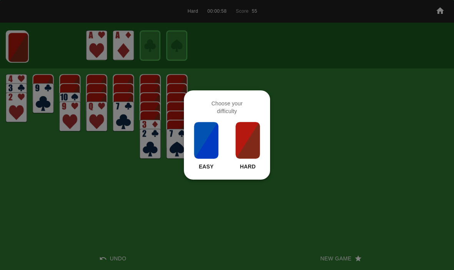
click at [251, 168] on p "Hard" at bounding box center [248, 167] width 16 height 8
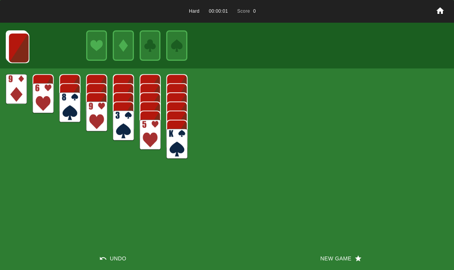
click at [315, 263] on button "New Game" at bounding box center [340, 258] width 227 height 23
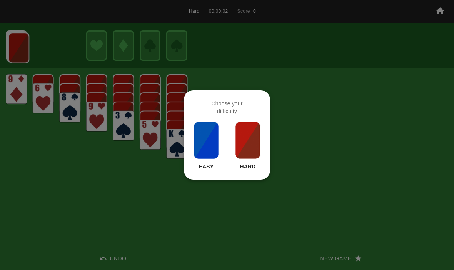
click at [251, 144] on img at bounding box center [248, 140] width 26 height 38
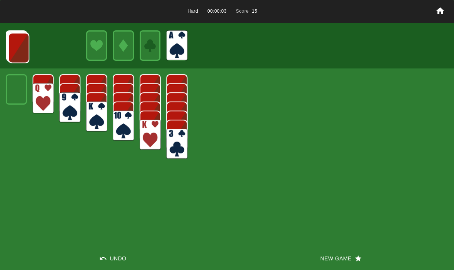
click at [17, 50] on img at bounding box center [18, 48] width 21 height 30
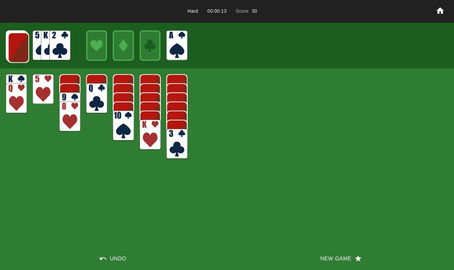
click at [14, 52] on img at bounding box center [18, 47] width 21 height 30
click at [13, 52] on img at bounding box center [18, 47] width 21 height 30
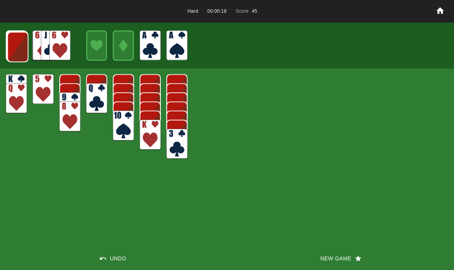
click at [14, 47] on img at bounding box center [17, 47] width 21 height 30
click at [12, 48] on img at bounding box center [17, 47] width 21 height 30
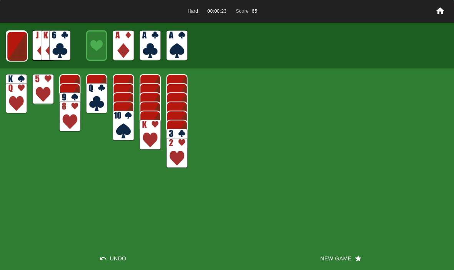
click at [15, 43] on img at bounding box center [17, 46] width 21 height 30
click at [15, 46] on img at bounding box center [16, 46] width 21 height 30
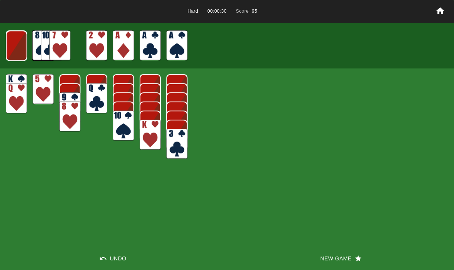
click at [15, 51] on img at bounding box center [16, 46] width 21 height 30
click at [20, 46] on img at bounding box center [16, 46] width 13 height 18
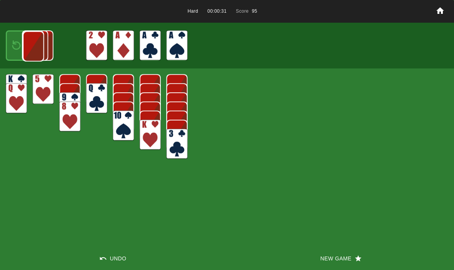
click at [23, 51] on img at bounding box center [33, 46] width 21 height 30
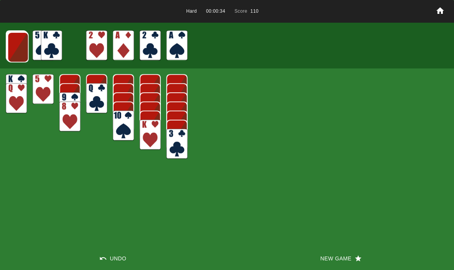
click at [7, 43] on img at bounding box center [17, 46] width 21 height 30
click at [20, 45] on img at bounding box center [17, 47] width 21 height 30
click at [15, 45] on img at bounding box center [17, 47] width 21 height 30
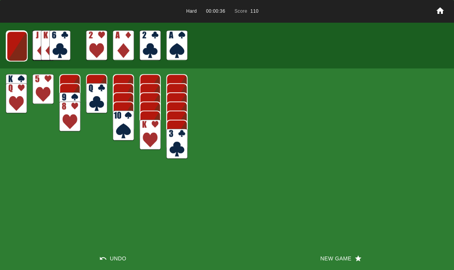
click at [14, 47] on img at bounding box center [17, 46] width 21 height 30
click at [12, 47] on img at bounding box center [16, 46] width 21 height 30
click at [12, 43] on img at bounding box center [16, 45] width 21 height 30
click at [12, 47] on img at bounding box center [16, 46] width 13 height 18
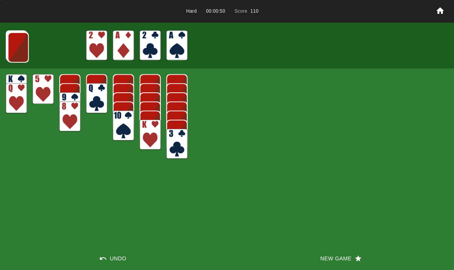
click at [21, 52] on img at bounding box center [18, 47] width 21 height 30
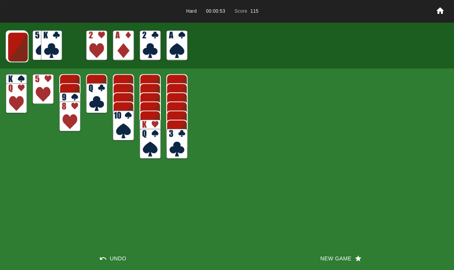
click at [9, 46] on img at bounding box center [17, 47] width 21 height 30
click at [16, 44] on img at bounding box center [17, 47] width 21 height 30
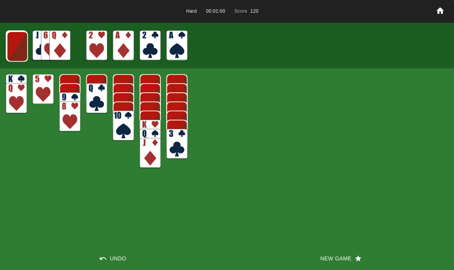
click at [20, 48] on img at bounding box center [17, 46] width 21 height 30
click at [13, 43] on img at bounding box center [17, 46] width 21 height 30
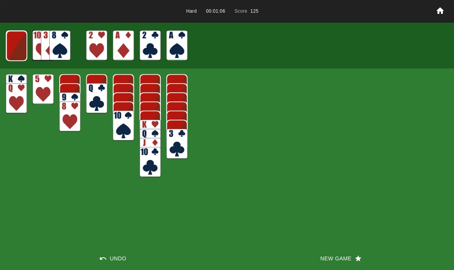
click at [9, 47] on img at bounding box center [16, 46] width 21 height 30
click at [11, 46] on img at bounding box center [16, 45] width 21 height 30
click at [13, 39] on img at bounding box center [16, 46] width 13 height 18
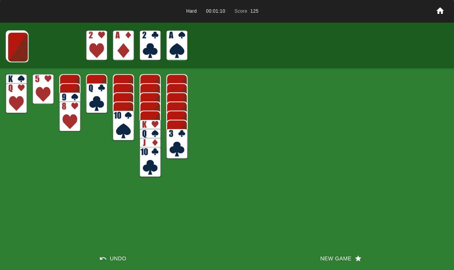
click at [12, 46] on img at bounding box center [17, 47] width 21 height 30
click at [13, 47] on img at bounding box center [17, 47] width 21 height 30
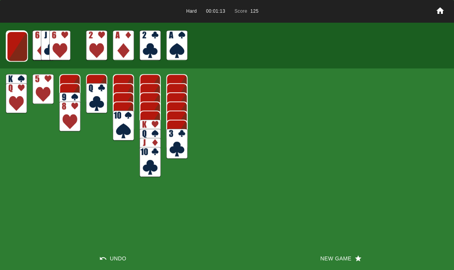
click at [12, 42] on img at bounding box center [17, 46] width 21 height 30
click at [18, 44] on img at bounding box center [17, 46] width 21 height 30
click at [15, 43] on img at bounding box center [16, 46] width 21 height 30
click at [13, 49] on img at bounding box center [16, 45] width 21 height 30
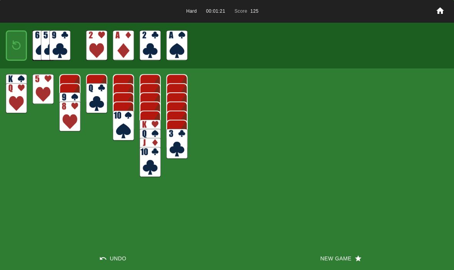
click at [333, 249] on button "New Game" at bounding box center [340, 258] width 227 height 23
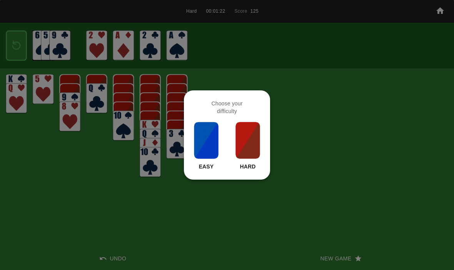
click at [254, 145] on img at bounding box center [248, 140] width 26 height 38
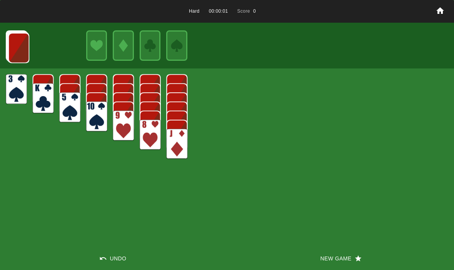
click at [322, 238] on div "Hard 00:00:01 Score 0 Undo New Game" at bounding box center [227, 135] width 454 height 270
click at [322, 259] on button "New Game" at bounding box center [340, 258] width 227 height 23
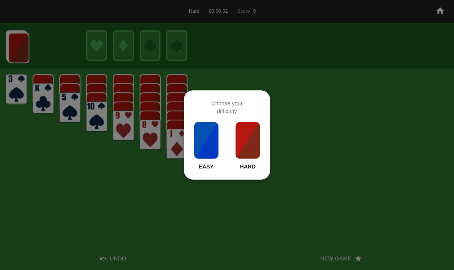
click at [247, 143] on img at bounding box center [248, 140] width 26 height 38
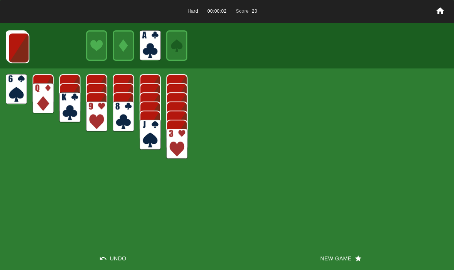
click at [15, 44] on img at bounding box center [18, 48] width 21 height 30
click at [11, 42] on img at bounding box center [18, 47] width 21 height 30
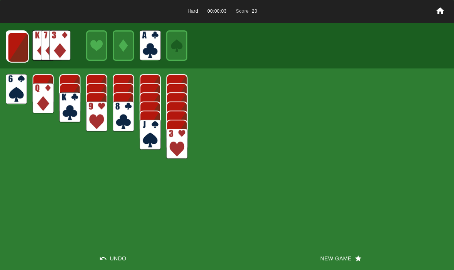
click at [13, 52] on img at bounding box center [18, 47] width 21 height 30
click at [14, 54] on img at bounding box center [17, 47] width 21 height 30
click at [23, 46] on img at bounding box center [17, 47] width 21 height 30
click at [13, 45] on img at bounding box center [17, 46] width 21 height 30
click at [15, 45] on img at bounding box center [16, 46] width 21 height 30
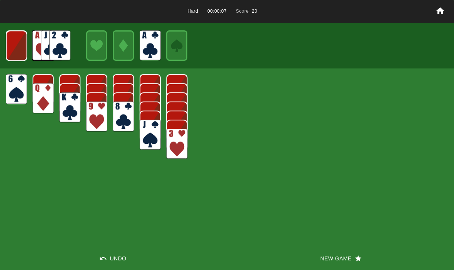
click at [17, 47] on img at bounding box center [16, 46] width 21 height 30
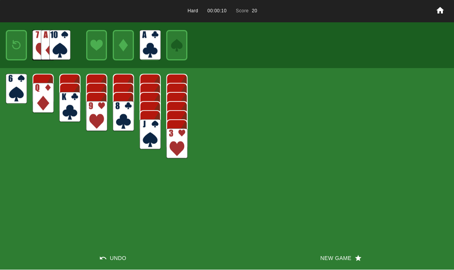
click at [19, 45] on img at bounding box center [16, 46] width 13 height 18
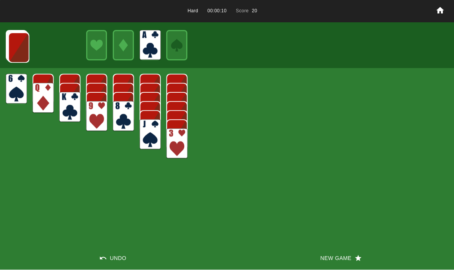
click at [11, 47] on img at bounding box center [18, 48] width 21 height 30
click at [14, 40] on img at bounding box center [18, 47] width 21 height 30
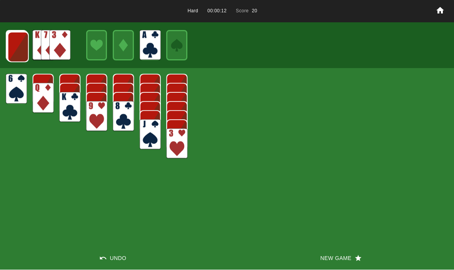
click at [10, 52] on img at bounding box center [18, 47] width 21 height 30
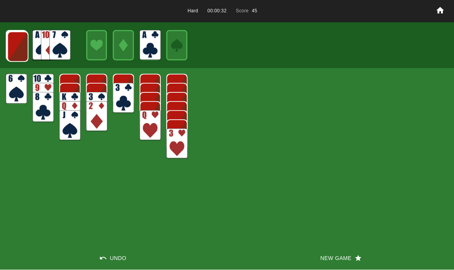
click at [20, 43] on img at bounding box center [17, 47] width 21 height 30
click at [15, 41] on img at bounding box center [17, 47] width 21 height 30
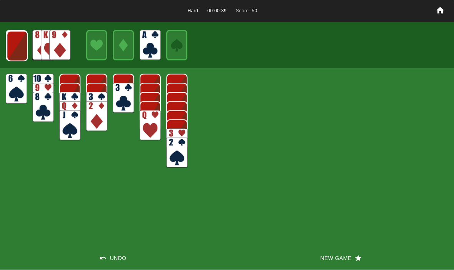
click at [16, 55] on img at bounding box center [17, 46] width 21 height 30
click at [15, 53] on img at bounding box center [16, 46] width 21 height 30
click at [9, 46] on img at bounding box center [16, 46] width 21 height 30
click at [16, 54] on img at bounding box center [16, 46] width 13 height 18
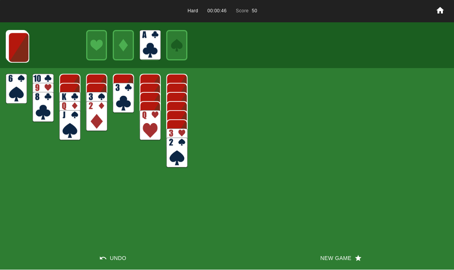
click at [13, 52] on img at bounding box center [18, 48] width 21 height 30
click at [13, 44] on img at bounding box center [18, 47] width 21 height 30
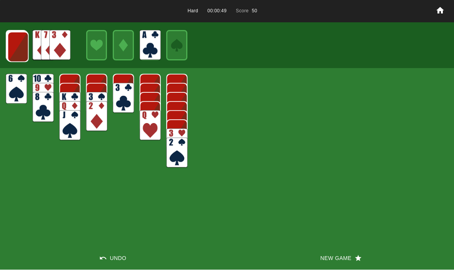
click at [15, 60] on img at bounding box center [17, 47] width 21 height 30
click at [12, 48] on img at bounding box center [17, 47] width 21 height 30
click at [13, 54] on img at bounding box center [17, 47] width 21 height 30
click at [13, 47] on img at bounding box center [17, 46] width 21 height 30
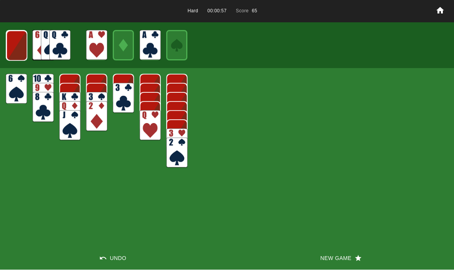
click at [9, 51] on img at bounding box center [16, 46] width 21 height 30
click at [12, 41] on img at bounding box center [16, 45] width 21 height 30
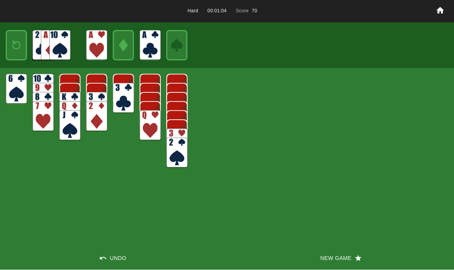
click at [13, 43] on img at bounding box center [16, 46] width 13 height 18
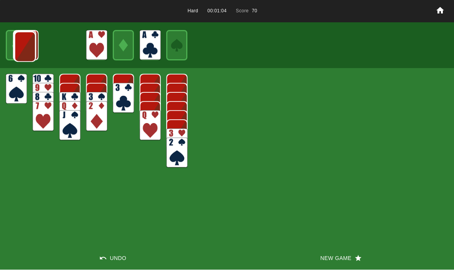
click at [15, 47] on img at bounding box center [25, 47] width 21 height 30
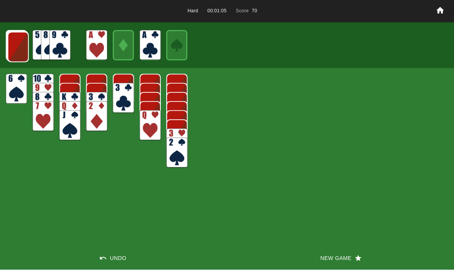
click at [15, 48] on img at bounding box center [18, 47] width 21 height 30
click at [10, 48] on img at bounding box center [17, 47] width 21 height 30
click at [10, 49] on img at bounding box center [17, 47] width 21 height 30
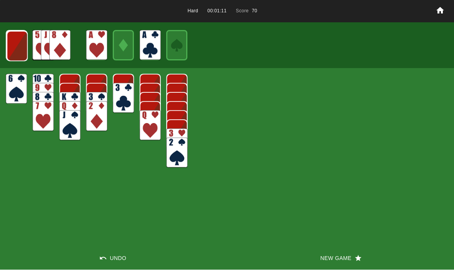
click at [13, 46] on img at bounding box center [17, 46] width 21 height 30
click at [20, 50] on img at bounding box center [16, 46] width 21 height 30
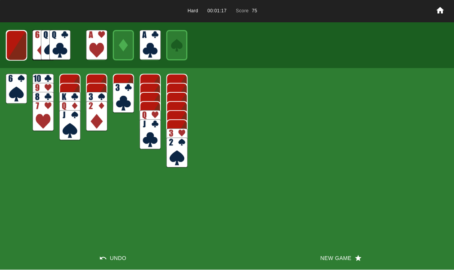
click at [11, 42] on img at bounding box center [16, 46] width 21 height 30
click at [19, 45] on img at bounding box center [16, 46] width 13 height 18
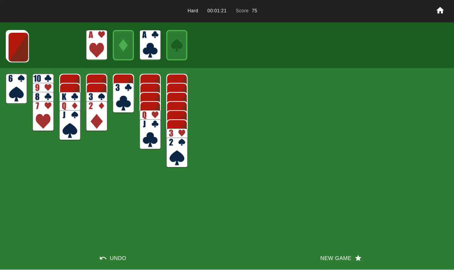
click at [15, 49] on img at bounding box center [18, 47] width 21 height 30
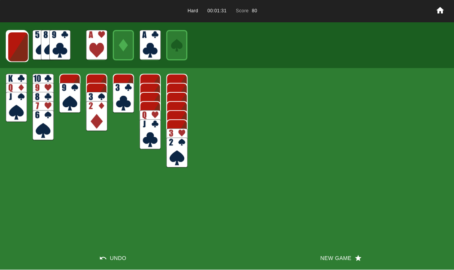
click at [17, 49] on img at bounding box center [17, 47] width 21 height 30
click at [12, 43] on img at bounding box center [17, 47] width 21 height 30
click at [16, 49] on img at bounding box center [17, 47] width 21 height 30
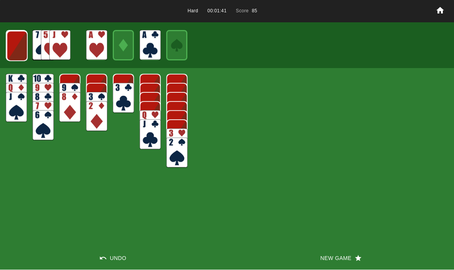
click at [17, 48] on img at bounding box center [17, 46] width 21 height 30
click at [18, 57] on img at bounding box center [16, 46] width 21 height 30
click at [13, 50] on img at bounding box center [16, 45] width 21 height 30
click at [12, 48] on img at bounding box center [16, 46] width 13 height 18
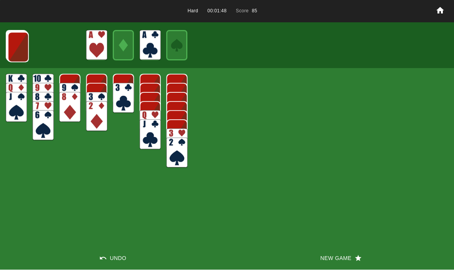
click at [21, 57] on img at bounding box center [18, 47] width 21 height 30
click at [13, 47] on img at bounding box center [17, 47] width 21 height 30
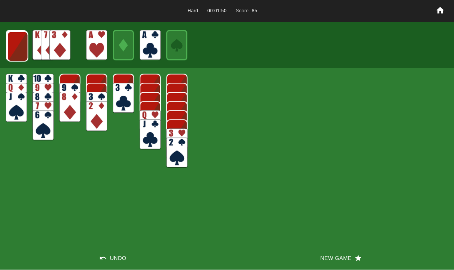
click at [12, 50] on img at bounding box center [17, 47] width 21 height 30
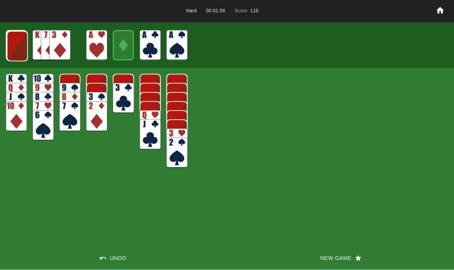
click at [9, 44] on img at bounding box center [17, 46] width 21 height 30
click at [13, 45] on img at bounding box center [17, 46] width 21 height 30
click at [15, 51] on img at bounding box center [16, 46] width 21 height 30
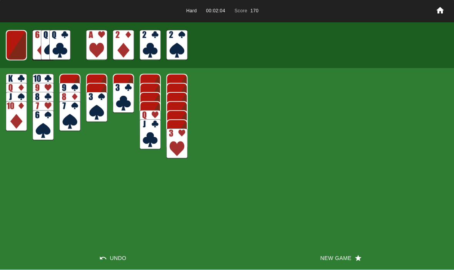
click at [9, 50] on img at bounding box center [16, 45] width 21 height 30
click at [14, 43] on img at bounding box center [16, 46] width 13 height 18
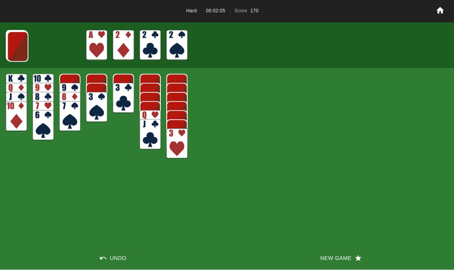
click at [12, 49] on img at bounding box center [17, 47] width 21 height 30
click at [12, 47] on img at bounding box center [17, 47] width 21 height 30
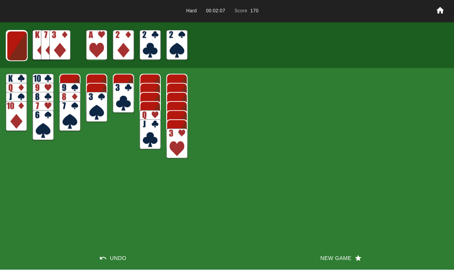
click at [17, 48] on img at bounding box center [17, 46] width 21 height 30
click at [10, 48] on img at bounding box center [16, 46] width 21 height 30
click at [9, 50] on img at bounding box center [16, 45] width 21 height 30
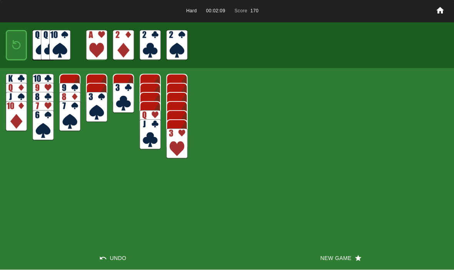
click at [10, 48] on img at bounding box center [16, 46] width 13 height 18
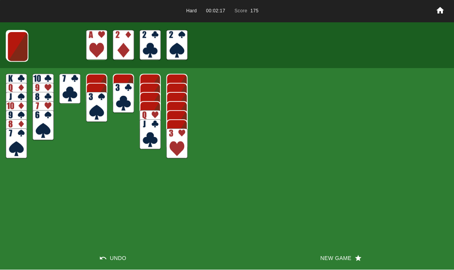
click at [18, 56] on img at bounding box center [17, 47] width 21 height 30
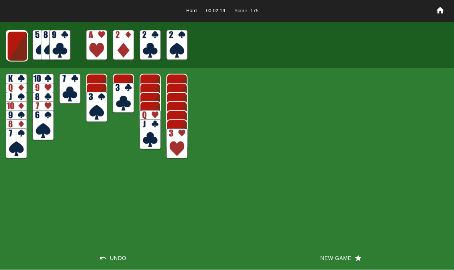
click at [10, 50] on img at bounding box center [17, 47] width 21 height 30
click at [12, 46] on img at bounding box center [17, 46] width 21 height 30
click at [17, 40] on img at bounding box center [16, 46] width 21 height 30
click at [13, 48] on img at bounding box center [16, 45] width 21 height 30
click at [11, 46] on img at bounding box center [16, 46] width 13 height 18
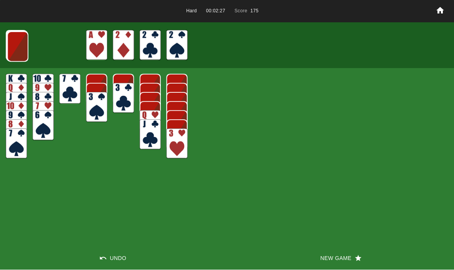
click at [15, 44] on img at bounding box center [17, 47] width 21 height 30
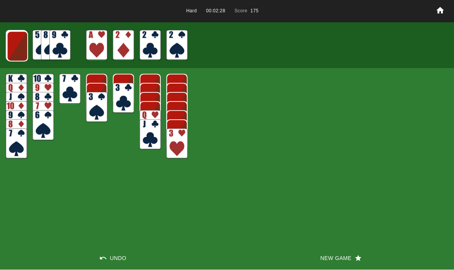
click at [17, 46] on img at bounding box center [17, 47] width 21 height 30
click at [328, 248] on button "New Game" at bounding box center [340, 258] width 227 height 23
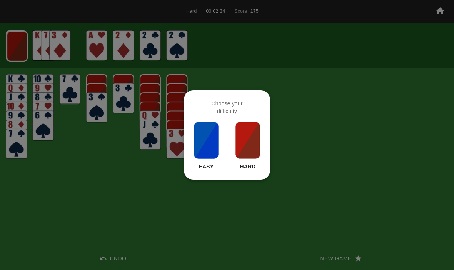
click at [248, 149] on img at bounding box center [248, 140] width 26 height 38
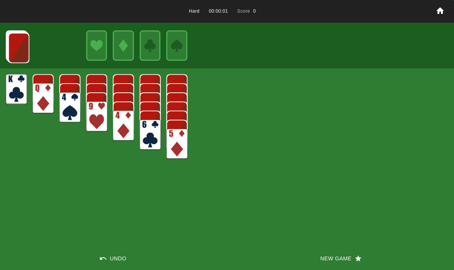
click at [325, 268] on button "New Game" at bounding box center [340, 258] width 227 height 23
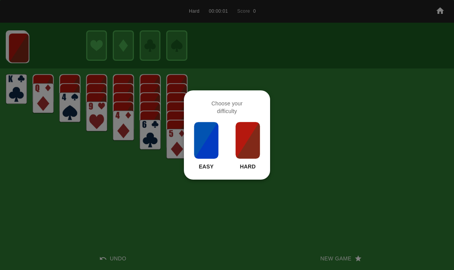
click at [252, 151] on img at bounding box center [248, 140] width 26 height 38
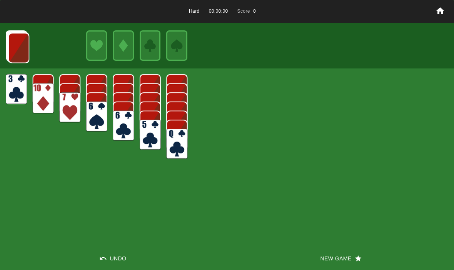
click at [326, 252] on button "New Game" at bounding box center [340, 258] width 227 height 23
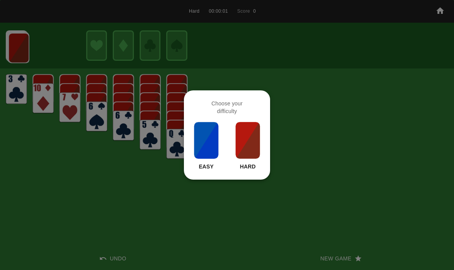
click at [267, 152] on div "Choose your difficulty Easy Hard" at bounding box center [227, 134] width 86 height 89
click at [242, 138] on img at bounding box center [248, 140] width 26 height 38
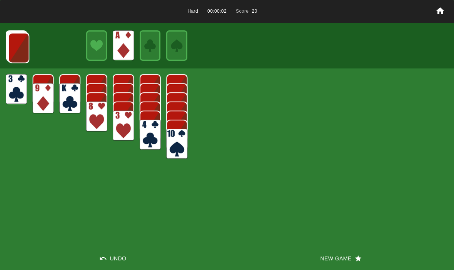
click at [20, 43] on img at bounding box center [18, 48] width 21 height 30
click at [17, 42] on img at bounding box center [18, 47] width 21 height 30
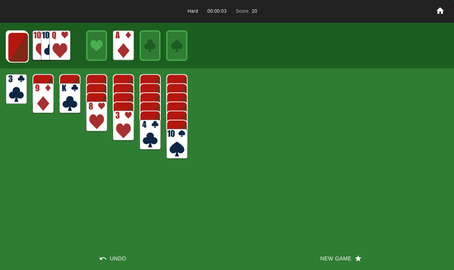
click at [15, 43] on img at bounding box center [18, 47] width 21 height 30
click at [18, 44] on img at bounding box center [17, 47] width 21 height 30
click at [16, 45] on img at bounding box center [17, 47] width 21 height 30
click at [20, 50] on img at bounding box center [17, 46] width 21 height 30
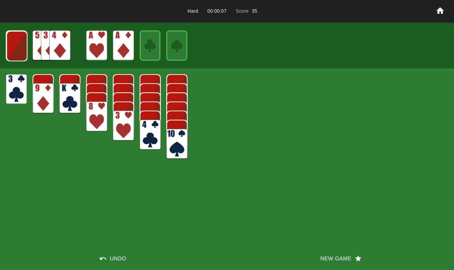
click at [21, 42] on img at bounding box center [16, 46] width 21 height 30
click at [12, 45] on img at bounding box center [16, 46] width 21 height 30
click at [15, 49] on img at bounding box center [16, 46] width 13 height 18
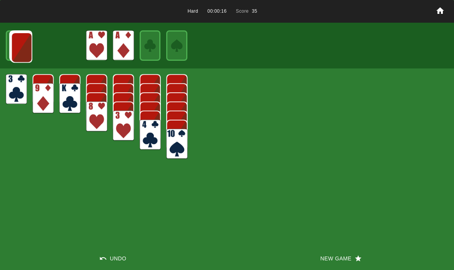
click at [11, 41] on img at bounding box center [21, 47] width 21 height 30
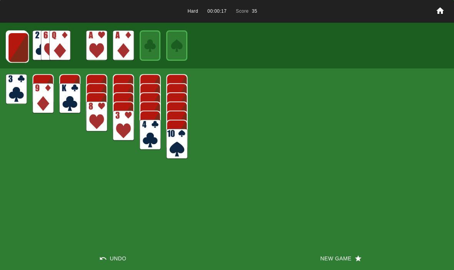
click at [10, 45] on img at bounding box center [18, 47] width 21 height 30
click at [10, 41] on img at bounding box center [17, 47] width 21 height 30
click at [15, 47] on img at bounding box center [17, 47] width 21 height 30
click at [13, 44] on img at bounding box center [17, 47] width 21 height 30
click at [10, 41] on img at bounding box center [17, 46] width 21 height 30
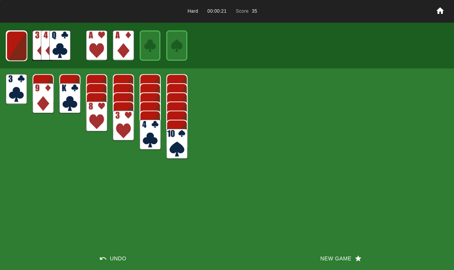
click at [13, 46] on img at bounding box center [16, 46] width 21 height 30
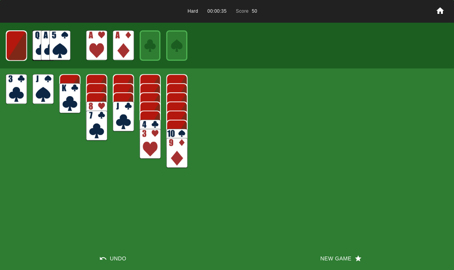
click at [15, 42] on img at bounding box center [16, 45] width 21 height 30
click at [14, 41] on img at bounding box center [16, 46] width 13 height 18
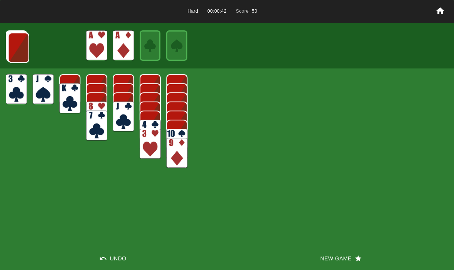
click at [11, 43] on img at bounding box center [18, 48] width 21 height 30
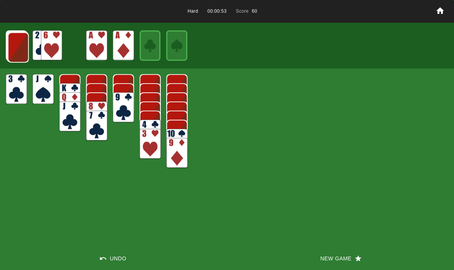
click at [11, 50] on img at bounding box center [18, 47] width 21 height 30
click at [12, 47] on img at bounding box center [17, 47] width 21 height 30
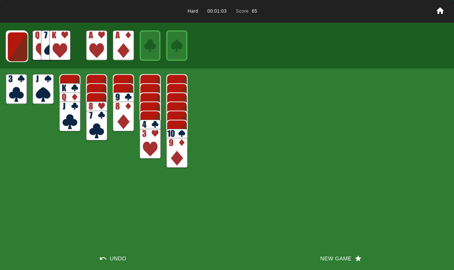
click at [13, 50] on img at bounding box center [17, 47] width 21 height 30
click at [9, 47] on img at bounding box center [17, 46] width 21 height 30
click at [11, 50] on img at bounding box center [17, 46] width 21 height 30
click at [11, 46] on img at bounding box center [16, 46] width 21 height 30
click at [24, 49] on img at bounding box center [16, 45] width 21 height 30
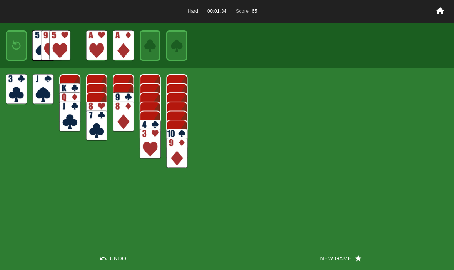
click at [16, 53] on img at bounding box center [16, 46] width 13 height 18
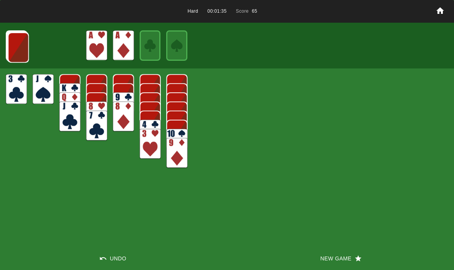
click at [8, 48] on img at bounding box center [18, 47] width 21 height 30
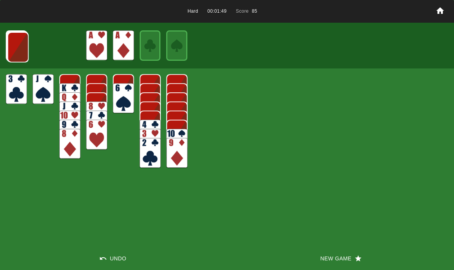
click at [23, 38] on img at bounding box center [17, 47] width 21 height 30
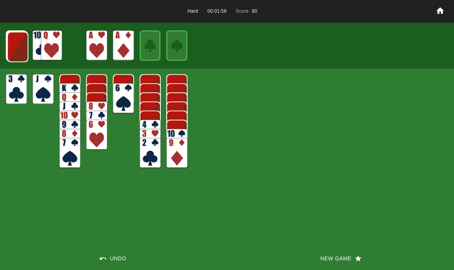
click at [16, 50] on img at bounding box center [17, 47] width 21 height 30
click at [21, 43] on img at bounding box center [17, 47] width 21 height 30
click at [11, 55] on img at bounding box center [17, 46] width 21 height 30
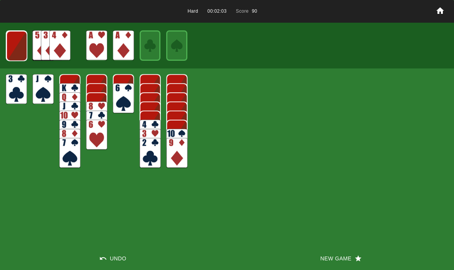
click at [12, 49] on img at bounding box center [16, 46] width 21 height 30
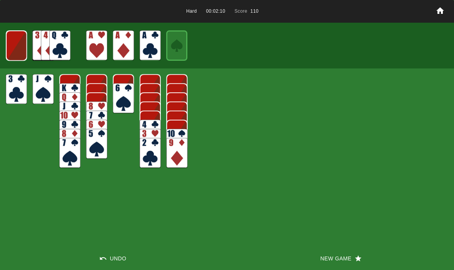
click at [16, 49] on img at bounding box center [16, 45] width 21 height 30
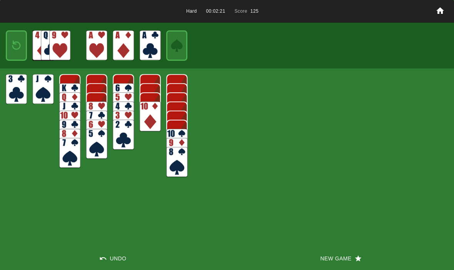
click at [10, 37] on img at bounding box center [16, 46] width 13 height 18
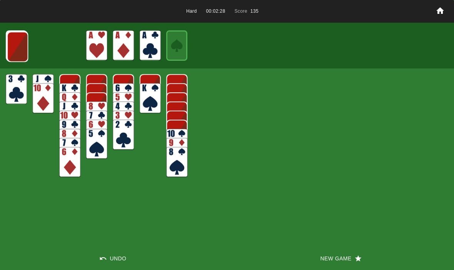
click at [15, 40] on img at bounding box center [17, 47] width 21 height 30
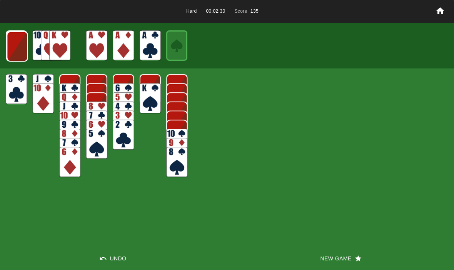
click at [12, 47] on img at bounding box center [17, 46] width 21 height 30
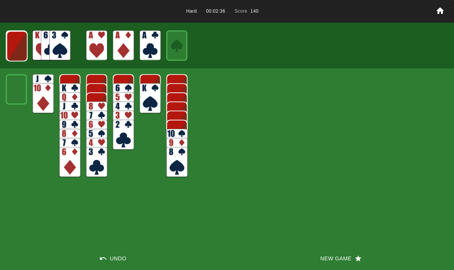
click at [15, 40] on img at bounding box center [17, 46] width 21 height 30
click at [22, 49] on img at bounding box center [16, 46] width 21 height 30
click at [21, 47] on img at bounding box center [16, 45] width 21 height 30
click at [20, 48] on img at bounding box center [16, 46] width 13 height 18
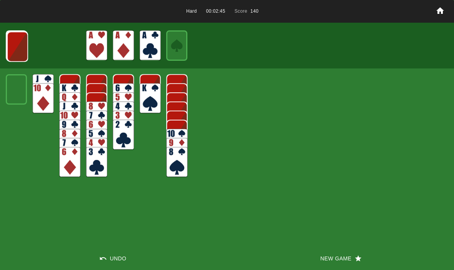
click at [18, 42] on img at bounding box center [17, 47] width 21 height 30
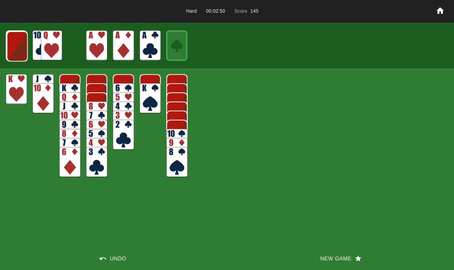
click at [12, 54] on img at bounding box center [17, 46] width 21 height 30
click at [13, 48] on img at bounding box center [16, 46] width 21 height 30
click at [12, 48] on img at bounding box center [16, 46] width 21 height 30
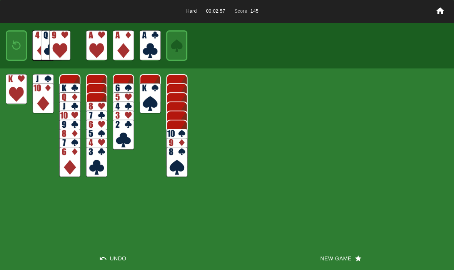
click at [11, 55] on img at bounding box center [16, 46] width 13 height 18
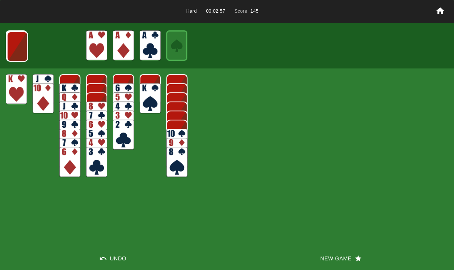
click at [13, 48] on img at bounding box center [17, 47] width 21 height 30
click at [13, 44] on img at bounding box center [17, 46] width 21 height 30
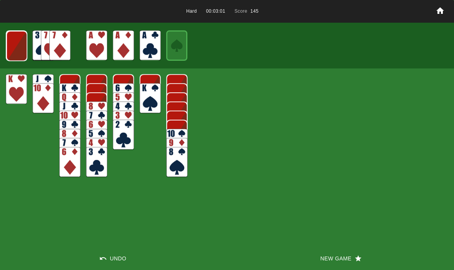
click at [15, 42] on img at bounding box center [16, 46] width 21 height 30
click at [12, 50] on img at bounding box center [16, 45] width 21 height 30
click at [13, 48] on img at bounding box center [16, 46] width 13 height 18
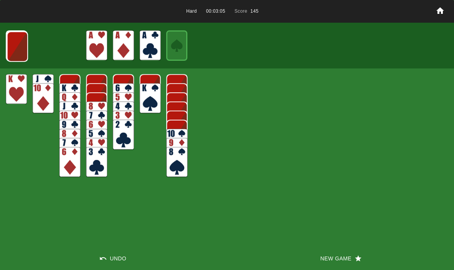
click at [13, 47] on img at bounding box center [17, 47] width 21 height 30
click at [16, 46] on img at bounding box center [17, 46] width 21 height 30
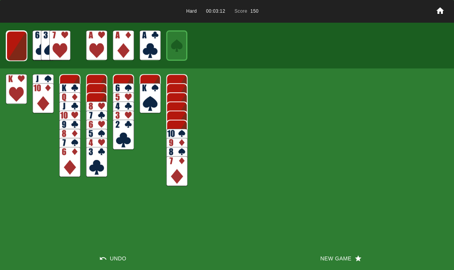
click at [15, 45] on img at bounding box center [16, 46] width 21 height 30
click at [13, 48] on img at bounding box center [16, 45] width 21 height 30
click at [13, 52] on img at bounding box center [16, 46] width 13 height 18
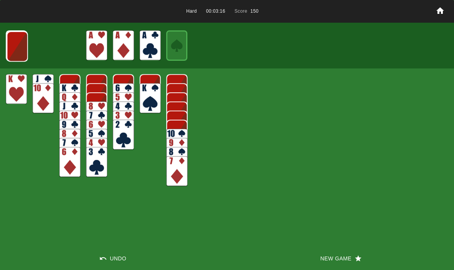
click at [15, 44] on img at bounding box center [17, 46] width 21 height 30
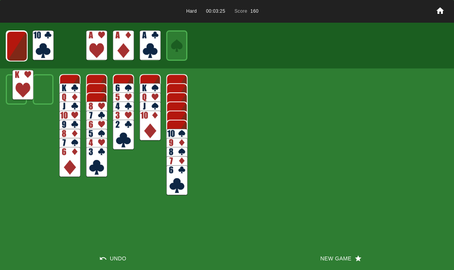
click at [14, 94] on img at bounding box center [22, 85] width 21 height 30
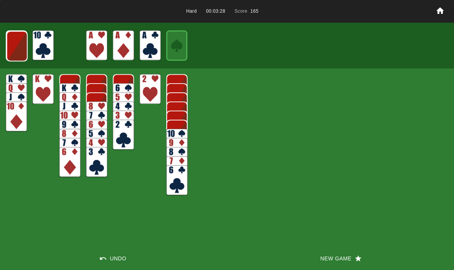
click at [20, 48] on img at bounding box center [17, 46] width 21 height 30
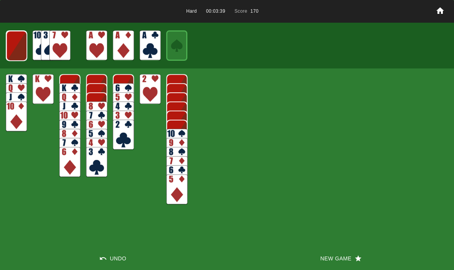
click at [15, 40] on img at bounding box center [16, 46] width 21 height 30
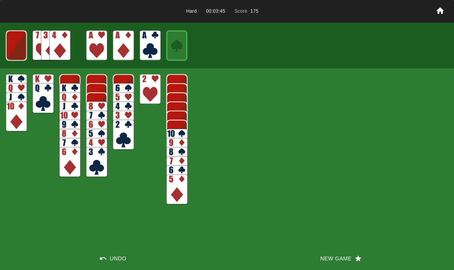
click at [17, 48] on img at bounding box center [16, 45] width 21 height 30
click at [21, 51] on img at bounding box center [16, 46] width 13 height 18
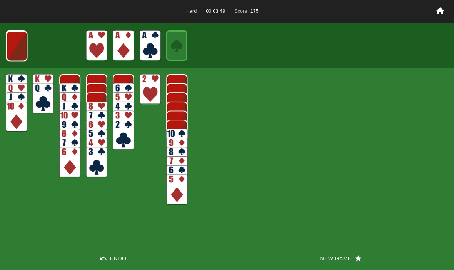
click at [15, 47] on img at bounding box center [16, 46] width 21 height 30
click at [13, 52] on img at bounding box center [16, 46] width 21 height 30
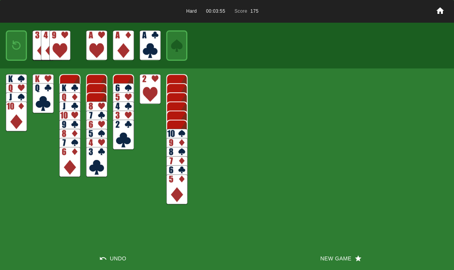
click at [17, 43] on img at bounding box center [16, 46] width 13 height 18
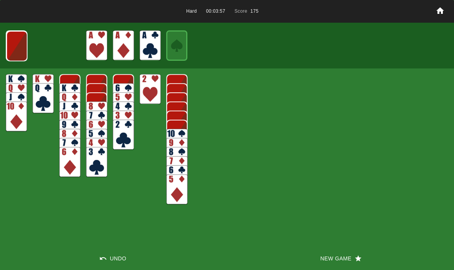
click at [339, 255] on button "New Game" at bounding box center [340, 258] width 227 height 23
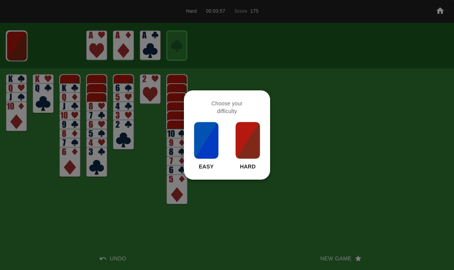
click at [235, 147] on img at bounding box center [248, 140] width 26 height 38
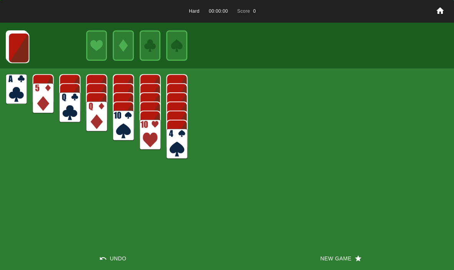
click at [329, 264] on button "New Game" at bounding box center [340, 258] width 227 height 23
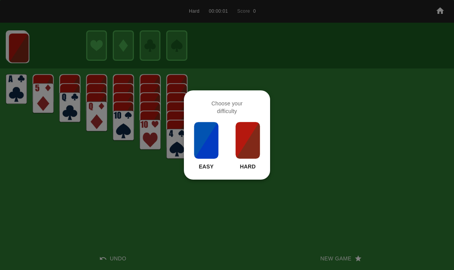
click at [130, 214] on div at bounding box center [227, 135] width 454 height 270
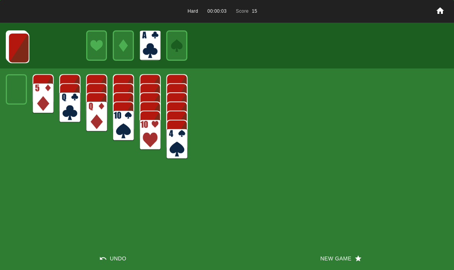
click at [25, 54] on img at bounding box center [18, 48] width 21 height 30
click at [15, 45] on img at bounding box center [18, 47] width 21 height 30
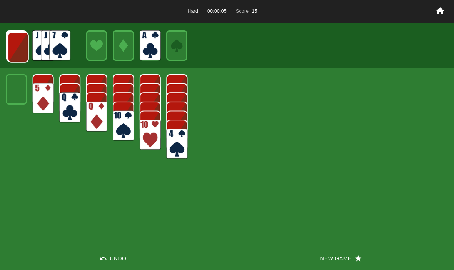
click at [21, 43] on img at bounding box center [18, 47] width 21 height 30
click at [13, 46] on img at bounding box center [17, 47] width 21 height 30
click at [10, 47] on img at bounding box center [17, 47] width 21 height 30
click at [16, 42] on img at bounding box center [17, 46] width 21 height 30
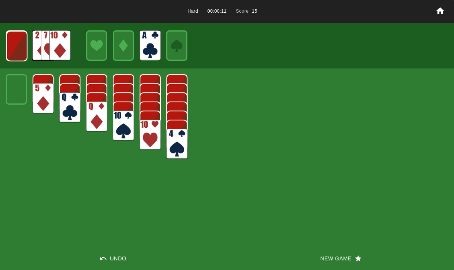
click at [13, 37] on img at bounding box center [16, 46] width 21 height 30
click at [13, 47] on img at bounding box center [16, 46] width 21 height 30
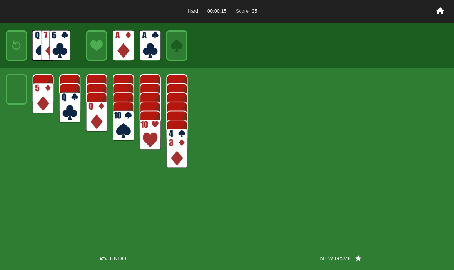
click at [19, 47] on img at bounding box center [16, 46] width 13 height 18
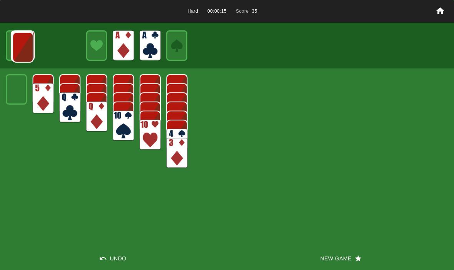
click at [18, 46] on img at bounding box center [22, 47] width 21 height 30
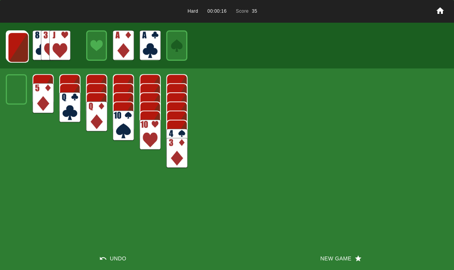
click at [18, 48] on img at bounding box center [18, 47] width 21 height 30
click at [17, 45] on img at bounding box center [17, 47] width 21 height 30
click at [12, 43] on img at bounding box center [17, 47] width 21 height 30
click at [13, 47] on img at bounding box center [17, 46] width 21 height 30
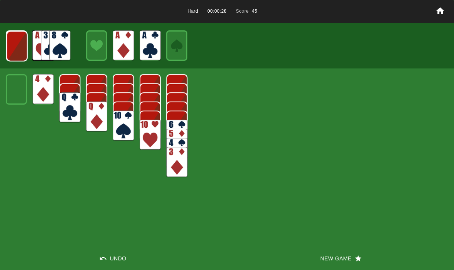
click at [20, 44] on img at bounding box center [17, 46] width 21 height 30
click at [16, 47] on img at bounding box center [16, 46] width 21 height 30
click at [14, 43] on img at bounding box center [16, 45] width 21 height 30
click at [13, 39] on img at bounding box center [16, 46] width 13 height 18
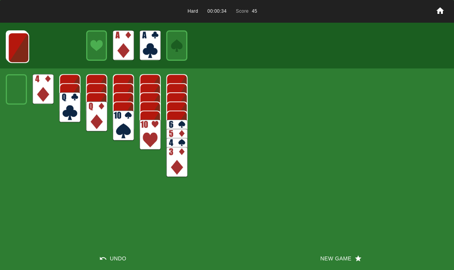
click at [15, 46] on img at bounding box center [18, 48] width 21 height 30
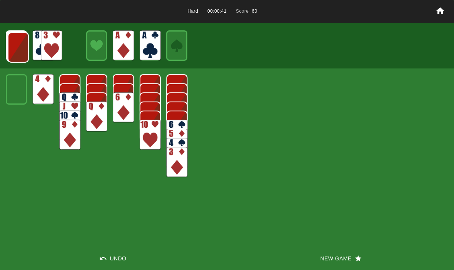
click at [13, 51] on img at bounding box center [18, 47] width 21 height 30
click at [14, 49] on img at bounding box center [17, 47] width 21 height 30
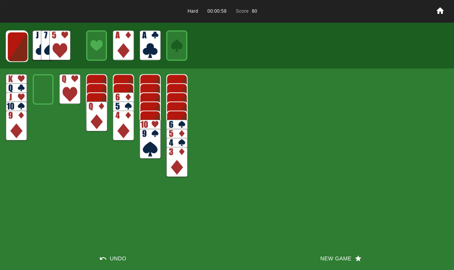
click at [16, 46] on img at bounding box center [17, 47] width 21 height 30
click at [20, 53] on img at bounding box center [17, 46] width 21 height 30
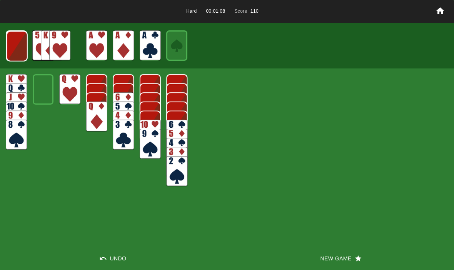
click at [20, 42] on img at bounding box center [17, 46] width 21 height 30
click at [21, 44] on img at bounding box center [16, 46] width 21 height 30
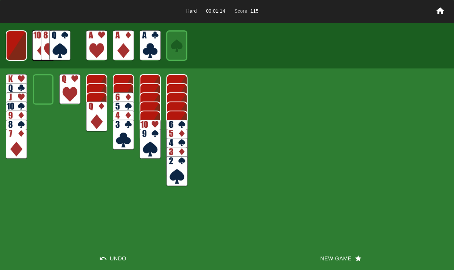
click at [13, 54] on img at bounding box center [16, 45] width 21 height 30
click at [15, 43] on img at bounding box center [16, 46] width 13 height 18
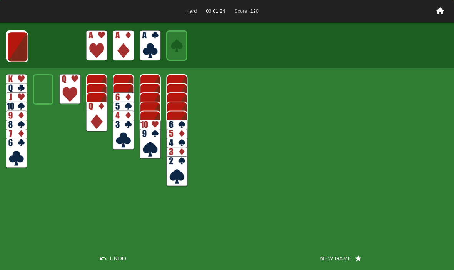
click at [20, 47] on img at bounding box center [17, 47] width 21 height 30
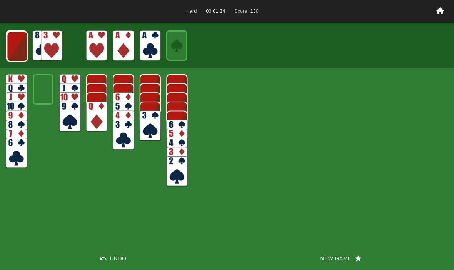
click at [15, 48] on img at bounding box center [17, 46] width 21 height 30
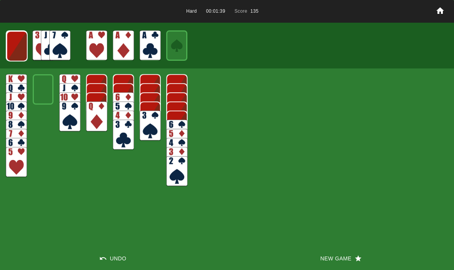
click at [21, 40] on img at bounding box center [17, 46] width 21 height 30
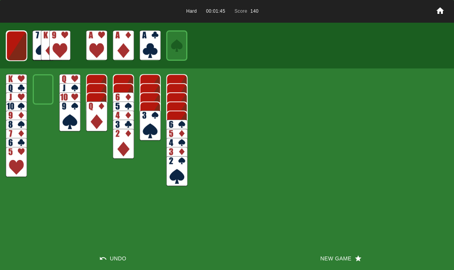
click at [18, 46] on img at bounding box center [16, 46] width 21 height 30
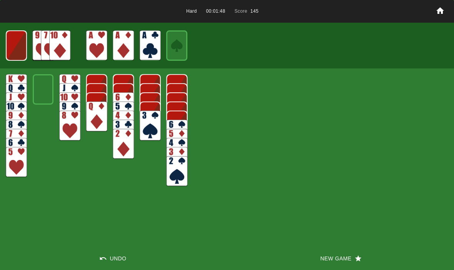
click at [17, 44] on img at bounding box center [16, 45] width 21 height 30
click at [22, 43] on img at bounding box center [16, 46] width 13 height 18
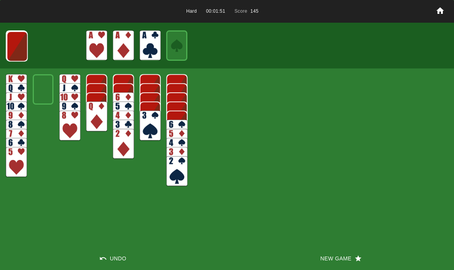
click at [15, 47] on img at bounding box center [17, 46] width 21 height 30
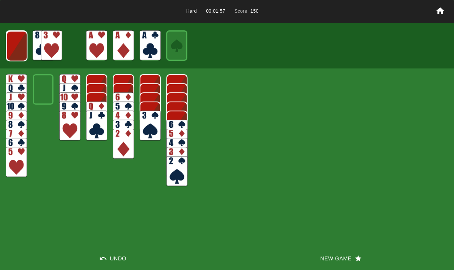
click at [21, 49] on img at bounding box center [16, 46] width 21 height 30
click at [18, 48] on img at bounding box center [16, 46] width 21 height 30
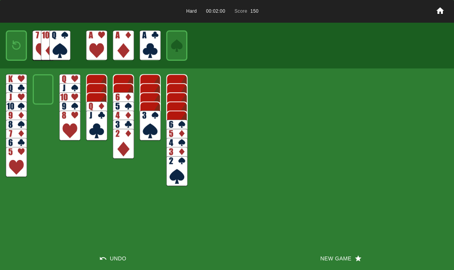
click at [17, 55] on img at bounding box center [16, 46] width 13 height 18
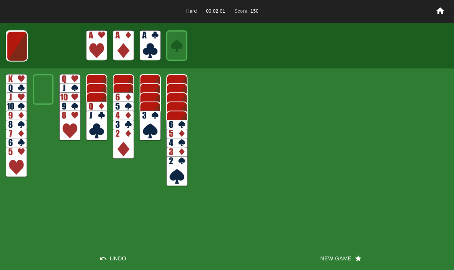
click at [20, 45] on img at bounding box center [17, 46] width 21 height 30
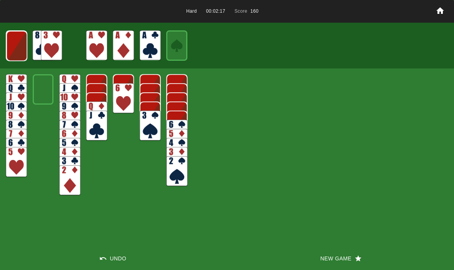
click at [11, 43] on img at bounding box center [16, 46] width 21 height 30
click at [17, 42] on img at bounding box center [16, 45] width 21 height 30
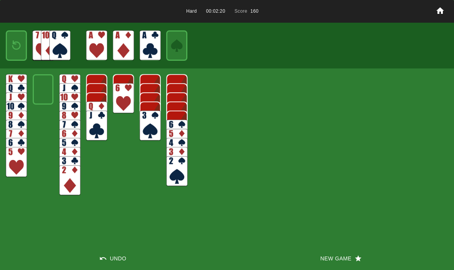
click at [18, 42] on img at bounding box center [16, 46] width 13 height 18
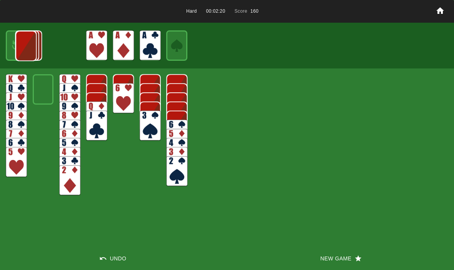
click at [17, 40] on img at bounding box center [25, 46] width 21 height 30
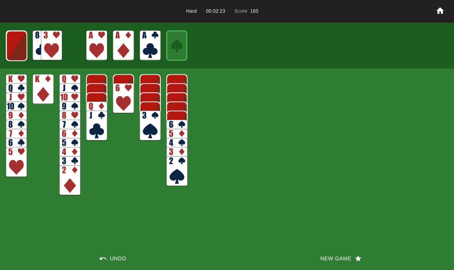
click at [13, 35] on img at bounding box center [16, 46] width 21 height 30
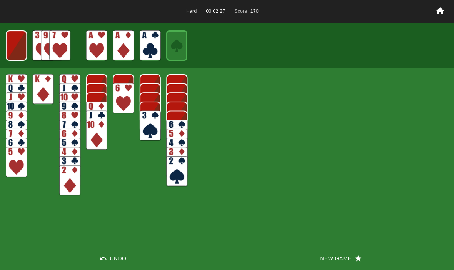
click at [21, 42] on img at bounding box center [16, 45] width 21 height 30
click at [10, 48] on img at bounding box center [16, 46] width 13 height 18
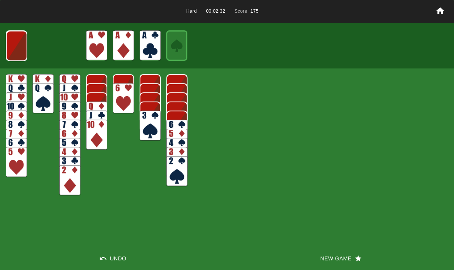
click at [13, 44] on img at bounding box center [16, 46] width 21 height 30
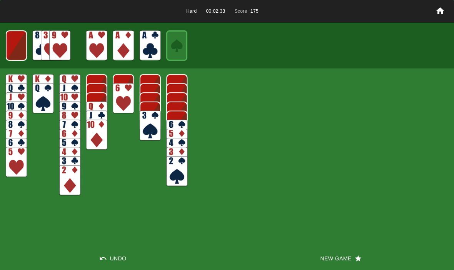
click at [17, 46] on img at bounding box center [16, 45] width 21 height 30
click at [19, 42] on img at bounding box center [16, 46] width 13 height 18
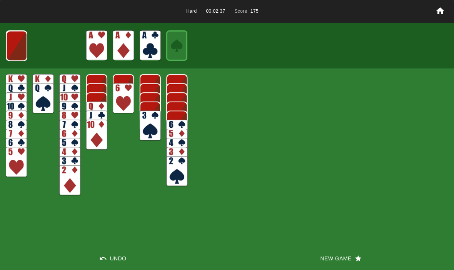
click at [322, 268] on button "New Game" at bounding box center [340, 258] width 227 height 23
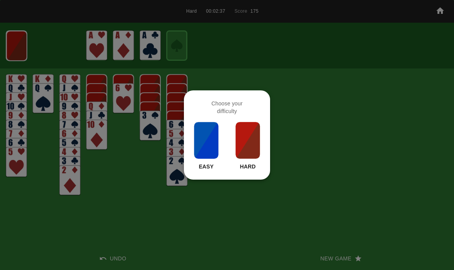
click at [245, 166] on p "Hard" at bounding box center [248, 167] width 16 height 8
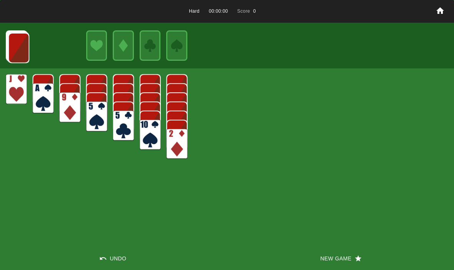
click at [314, 264] on button "New Game" at bounding box center [340, 258] width 227 height 23
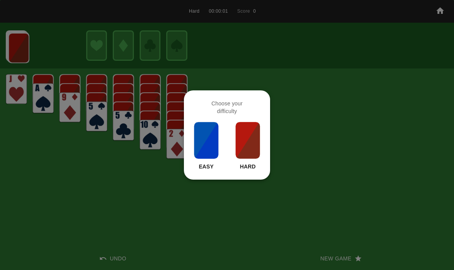
click at [163, 220] on div at bounding box center [227, 135] width 454 height 270
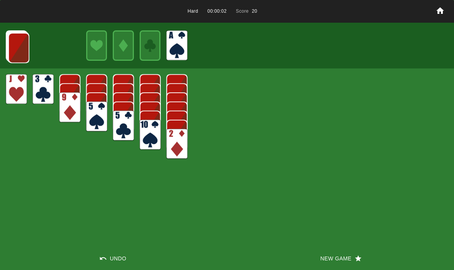
click at [15, 49] on img at bounding box center [18, 48] width 21 height 30
click at [16, 44] on img at bounding box center [18, 47] width 21 height 30
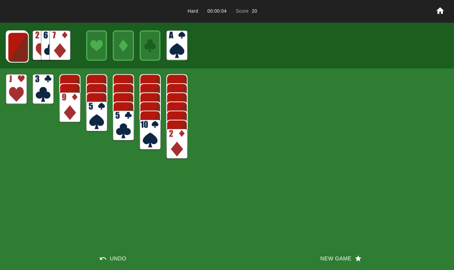
click at [15, 46] on img at bounding box center [18, 47] width 21 height 30
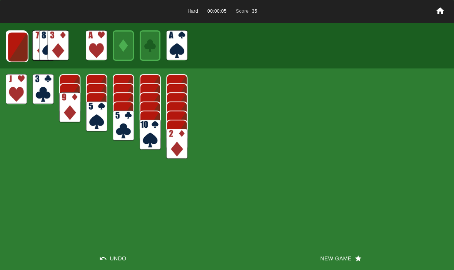
click at [24, 47] on img at bounding box center [17, 47] width 21 height 30
click at [14, 46] on img at bounding box center [17, 47] width 21 height 30
click at [12, 45] on img at bounding box center [17, 46] width 21 height 30
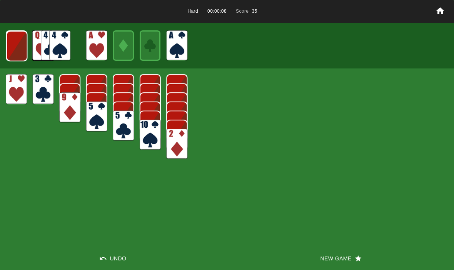
click at [11, 48] on img at bounding box center [16, 46] width 21 height 30
click at [15, 47] on img at bounding box center [16, 46] width 21 height 30
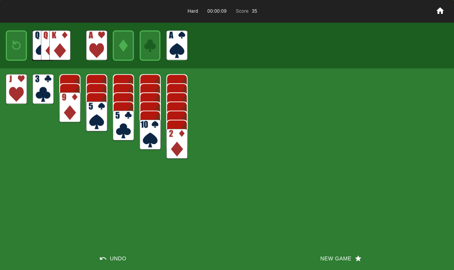
click at [11, 41] on img at bounding box center [16, 46] width 13 height 18
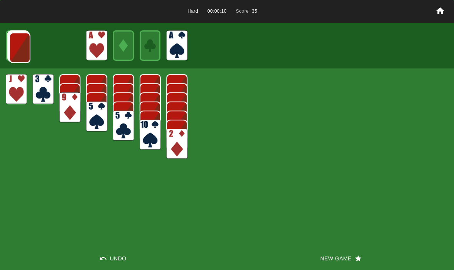
click at [13, 42] on img at bounding box center [19, 48] width 21 height 30
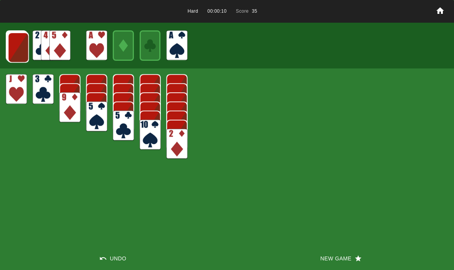
click at [14, 47] on img at bounding box center [18, 47] width 21 height 30
click at [15, 46] on img at bounding box center [17, 47] width 21 height 30
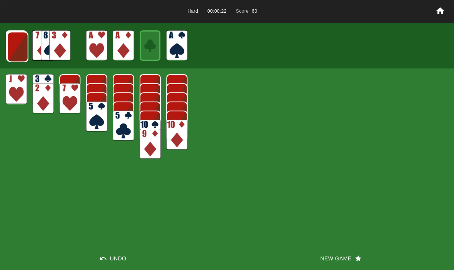
click at [16, 45] on img at bounding box center [17, 47] width 21 height 30
click at [12, 45] on img at bounding box center [17, 47] width 21 height 30
click at [12, 45] on img at bounding box center [17, 46] width 21 height 30
click at [16, 45] on img at bounding box center [16, 46] width 21 height 30
click at [11, 48] on img at bounding box center [16, 45] width 21 height 30
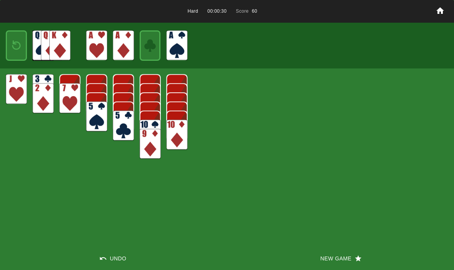
click at [14, 43] on img at bounding box center [16, 46] width 13 height 18
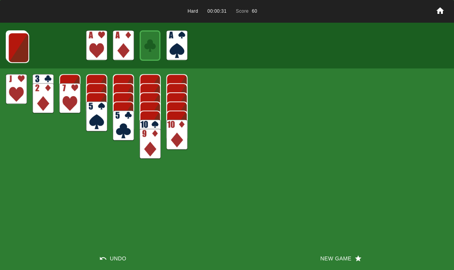
click at [18, 44] on img at bounding box center [18, 48] width 21 height 30
click at [15, 42] on img at bounding box center [18, 47] width 21 height 30
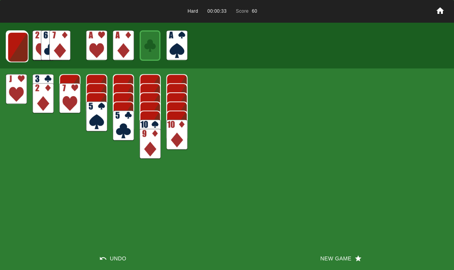
click at [17, 42] on img at bounding box center [17, 47] width 21 height 30
click at [16, 41] on img at bounding box center [17, 47] width 21 height 30
click at [18, 49] on img at bounding box center [17, 46] width 21 height 30
click at [18, 44] on img at bounding box center [17, 46] width 21 height 30
click at [11, 42] on img at bounding box center [16, 46] width 21 height 30
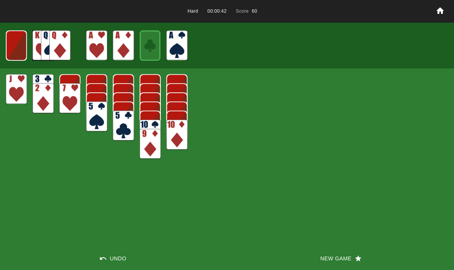
click at [13, 45] on img at bounding box center [16, 45] width 21 height 30
click at [328, 251] on button "New Game" at bounding box center [340, 258] width 227 height 23
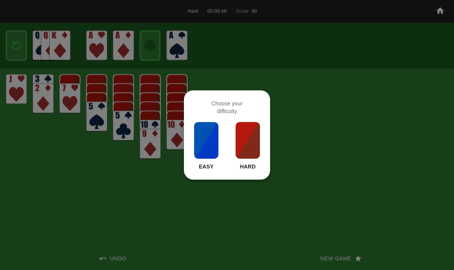
click at [248, 212] on div at bounding box center [227, 135] width 454 height 270
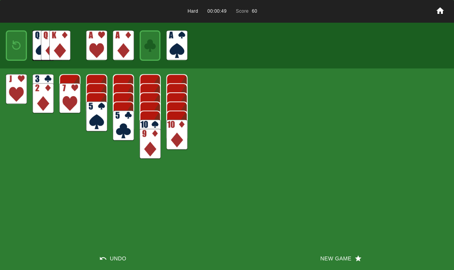
click at [140, 118] on img at bounding box center [150, 126] width 21 height 30
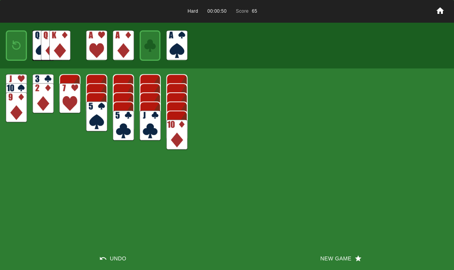
click at [74, 163] on div "Hard 00:00:50 Score 65 Undo New Game" at bounding box center [227, 135] width 454 height 270
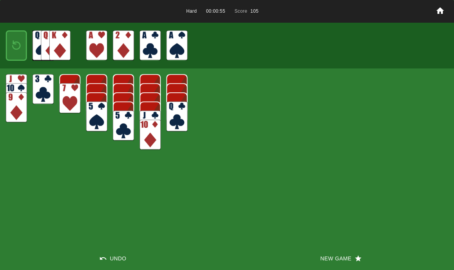
click at [15, 47] on img at bounding box center [16, 46] width 13 height 18
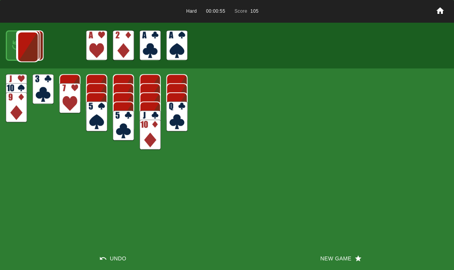
click at [17, 44] on img at bounding box center [27, 47] width 21 height 30
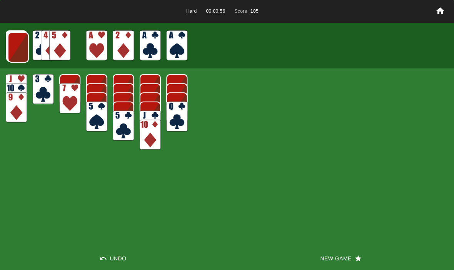
click at [16, 50] on img at bounding box center [18, 47] width 21 height 30
click at [20, 51] on img at bounding box center [17, 47] width 21 height 30
click at [21, 43] on img at bounding box center [17, 47] width 21 height 30
click at [17, 48] on img at bounding box center [17, 46] width 21 height 30
click at [16, 41] on img at bounding box center [17, 46] width 21 height 30
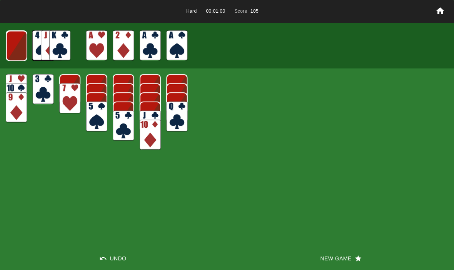
click at [17, 42] on img at bounding box center [16, 46] width 21 height 30
click at [16, 45] on img at bounding box center [16, 45] width 21 height 30
click at [13, 43] on img at bounding box center [16, 46] width 13 height 18
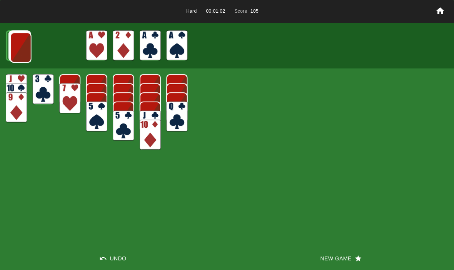
click at [17, 52] on img at bounding box center [20, 47] width 21 height 30
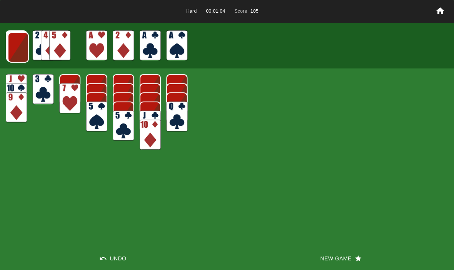
click at [15, 49] on img at bounding box center [18, 47] width 21 height 30
click at [15, 43] on img at bounding box center [17, 47] width 21 height 30
click at [14, 48] on img at bounding box center [17, 47] width 21 height 30
click at [13, 45] on img at bounding box center [17, 46] width 21 height 30
click at [12, 47] on img at bounding box center [17, 46] width 21 height 30
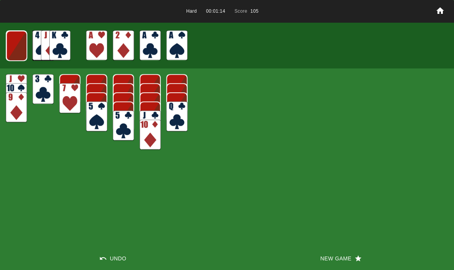
click at [13, 51] on img at bounding box center [16, 46] width 21 height 30
click at [10, 50] on img at bounding box center [16, 45] width 21 height 30
click at [13, 45] on img at bounding box center [16, 46] width 13 height 18
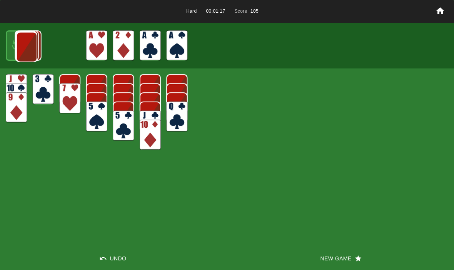
click at [16, 48] on img at bounding box center [26, 47] width 21 height 30
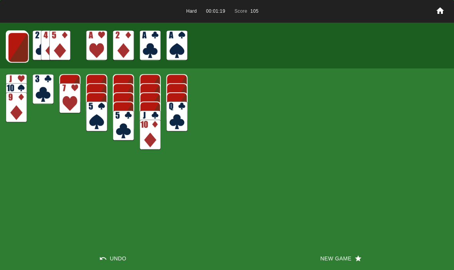
click at [14, 46] on img at bounding box center [18, 47] width 21 height 30
click at [19, 43] on img at bounding box center [17, 47] width 21 height 30
click at [16, 48] on img at bounding box center [17, 47] width 21 height 30
click at [15, 53] on img at bounding box center [17, 46] width 21 height 30
click at [16, 48] on img at bounding box center [17, 46] width 21 height 30
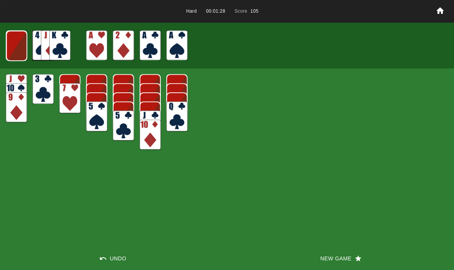
click at [13, 46] on img at bounding box center [16, 46] width 21 height 30
click at [27, 59] on img at bounding box center [16, 45] width 21 height 30
click at [9, 55] on div at bounding box center [16, 45] width 21 height 30
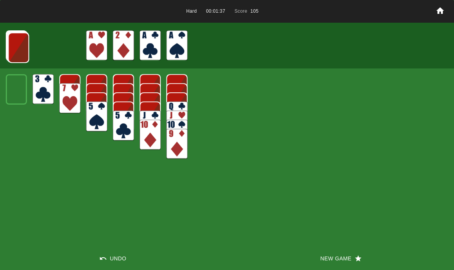
click at [23, 43] on img at bounding box center [18, 48] width 21 height 30
click at [13, 43] on img at bounding box center [18, 47] width 21 height 30
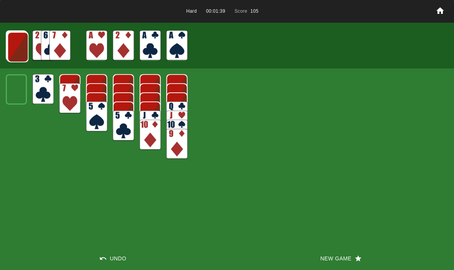
click at [16, 47] on img at bounding box center [17, 47] width 21 height 30
click at [11, 43] on img at bounding box center [17, 47] width 21 height 30
click at [17, 47] on img at bounding box center [17, 46] width 21 height 30
click at [16, 47] on img at bounding box center [17, 46] width 21 height 30
click at [18, 44] on img at bounding box center [16, 46] width 21 height 30
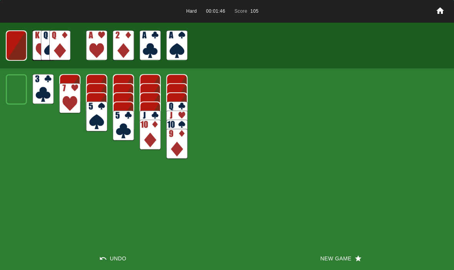
click at [17, 45] on img at bounding box center [16, 45] width 21 height 30
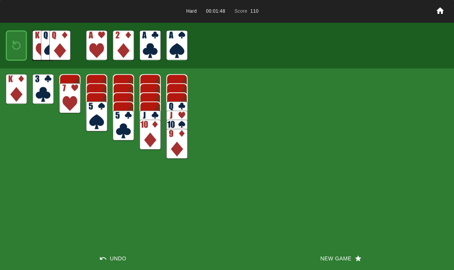
click at [17, 42] on img at bounding box center [16, 46] width 13 height 18
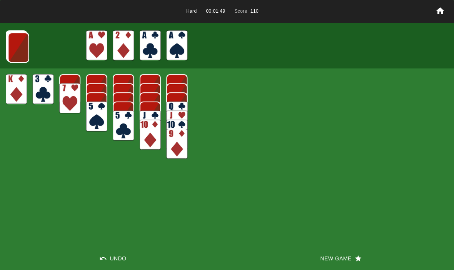
click at [15, 45] on img at bounding box center [18, 47] width 21 height 30
click at [14, 52] on img at bounding box center [18, 47] width 21 height 30
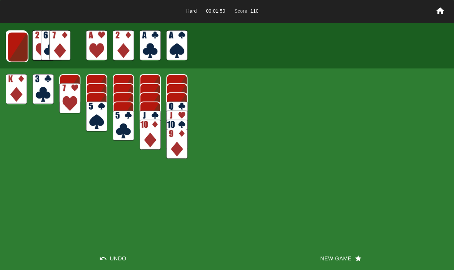
click at [22, 55] on img at bounding box center [17, 47] width 21 height 30
click at [13, 48] on img at bounding box center [17, 47] width 21 height 30
click at [14, 45] on img at bounding box center [17, 46] width 21 height 30
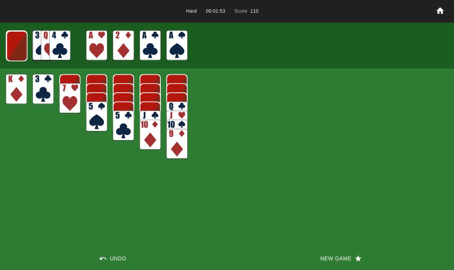
click at [12, 45] on img at bounding box center [16, 46] width 21 height 30
click at [14, 44] on img at bounding box center [16, 46] width 21 height 30
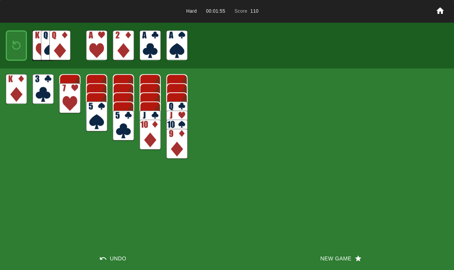
click at [14, 48] on img at bounding box center [16, 46] width 13 height 18
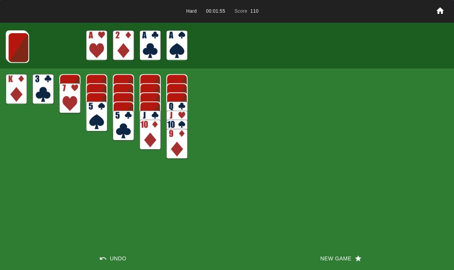
click at [11, 45] on img at bounding box center [18, 47] width 21 height 30
click at [12, 48] on img at bounding box center [18, 47] width 21 height 30
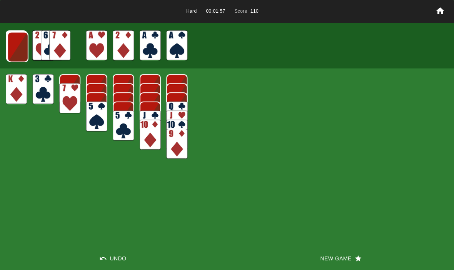
click at [10, 48] on img at bounding box center [17, 47] width 21 height 30
click at [12, 48] on img at bounding box center [17, 47] width 21 height 30
click at [12, 48] on img at bounding box center [17, 46] width 21 height 30
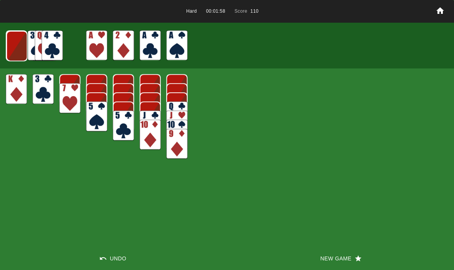
click at [12, 49] on img at bounding box center [16, 46] width 21 height 30
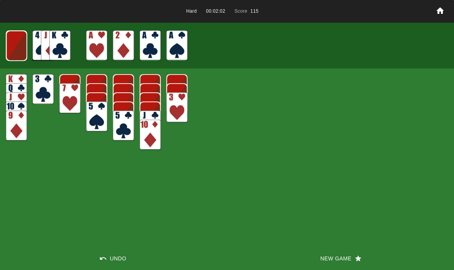
click at [23, 37] on img at bounding box center [16, 46] width 21 height 30
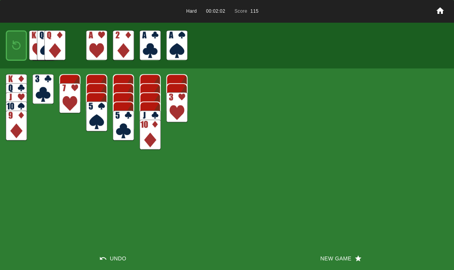
click at [15, 45] on img at bounding box center [16, 46] width 13 height 18
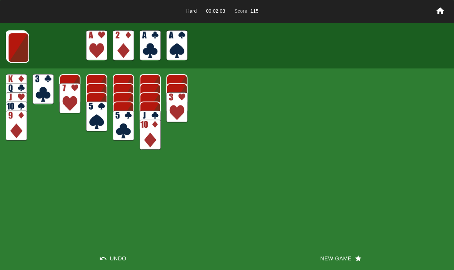
click at [12, 44] on img at bounding box center [18, 47] width 21 height 30
click at [13, 42] on img at bounding box center [18, 47] width 21 height 30
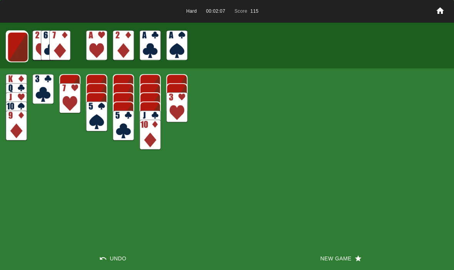
click at [16, 43] on img at bounding box center [17, 47] width 21 height 30
click at [15, 49] on img at bounding box center [17, 47] width 21 height 30
click at [13, 52] on img at bounding box center [17, 46] width 21 height 30
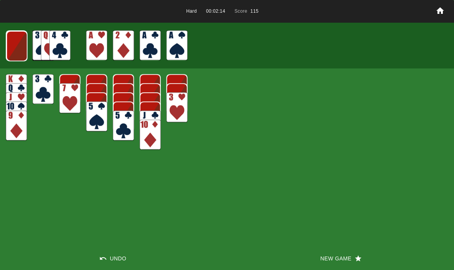
click at [15, 50] on img at bounding box center [16, 46] width 21 height 30
click at [13, 48] on img at bounding box center [16, 46] width 21 height 30
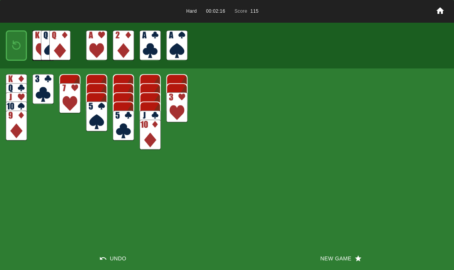
click at [11, 49] on img at bounding box center [16, 46] width 13 height 18
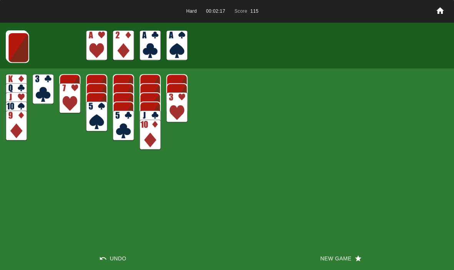
click at [10, 48] on img at bounding box center [18, 47] width 21 height 30
click at [26, 60] on img at bounding box center [18, 47] width 21 height 30
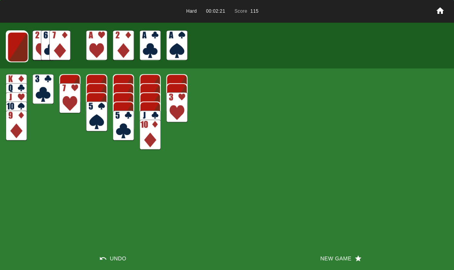
click at [13, 48] on img at bounding box center [17, 47] width 21 height 30
click at [12, 48] on img at bounding box center [17, 47] width 21 height 30
click at [13, 50] on img at bounding box center [17, 46] width 21 height 30
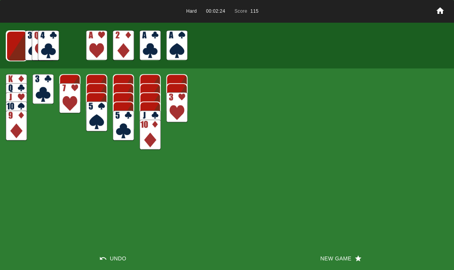
click at [14, 47] on img at bounding box center [16, 46] width 21 height 30
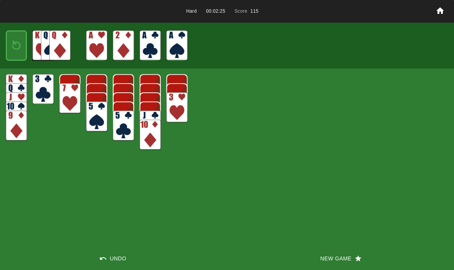
click at [12, 48] on img at bounding box center [16, 46] width 13 height 18
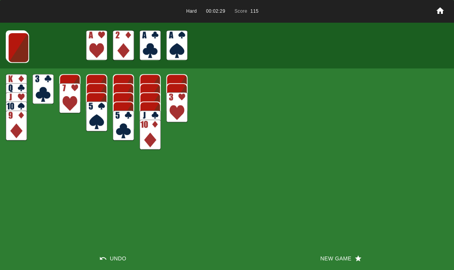
click at [328, 252] on button "New Game" at bounding box center [340, 258] width 227 height 23
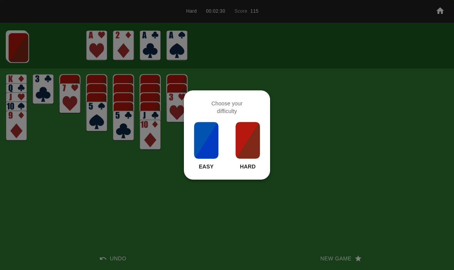
click at [246, 153] on img at bounding box center [248, 140] width 26 height 38
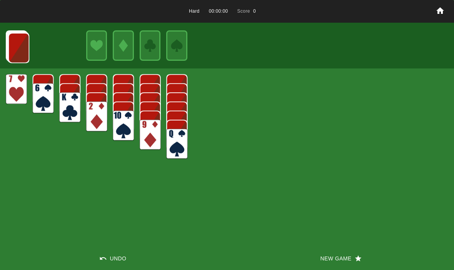
click at [319, 251] on button "New Game" at bounding box center [340, 258] width 227 height 23
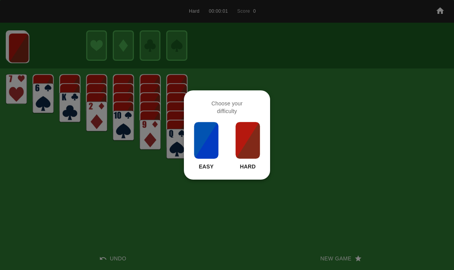
click at [246, 149] on img at bounding box center [248, 140] width 26 height 38
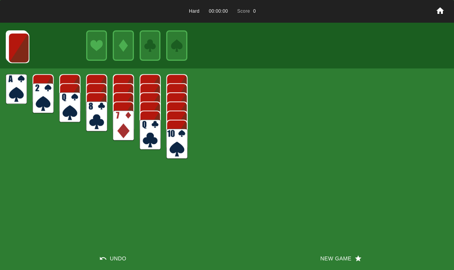
click at [312, 256] on button "New Game" at bounding box center [340, 258] width 227 height 23
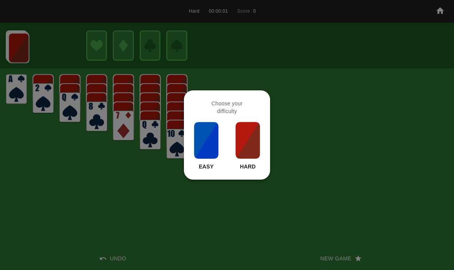
click at [227, 226] on div at bounding box center [227, 135] width 454 height 270
